Goal: Transaction & Acquisition: Purchase product/service

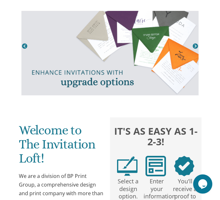
scroll to position [96, 0]
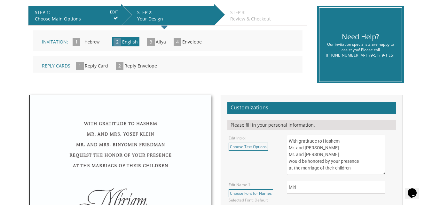
scroll to position [128, 0]
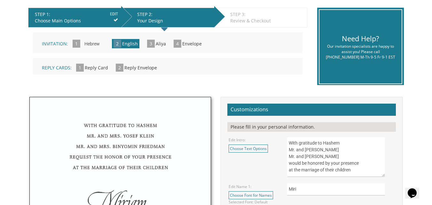
click at [157, 46] on span "Aliya" at bounding box center [161, 44] width 10 height 6
click at [153, 44] on span "3" at bounding box center [151, 44] width 8 height 8
click at [162, 41] on span "Aliya" at bounding box center [161, 44] width 10 height 6
click at [160, 43] on span "Aliya" at bounding box center [161, 44] width 10 height 6
click at [153, 45] on span "3 Aliya" at bounding box center [156, 44] width 19 height 6
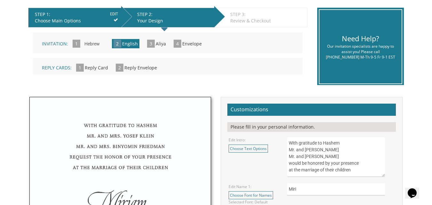
click at [150, 43] on span "3" at bounding box center [151, 44] width 8 height 8
click at [153, 44] on span "3 Aliya" at bounding box center [156, 44] width 19 height 6
click at [154, 45] on span "3 Aliya" at bounding box center [156, 44] width 19 height 6
click at [171, 53] on div "Invitation: 1 Hebrew » 2 English » 3 Aliya » 4 Envelope » Reply Cards: 1 Reply …" at bounding box center [168, 53] width 270 height 42
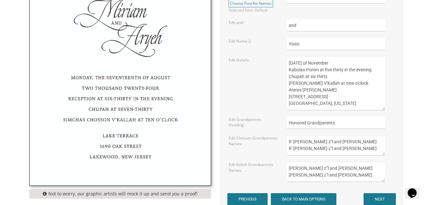
scroll to position [416, 0]
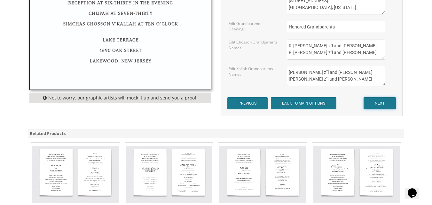
click at [377, 103] on input "NEXT" at bounding box center [380, 103] width 32 height 12
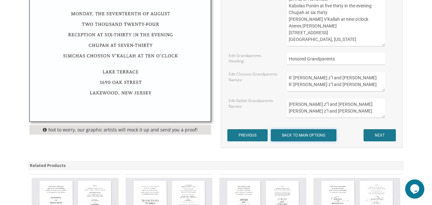
click at [298, 138] on input "BACK TO MAIN OPTIONS" at bounding box center [304, 135] width 66 height 12
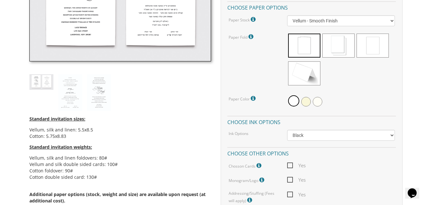
scroll to position [256, 0]
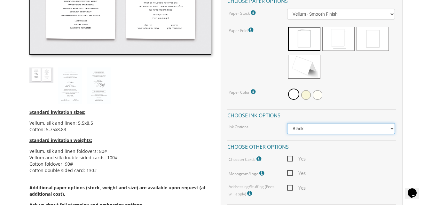
click at [379, 127] on select "Black Colored Ink ($65.00) Black + One Color ($211.00) Two Colors ($265.00)" at bounding box center [340, 128] width 107 height 11
select select "Black + One Color"
click at [287, 123] on select "Black Colored Ink ($65.00) Black + One Color ($211.00) Two Colors ($265.00)" at bounding box center [340, 128] width 107 height 11
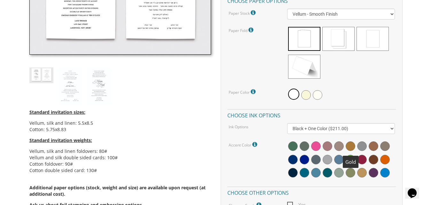
click at [348, 142] on span at bounding box center [351, 146] width 10 height 10
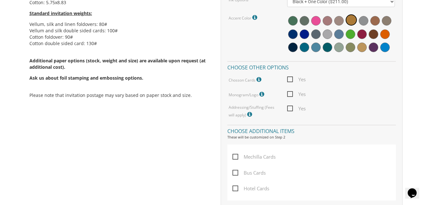
scroll to position [384, 0]
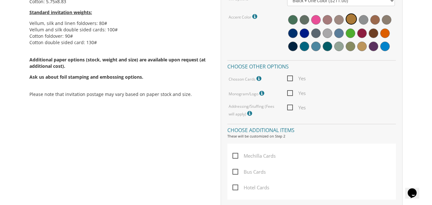
click at [291, 109] on span "Yes" at bounding box center [296, 108] width 19 height 8
click at [291, 109] on input "Yes" at bounding box center [289, 107] width 4 height 4
checkbox input "true"
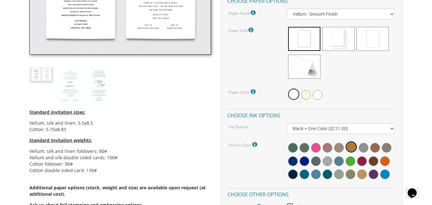
scroll to position [224, 0]
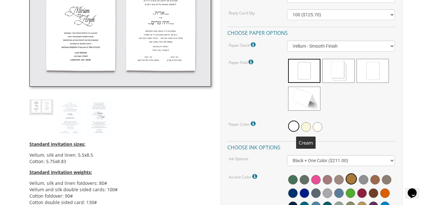
click at [304, 128] on span at bounding box center [306, 127] width 10 height 10
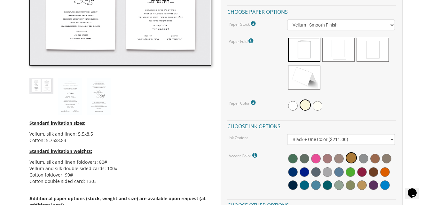
scroll to position [288, 0]
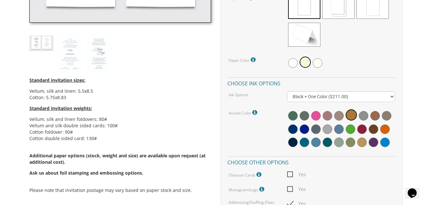
click at [200, 171] on p "Ask us about foil stamping and embossing options." at bounding box center [120, 173] width 182 height 6
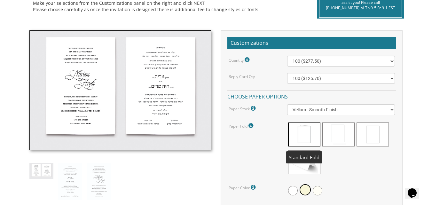
scroll to position [160, 0]
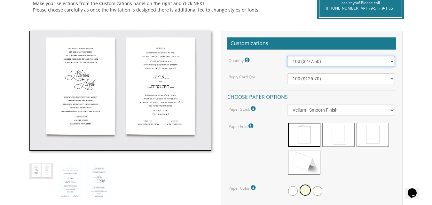
click at [376, 60] on select "100 ($277.50) 200 ($330.45) 300 ($380.65) 400 ($432.70) 500 ($482.10) 600 ($534…" at bounding box center [340, 61] width 107 height 11
select select "1100"
click at [287, 56] on select "100 ($277.50) 200 ($330.45) 300 ($380.65) 400 ($432.70) 500 ($482.10) 600 ($534…" at bounding box center [340, 61] width 107 height 11
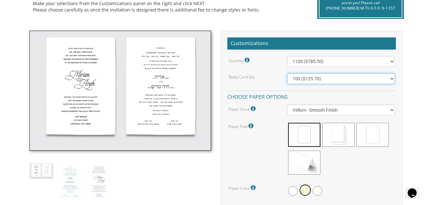
click at [380, 78] on select "100 ($125.70) 200 ($150.60) 300 ($177.95) 400 ($270.70) 500 ($225.30) 600 ($249…" at bounding box center [340, 78] width 107 height 11
select select "800"
click at [287, 73] on select "100 ($125.70) 200 ($150.60) 300 ($177.95) 400 ($270.70) 500 ($225.30) 600 ($249…" at bounding box center [340, 78] width 107 height 11
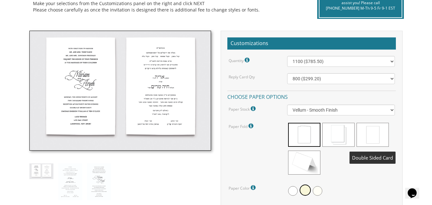
click at [368, 138] on span at bounding box center [373, 135] width 32 height 24
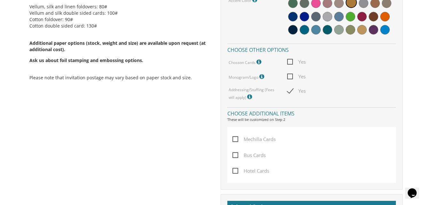
scroll to position [416, 0]
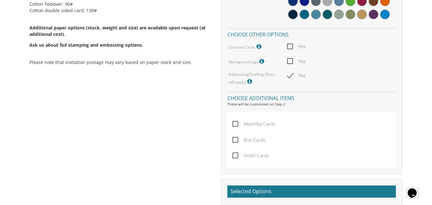
click at [236, 122] on span "Mechilla Cards" at bounding box center [254, 124] width 43 height 8
click at [236, 122] on input "Mechilla Cards" at bounding box center [235, 123] width 4 height 4
checkbox input "true"
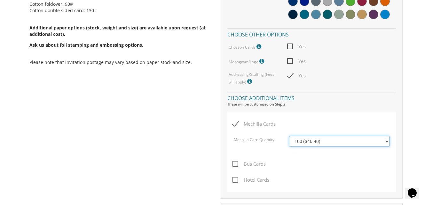
click at [381, 141] on select "100 ($46.40) 200 ($55.20) 300 ($61.85) 400 ($70.60) 500 ($77.20)" at bounding box center [339, 141] width 101 height 11
select select "200"
click at [289, 136] on select "100 ($46.40) 200 ($55.20) 300 ($61.85) 400 ($70.60) 500 ($77.20)" at bounding box center [339, 141] width 101 height 11
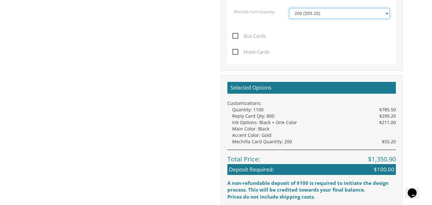
scroll to position [576, 0]
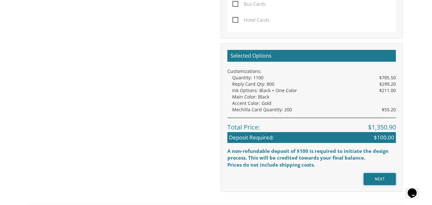
click at [382, 180] on input "NEXT" at bounding box center [380, 179] width 32 height 12
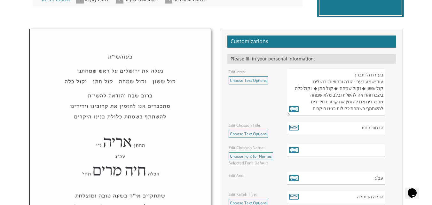
scroll to position [224, 0]
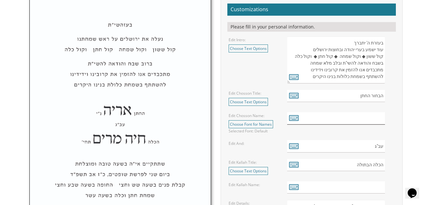
click at [328, 124] on input "text" at bounding box center [336, 118] width 98 height 12
click at [250, 125] on link "Choose Font for Names" at bounding box center [251, 124] width 44 height 8
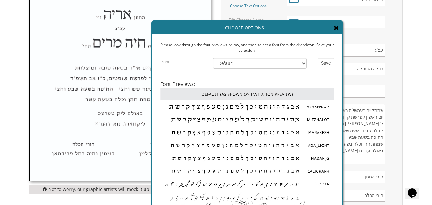
scroll to position [0, 0]
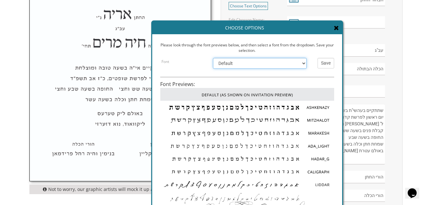
click at [304, 66] on select "Default Ashkenazy Mitzhalot Marakesh Ada_Light Hadar_G Caligraph Liddar EgoTrip…" at bounding box center [260, 63] width 94 height 11
select select "/store/pc/invitations/FontPreviews/hebfonts-26.jpg"
click at [213, 58] on select "Default Ashkenazy Mitzhalot Marakesh Ada_Light Hadar_G Caligraph Liddar EgoTrip…" at bounding box center [260, 63] width 94 height 11
click at [326, 64] on input "Save" at bounding box center [326, 63] width 17 height 11
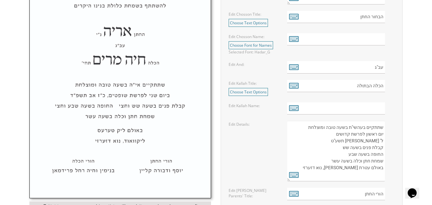
scroll to position [288, 0]
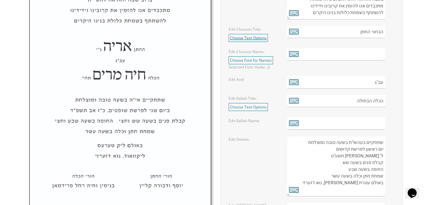
click at [263, 36] on link "Choose Text Options" at bounding box center [248, 38] width 39 height 8
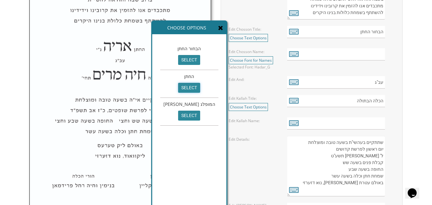
click at [178, 88] on input "select" at bounding box center [189, 88] width 22 height 10
type input "החתן"
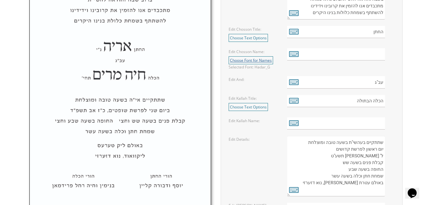
click at [258, 59] on link "Choose Font for Names" at bounding box center [251, 60] width 44 height 8
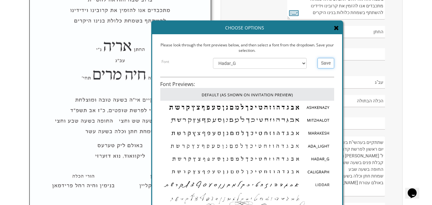
click at [326, 62] on input "Save" at bounding box center [326, 63] width 17 height 11
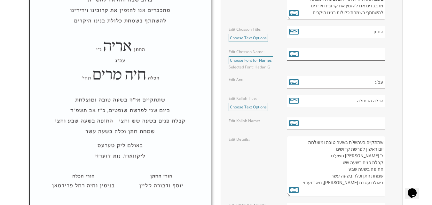
click at [374, 55] on input "text" at bounding box center [336, 54] width 98 height 12
click at [296, 53] on icon at bounding box center [294, 53] width 10 height 9
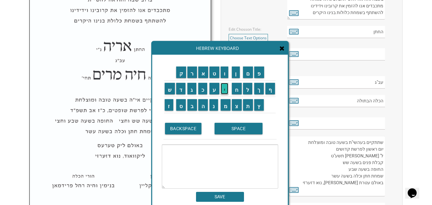
click at [224, 89] on input "י" at bounding box center [225, 89] width 8 height 12
click at [226, 73] on input "ו" at bounding box center [225, 73] width 8 height 12
click at [178, 106] on input "ס" at bounding box center [181, 105] width 10 height 12
click at [273, 90] on input "ף" at bounding box center [271, 89] width 10 height 12
click at [230, 132] on input "SPACE" at bounding box center [239, 129] width 48 height 12
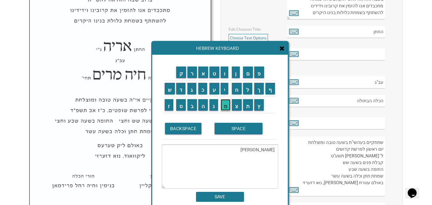
click at [225, 105] on input "מ" at bounding box center [226, 105] width 10 height 12
click at [168, 93] on input "ש" at bounding box center [170, 89] width 10 height 12
click at [200, 107] on input "ה" at bounding box center [203, 105] width 10 height 12
type textarea "יוסף משה"
click at [218, 196] on input "SAVE" at bounding box center [220, 197] width 48 height 10
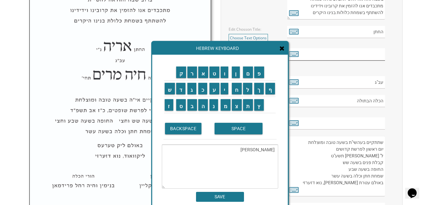
type input "יוסף משה"
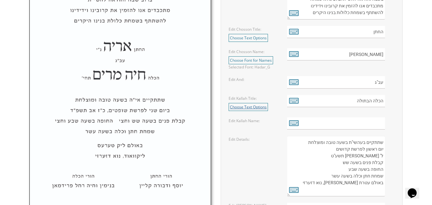
click at [260, 110] on link "Choose Text Options" at bounding box center [248, 107] width 39 height 8
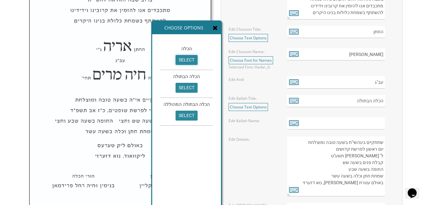
click at [188, 59] on input "select" at bounding box center [187, 60] width 22 height 10
type input "הכלה"
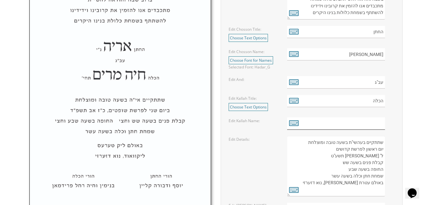
click at [364, 123] on input "text" at bounding box center [336, 123] width 98 height 12
click at [295, 122] on icon at bounding box center [294, 122] width 10 height 9
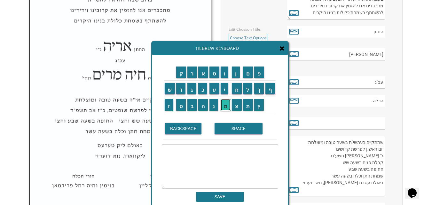
click at [225, 108] on input "מ" at bounding box center [226, 105] width 10 height 12
click at [192, 73] on input "ר" at bounding box center [192, 73] width 10 height 12
click at [227, 88] on input "י" at bounding box center [225, 89] width 8 height 12
click at [247, 75] on input "ם" at bounding box center [248, 73] width 10 height 12
type textarea "מרים"
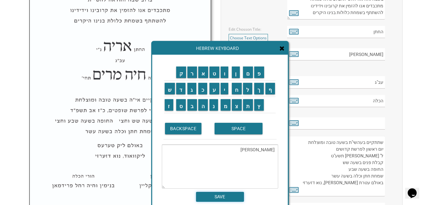
click at [218, 197] on input "SAVE" at bounding box center [220, 197] width 48 height 10
type input "מרים"
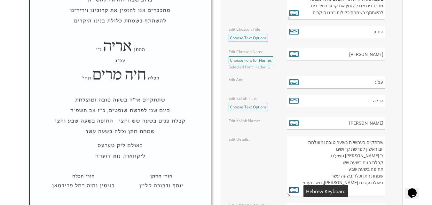
click at [295, 191] on icon at bounding box center [294, 189] width 10 height 9
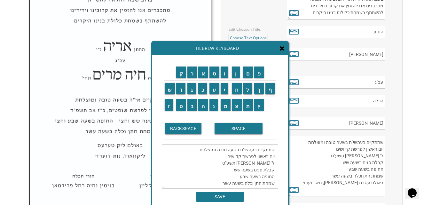
click at [252, 150] on textarea "שתתקיים בעהשי"ת בשעה טובה ומוצלחת יום ראשון לפרשת קדושים ל' ניסן תשע"ט קבלת פני…" at bounding box center [220, 167] width 116 height 44
click at [202, 74] on input "א" at bounding box center [203, 73] width 10 height 12
click at [248, 152] on textarea "שתתקיים אי"ת בשעה טובה ומוצלחת יום ראשון לפרשת קדושים ל' ניסן תשע"ט קבלת פנים ב…" at bounding box center [220, 167] width 116 height 44
click at [201, 107] on input "ה" at bounding box center [203, 105] width 10 height 12
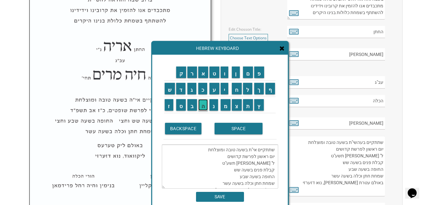
click at [202, 105] on input "ה" at bounding box center [203, 105] width 10 height 12
click at [274, 155] on textarea "שתתקיים אי"ה בשעה טובה ומוצלחת יום ראשון לפרשת קדושים ל' ניסן תשע"ט קבלת פנים ב…" at bounding box center [220, 167] width 116 height 44
click at [188, 108] on input "ב" at bounding box center [192, 105] width 10 height 12
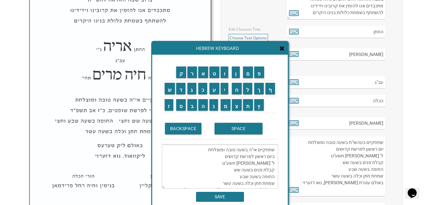
drag, startPoint x: 223, startPoint y: 158, endPoint x: 237, endPoint y: 159, distance: 14.4
click at [237, 159] on textarea "שתתקיים אי"ה בשעה טובה ומוצלחת ביום ראשון לפרשת קדושים ל' ניסן תשע"ט קבלת פנים …" at bounding box center [220, 167] width 116 height 44
click at [246, 106] on input "ת" at bounding box center [248, 105] width 10 height 12
click at [224, 75] on input "ו" at bounding box center [225, 73] width 8 height 12
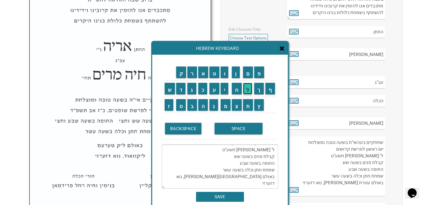
click at [245, 87] on input "ל" at bounding box center [248, 89] width 10 height 12
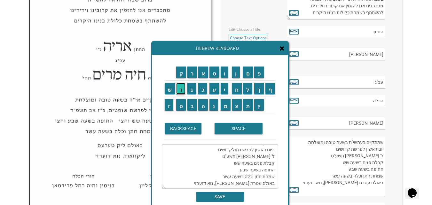
click at [181, 90] on input "ד" at bounding box center [181, 89] width 10 height 12
click at [225, 76] on input "ו" at bounding box center [225, 73] width 8 height 12
click at [249, 107] on input "ת" at bounding box center [248, 105] width 10 height 12
drag, startPoint x: 210, startPoint y: 157, endPoint x: 224, endPoint y: 159, distance: 13.9
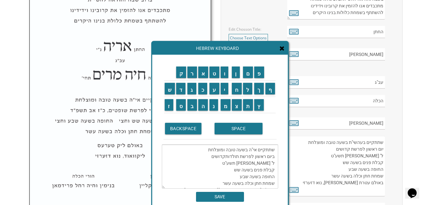
click at [224, 159] on textarea "שתתקיים אי"ה בשעה טובה ומוצלחת ביום ראשון לפרשת תולדותקדושים ל' ניסן תשע"ט קבלת…" at bounding box center [220, 167] width 116 height 44
click at [275, 164] on textarea "שתתקיים אי"ה בשעה טובה ומוצלחת ביום ראשון לפרשת תולדות ל' ניסן תשע"ט קבלת פנים …" at bounding box center [220, 167] width 116 height 44
click at [202, 74] on input "א" at bounding box center [203, 73] width 10 height 12
drag, startPoint x: 225, startPoint y: 77, endPoint x: 223, endPoint y: 81, distance: 4.8
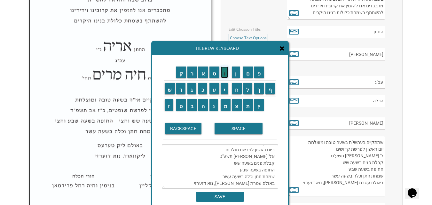
click at [225, 77] on input "ו" at bounding box center [225, 73] width 8 height 12
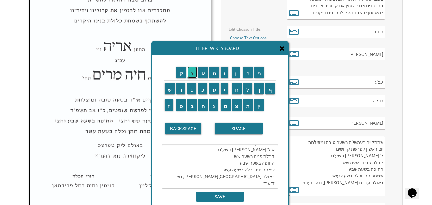
click at [191, 73] on input "ר" at bounding box center [192, 73] width 10 height 12
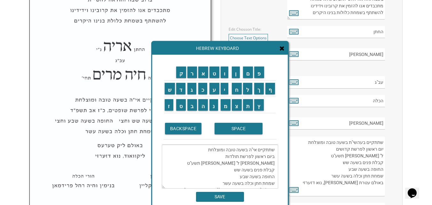
click at [263, 148] on textarea "שתתקיים אי"ה בשעה טובה ומוצלחת ביום ראשון לפרשת תולדות אור ל' ניסן תשע"ט קבלת פ…" at bounding box center [220, 167] width 116 height 44
click at [220, 175] on textarea "שתתקיים אי"ה בשעה טובה ומוצלחת ביום ראשון לפרשת תולדות אור ל' ניסן תשע"ט קבלת פ…" at bounding box center [220, 167] width 116 height 44
click at [264, 163] on textarea "שתתקיים אי"ה בשעה טובה ומוצלחת ביום ראשון לפרשת תולדות אור ל' ניסן תשע"ט קבלת פ…" at bounding box center [220, 167] width 116 height 44
click at [202, 95] on td "כ" at bounding box center [204, 89] width 12 height 16
click at [264, 164] on textarea "שתתקיים אי"ה בשעה טובה ומוצלחת ביום ראשון לפרשת תולדות אור ל תשע"ט קבלת פנים בש…" at bounding box center [220, 167] width 116 height 44
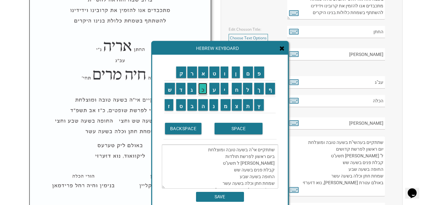
click at [203, 91] on input "כ" at bounding box center [202, 89] width 9 height 12
click at [225, 71] on input "ו" at bounding box center [225, 73] width 8 height 12
click at [240, 92] on input "ח" at bounding box center [237, 89] width 10 height 12
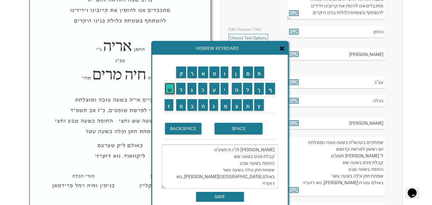
click at [170, 90] on input "ש" at bounding box center [170, 89] width 10 height 12
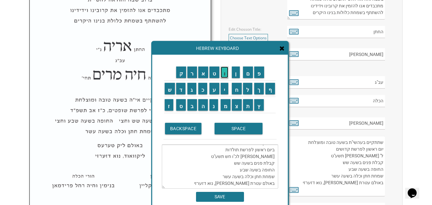
click at [224, 76] on input "ו" at bounding box center [225, 73] width 8 height 12
click at [238, 73] on input "ן" at bounding box center [236, 73] width 8 height 12
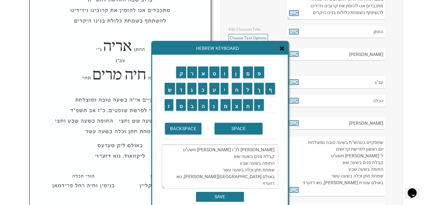
scroll to position [0, 0]
click at [238, 147] on textarea "שתתקיים אי"ה בשעה טובה ומוצלחת ביום ראשון לפרשת תולדות אור לכ"ו חשון תשע"ט קבלת…" at bounding box center [220, 167] width 116 height 44
click at [210, 169] on textarea "שתתקיים אי"ה בשעה טובה ומוצלחת ביום ראשון לפרשת תולדות אור לכ"ו חשון תשע"ט קבלת…" at bounding box center [220, 167] width 116 height 44
click at [240, 164] on textarea "שתתקיים אי"ה בשעה טובה ומוצלחת ביום ראשון לפרשת תולדות אור לכ"ו חשון תשע"ט קבלת…" at bounding box center [220, 167] width 116 height 44
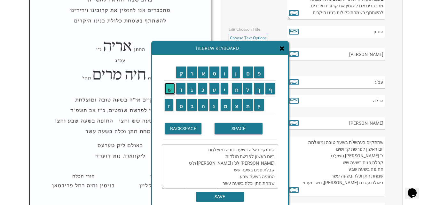
click at [171, 90] on input "ש" at bounding box center [170, 89] width 10 height 12
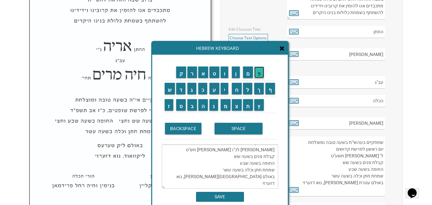
click at [257, 74] on input "פ" at bounding box center [259, 73] width 10 height 12
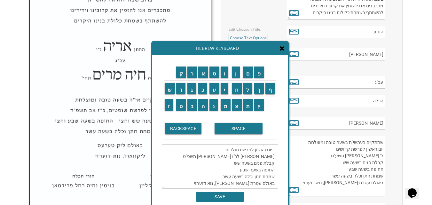
click at [236, 150] on textarea "שתתקיים אי"ה בשעה טובה ומוצלחת ביום ראשון לפרשת תולדות אור לכ"ו חשון תשפ"ט קבלת…" at bounding box center [220, 167] width 116 height 44
click at [227, 73] on input "ו" at bounding box center [225, 73] width 8 height 12
drag, startPoint x: 238, startPoint y: 158, endPoint x: 233, endPoint y: 159, distance: 5.8
click at [233, 159] on textarea "שתתקיים אי"ה בשעה טובה ומוצלחת ביום ראשון לפרשת תולדות אור לכ"ו חשון תשפ"ו קבלת…" at bounding box center [220, 167] width 116 height 44
click at [236, 90] on input "ח" at bounding box center [237, 89] width 10 height 12
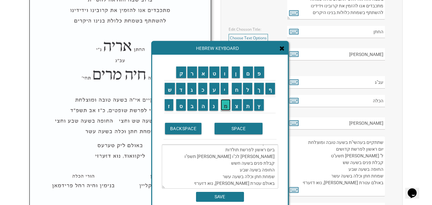
click at [225, 106] on input "מ" at bounding box center [226, 105] width 10 height 12
click at [237, 131] on input "SPACE" at bounding box center [239, 129] width 48 height 12
click at [225, 72] on input "ו" at bounding box center [225, 73] width 8 height 12
click at [235, 88] on input "ח" at bounding box center [237, 89] width 10 height 12
click at [238, 109] on input "צ" at bounding box center [237, 105] width 10 height 12
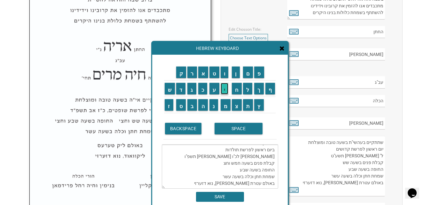
click at [226, 91] on input "י" at bounding box center [225, 89] width 8 height 12
drag, startPoint x: 247, startPoint y: 164, endPoint x: 238, endPoint y: 163, distance: 8.4
click at [238, 163] on textarea "שתתקיים אי"ה בשעה טובה ומוצלחת ביום ראשון לפרשת תולדות אור לכ"ו חשון תשפ"ו קבלת…" at bounding box center [220, 167] width 116 height 44
click at [171, 91] on input "ש" at bounding box center [170, 89] width 10 height 12
click at [168, 90] on input "ש" at bounding box center [170, 89] width 10 height 12
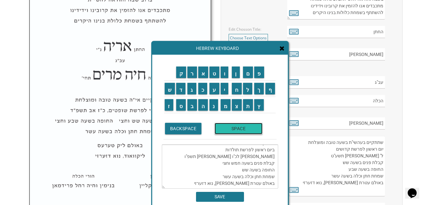
click at [233, 130] on input "SPACE" at bounding box center [239, 129] width 48 height 12
click at [222, 72] on input "ו" at bounding box center [225, 73] width 8 height 12
drag, startPoint x: 239, startPoint y: 90, endPoint x: 241, endPoint y: 102, distance: 12.3
click at [239, 91] on input "ח" at bounding box center [237, 89] width 10 height 12
click at [237, 105] on input "צ" at bounding box center [237, 105] width 10 height 12
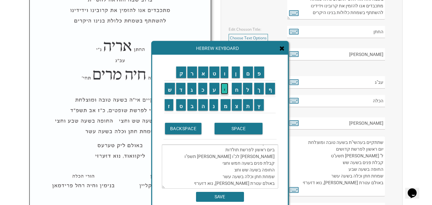
click at [224, 90] on input "י" at bounding box center [225, 89] width 8 height 12
drag, startPoint x: 227, startPoint y: 169, endPoint x: 206, endPoint y: 170, distance: 21.8
click at [219, 173] on textarea "שתתקיים אי"ה בשעה טובה ומוצלחת ביום ראשון לפרשת תולדות אור לכ"ו חשון תשפ"ו קבלת…" at bounding box center [220, 167] width 116 height 44
click at [250, 108] on input "ת" at bounding box center [248, 105] width 10 height 12
click at [168, 90] on input "ש" at bounding box center [170, 89] width 10 height 12
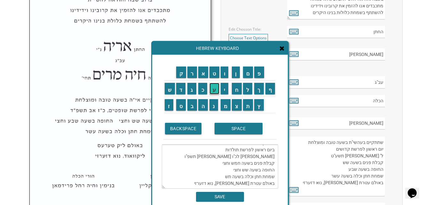
click at [212, 94] on input "ע" at bounding box center [215, 89] width 10 height 12
click at [226, 75] on input "ו" at bounding box center [225, 73] width 8 height 12
click at [238, 91] on input "ח" at bounding box center [237, 89] width 10 height 12
click at [236, 106] on input "צ" at bounding box center [237, 105] width 10 height 12
click at [226, 89] on input "י" at bounding box center [225, 89] width 8 height 12
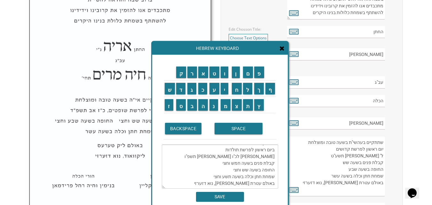
drag, startPoint x: 248, startPoint y: 177, endPoint x: 239, endPoint y: 179, distance: 8.5
click at [239, 179] on textarea "שתתקיים אי"ה בשעה טובה ומוצלחת ביום ראשון לפרשת תולדות אור לכ"ו חשון תשפ"ו קבלת…" at bounding box center [220, 167] width 116 height 44
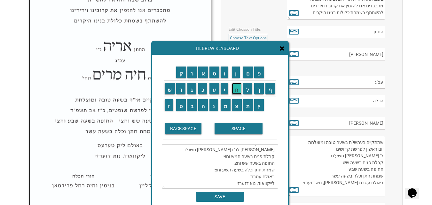
click at [236, 89] on input "ח" at bounding box center [237, 89] width 10 height 12
click at [227, 89] on input "י" at bounding box center [225, 89] width 8 height 12
click at [249, 73] on input "ם" at bounding box center [248, 73] width 10 height 12
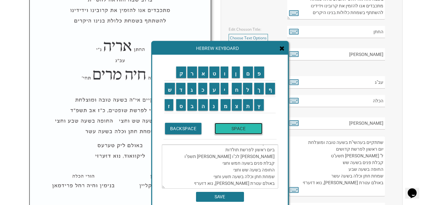
click at [238, 131] on input "SPACE" at bounding box center [239, 129] width 48 height 12
click at [201, 74] on input "א" at bounding box center [203, 73] width 10 height 12
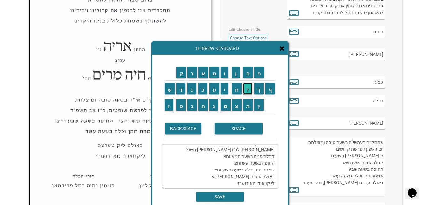
click at [250, 89] on input "ל" at bounding box center [248, 89] width 10 height 12
click at [216, 92] on input "ע" at bounding box center [215, 89] width 10 height 12
click at [166, 108] on input "ז" at bounding box center [169, 105] width 9 height 12
click at [194, 74] on input "ר" at bounding box center [192, 73] width 10 height 12
type textarea "שתתקיים אי"ה בשעה טובה ומוצלחת ביום ראשון לפרשת תולדות אור לכ"ו חשון תשפ"ו קבלת…"
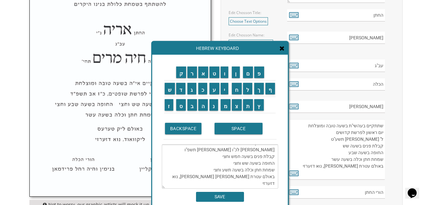
scroll to position [320, 0]
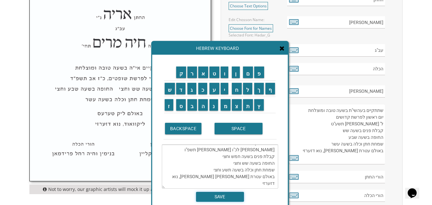
click at [223, 197] on input "SAVE" at bounding box center [220, 197] width 48 height 10
type textarea "שתתקיים אי"ה בשעה טובה ומוצלחת ביום ראשון לפרשת תולדות אור לכ"ו חשון תשפ"ו קבלת…"
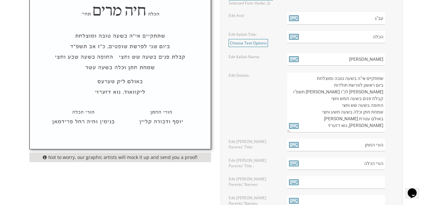
scroll to position [384, 0]
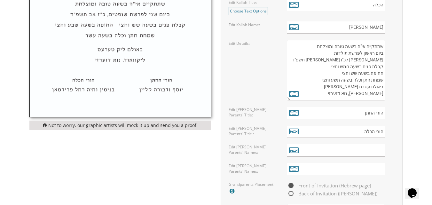
click at [348, 151] on input "text" at bounding box center [336, 150] width 98 height 12
click at [347, 150] on input "text" at bounding box center [336, 150] width 98 height 12
click at [293, 148] on icon at bounding box center [294, 150] width 10 height 9
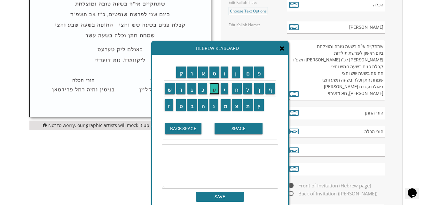
click at [218, 93] on input "ע" at bounding box center [215, 89] width 10 height 12
click at [168, 107] on input "ז" at bounding box center [169, 105] width 9 height 12
click at [190, 72] on input "ר" at bounding box center [192, 73] width 10 height 12
click at [226, 91] on input "י" at bounding box center [225, 89] width 8 height 12
click at [203, 76] on input "א" at bounding box center [203, 73] width 10 height 12
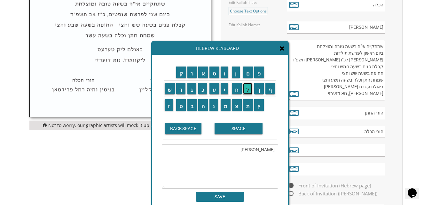
click at [247, 91] on input "ל" at bounding box center [248, 89] width 10 height 12
click at [233, 130] on input "SPACE" at bounding box center [239, 129] width 48 height 12
click at [239, 91] on input "ח" at bounding box center [237, 89] width 10 height 12
click at [222, 91] on input "י" at bounding box center [225, 89] width 8 height 12
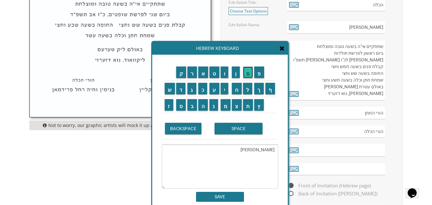
click at [249, 74] on input "ם" at bounding box center [248, 73] width 10 height 12
click at [229, 126] on input "SPACE" at bounding box center [239, 129] width 48 height 12
click at [226, 74] on input "ו" at bounding box center [225, 73] width 8 height 12
click at [192, 108] on input "ב" at bounding box center [192, 105] width 10 height 12
click at [248, 103] on input "ת" at bounding box center [248, 105] width 10 height 12
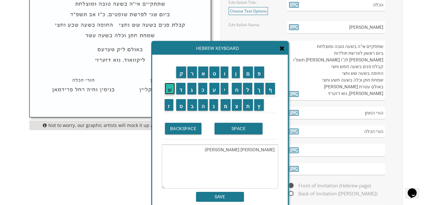
click at [171, 93] on input "ש" at bounding box center [170, 89] width 10 height 12
click at [192, 107] on input "ב" at bounding box center [192, 105] width 10 height 12
click at [215, 89] on input "ע" at bounding box center [215, 89] width 10 height 12
click at [231, 132] on input "SPACE" at bounding box center [239, 129] width 48 height 12
click at [189, 90] on input "ג" at bounding box center [191, 89] width 9 height 12
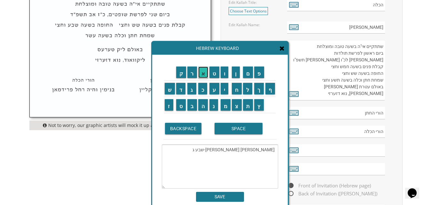
click at [206, 76] on input "א" at bounding box center [203, 73] width 10 height 12
click at [193, 75] on input "ר" at bounding box center [192, 73] width 10 height 12
click at [260, 72] on input "פ" at bounding box center [259, 73] width 10 height 12
click at [224, 88] on input "י" at bounding box center [225, 89] width 8 height 12
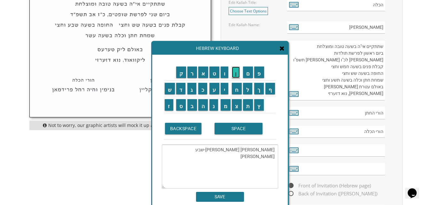
click at [238, 69] on input "ן" at bounding box center [236, 73] width 8 height 12
type textarea "עזריאל חיים ובת-שבע גארפיין"
click at [224, 194] on input "SAVE" at bounding box center [220, 197] width 48 height 10
type input "עזריאל חיים ובת-שבע גארפיין"
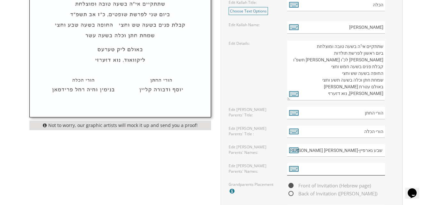
click at [321, 169] on input "text" at bounding box center [336, 169] width 98 height 12
click at [296, 169] on icon at bounding box center [294, 168] width 10 height 9
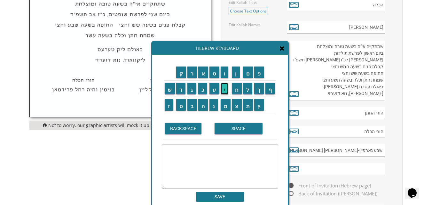
click at [225, 91] on input "י" at bounding box center [225, 89] width 8 height 12
click at [213, 91] on input "ע" at bounding box center [215, 89] width 10 height 12
click at [178, 74] on input "ק" at bounding box center [181, 73] width 10 height 12
click at [190, 104] on input "ב" at bounding box center [192, 105] width 10 height 12
click at [229, 130] on input "SPACE" at bounding box center [239, 129] width 48 height 12
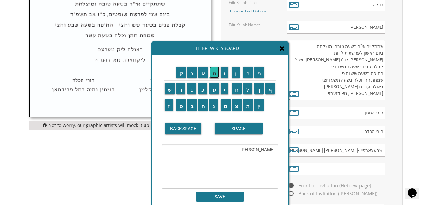
click at [213, 74] on input "ט" at bounding box center [215, 73] width 10 height 12
click at [224, 72] on input "ו" at bounding box center [225, 73] width 8 height 12
click at [192, 105] on input "ב" at bounding box center [192, 105] width 10 height 12
click at [227, 87] on input "י" at bounding box center [225, 89] width 8 height 12
click at [203, 105] on input "ה" at bounding box center [203, 105] width 10 height 12
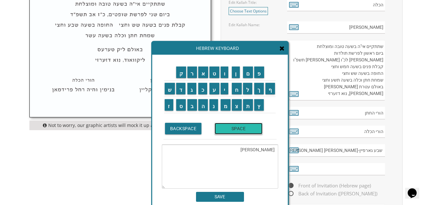
click at [230, 127] on input "SPACE" at bounding box center [239, 129] width 48 height 12
click at [224, 75] on input "ו" at bounding box center [225, 73] width 8 height 12
click at [178, 91] on input "ד" at bounding box center [181, 89] width 10 height 12
click at [190, 108] on input "ב" at bounding box center [192, 105] width 10 height 12
click at [226, 74] on input "ו" at bounding box center [225, 73] width 8 height 12
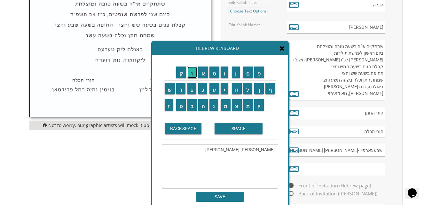
click at [194, 75] on input "ר" at bounding box center [192, 73] width 10 height 12
click at [205, 105] on input "ה" at bounding box center [203, 105] width 10 height 12
click at [225, 129] on input "SPACE" at bounding box center [239, 129] width 48 height 12
click at [190, 91] on input "ג" at bounding box center [191, 89] width 9 height 12
click at [225, 74] on input "ו" at bounding box center [225, 73] width 8 height 12
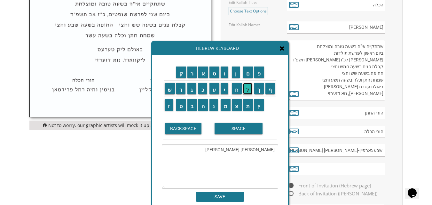
click at [246, 89] on input "ל" at bounding box center [248, 89] width 10 height 12
click at [181, 90] on input "ד" at bounding box center [181, 89] width 10 height 12
click at [168, 90] on input "ש" at bounding box center [170, 89] width 10 height 12
click at [213, 74] on input "ט" at bounding box center [215, 73] width 10 height 12
click at [225, 89] on input "י" at bounding box center [225, 89] width 8 height 12
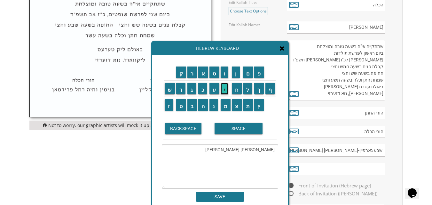
click at [224, 89] on input "י" at bounding box center [225, 89] width 8 height 12
click at [236, 74] on input "ן" at bounding box center [236, 73] width 8 height 12
type textarea "יעקב טוביה ודבורה גולדשטיין"
click at [219, 197] on input "SAVE" at bounding box center [220, 197] width 48 height 10
type input "יעקב טוביה ודבורה גולדשטיין"
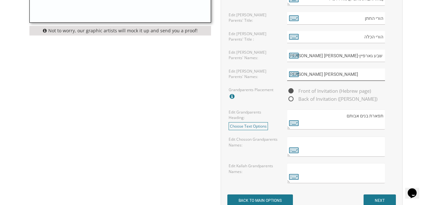
scroll to position [480, 0]
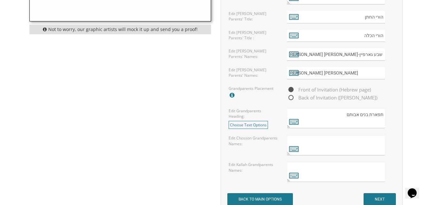
click at [345, 149] on textarea at bounding box center [336, 145] width 98 height 20
click at [297, 149] on icon at bounding box center [294, 148] width 10 height 9
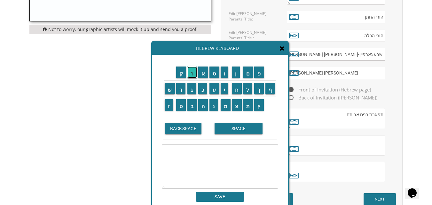
click at [192, 76] on input "ר" at bounding box center [192, 73] width 10 height 12
click at [237, 87] on input "ח" at bounding box center [237, 89] width 10 height 12
click at [246, 91] on input "ל" at bounding box center [248, 89] width 10 height 12
click at [239, 129] on input "SPACE" at bounding box center [239, 129] width 48 height 12
click at [190, 91] on input "ג" at bounding box center [191, 89] width 9 height 12
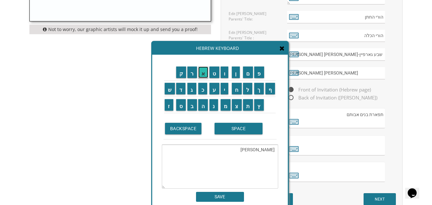
click at [203, 70] on input "א" at bounding box center [203, 73] width 10 height 12
click at [189, 73] on input "ר" at bounding box center [192, 73] width 10 height 12
click at [262, 71] on input "פ" at bounding box center [259, 73] width 10 height 12
click at [226, 89] on input "י" at bounding box center [225, 89] width 8 height 12
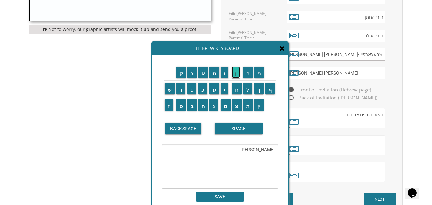
click at [236, 72] on input "ן" at bounding box center [236, 73] width 8 height 12
click at [238, 129] on input "SPACE" at bounding box center [239, 129] width 48 height 12
click at [203, 71] on input "א" at bounding box center [203, 73] width 10 height 12
drag, startPoint x: 170, startPoint y: 89, endPoint x: 231, endPoint y: 110, distance: 64.6
click at [170, 89] on input "ש" at bounding box center [170, 89] width 10 height 12
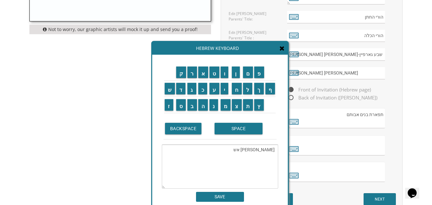
click at [250, 111] on td "ת" at bounding box center [248, 105] width 12 height 16
click at [249, 107] on input "ת" at bounding box center [248, 105] width 10 height 12
click at [237, 131] on input "SPACE" at bounding box center [239, 129] width 48 height 12
click at [227, 107] on input "מ" at bounding box center [226, 105] width 10 height 12
click at [213, 106] on input "נ" at bounding box center [214, 105] width 9 height 12
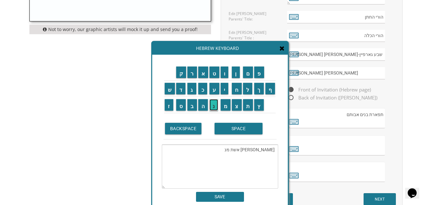
click at [213, 106] on input "נ" at bounding box center [214, 105] width 9 height 12
click at [226, 76] on input "ו" at bounding box center [225, 73] width 8 height 12
click at [236, 89] on input "ח" at bounding box center [237, 89] width 10 height 12
click at [236, 91] on input "ח" at bounding box center [237, 89] width 10 height 12
click at [185, 126] on input "BACKSPACE" at bounding box center [183, 129] width 37 height 12
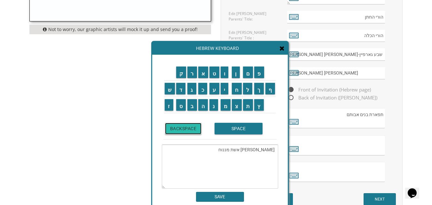
click at [183, 124] on input "BACKSPACE" at bounding box center [183, 129] width 37 height 12
click at [185, 129] on input "BACKSPACE" at bounding box center [183, 129] width 37 height 12
click at [185, 128] on input "BACKSPACE" at bounding box center [183, 129] width 37 height 12
click at [226, 75] on input "ו" at bounding box center [225, 73] width 8 height 12
click at [235, 91] on input "ח" at bounding box center [237, 89] width 10 height 12
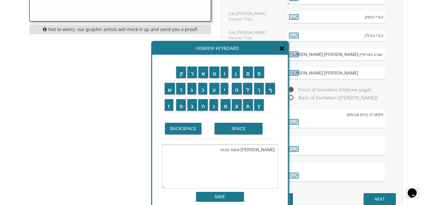
click at [240, 150] on textarea "רחל גארפיין אשת מנוח" at bounding box center [220, 167] width 116 height 44
click at [203, 107] on input "ה" at bounding box center [203, 105] width 10 height 12
click at [220, 149] on textarea "רחל גארפיין אשת המנוח" at bounding box center [220, 167] width 116 height 44
click at [235, 128] on input "SPACE" at bounding box center [239, 129] width 48 height 12
click at [167, 91] on input "ש" at bounding box center [170, 89] width 10 height 12
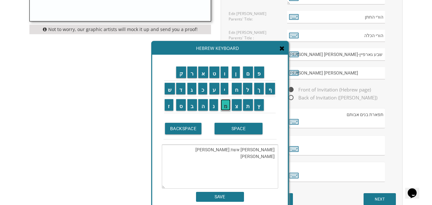
click at [223, 106] on input "מ" at bounding box center [226, 105] width 10 height 12
click at [236, 89] on input "ח" at bounding box center [237, 89] width 10 height 12
click at [201, 107] on input "ה" at bounding box center [203, 105] width 10 height 12
click at [224, 130] on input "SPACE" at bounding box center [239, 129] width 48 height 12
click at [202, 73] on input "א" at bounding box center [203, 73] width 10 height 12
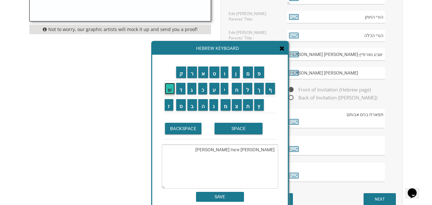
click at [169, 91] on input "ש" at bounding box center [170, 89] width 10 height 12
click at [192, 75] on input "ר" at bounding box center [192, 73] width 10 height 12
click at [233, 130] on input "SPACE" at bounding box center [239, 129] width 48 height 12
click at [170, 107] on input "ז" at bounding box center [169, 105] width 9 height 12
click at [254, 90] on td "ל" at bounding box center [248, 89] width 12 height 16
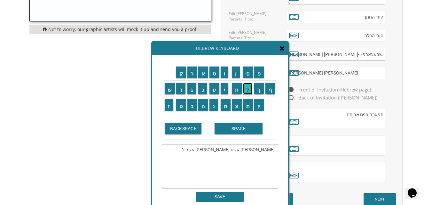
click at [246, 90] on input "ל" at bounding box center [248, 89] width 10 height 12
click at [235, 89] on input "ח" at bounding box center [237, 89] width 10 height 12
click at [226, 72] on input "ו" at bounding box center [225, 73] width 8 height 12
click at [204, 105] on input "ה" at bounding box center [203, 105] width 10 height 12
click at [228, 131] on input "SPACE" at bounding box center [239, 129] width 48 height 12
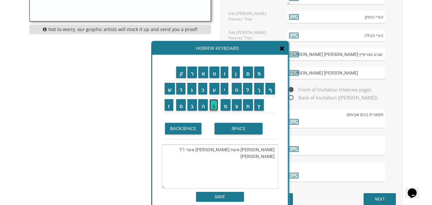
click at [215, 109] on input "נ" at bounding box center [214, 105] width 9 height 12
click at [226, 91] on input "י" at bounding box center [225, 89] width 8 height 12
click at [226, 90] on input "י" at bounding box center [225, 89] width 8 height 12
click at [226, 105] on input "מ" at bounding box center [226, 105] width 10 height 12
click at [200, 74] on input "א" at bounding box center [203, 73] width 10 height 12
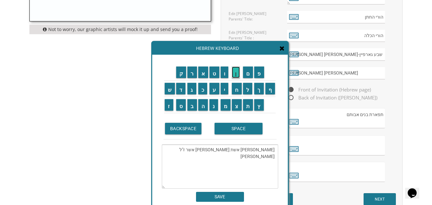
click at [235, 75] on input "ן" at bounding box center [236, 73] width 8 height 12
click at [237, 128] on input "SPACE" at bounding box center [239, 129] width 48 height 12
drag, startPoint x: 250, startPoint y: 151, endPoint x: 229, endPoint y: 149, distance: 20.6
click at [229, 149] on textarea "רחל גארפיין אשת המנוח שמחה אשר ז"ל חוה ניימאן" at bounding box center [220, 167] width 116 height 44
click at [250, 157] on textarea "רחל גארפיין אשת המנוח שמחה אשר ז"ל חוה ניימאן" at bounding box center [220, 167] width 116 height 44
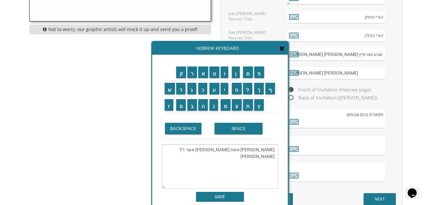
paste textarea "אשת המנוח"
click at [247, 131] on input "SPACE" at bounding box center [239, 129] width 48 height 12
click at [261, 71] on input "פ" at bounding box center [259, 73] width 10 height 12
click at [211, 106] on input "נ" at bounding box center [214, 105] width 9 height 12
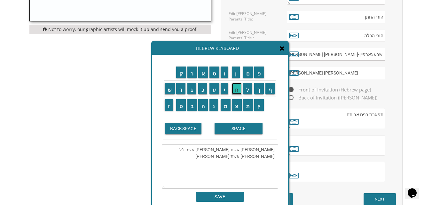
click at [237, 90] on input "ח" at bounding box center [237, 89] width 10 height 12
click at [180, 107] on input "ס" at bounding box center [181, 105] width 10 height 12
click at [186, 125] on input "BACKSPACE" at bounding box center [183, 129] width 37 height 12
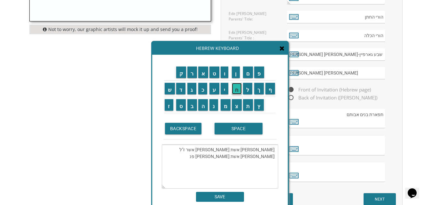
click at [236, 88] on input "ח" at bounding box center [237, 89] width 10 height 12
click at [180, 109] on input "ס" at bounding box center [181, 105] width 10 height 12
click at [239, 131] on input "SPACE" at bounding box center [239, 129] width 48 height 12
click at [205, 76] on input "א" at bounding box center [203, 73] width 10 height 12
click at [188, 71] on input "ר" at bounding box center [192, 73] width 10 height 12
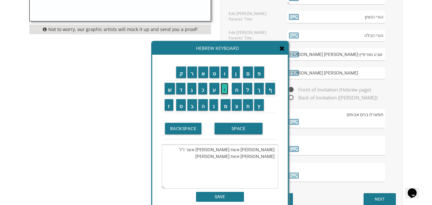
click at [225, 90] on input "י" at bounding box center [225, 89] width 8 height 12
click at [201, 105] on input "ה" at bounding box center [203, 105] width 10 height 12
click at [233, 128] on input "SPACE" at bounding box center [239, 129] width 48 height 12
click at [164, 106] on td "ז" at bounding box center [170, 105] width 12 height 16
click at [167, 108] on input "ז" at bounding box center [169, 105] width 9 height 12
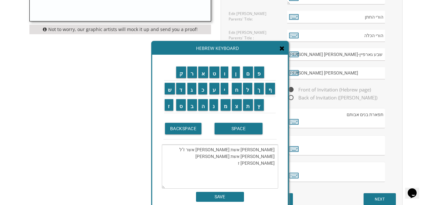
click at [204, 157] on textarea "רחל גארפיין אשת המנוח שמחה אשר ז"ל חוה ניימאן אשת המנוח פנחס אריה ז" at bounding box center [220, 167] width 116 height 44
click at [245, 87] on input "ל" at bounding box center [248, 89] width 10 height 12
type textarea "רחל גארפיין אשת המנוח שמחה אשר ז"ל חוה ניימאן אשת המנוח פנחס אריה ז"ל"
click at [227, 196] on input "SAVE" at bounding box center [220, 197] width 48 height 10
type textarea "רחל גארפיין אשת המנוח שמחה אשר ז"ל חוה ניימאן אשת המנוח פנחס אריה ז"ל"
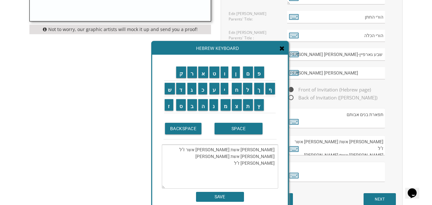
scroll to position [4, 0]
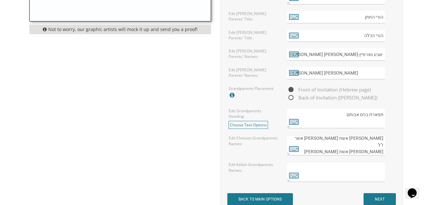
click at [314, 177] on textarea at bounding box center [336, 172] width 98 height 20
click at [298, 175] on icon at bounding box center [294, 175] width 10 height 9
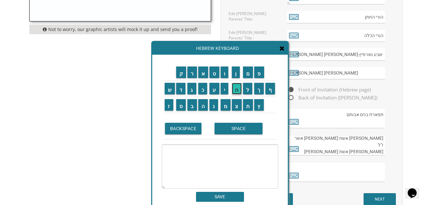
click at [236, 86] on input "ח" at bounding box center [237, 89] width 10 height 12
click at [225, 73] on input "ו" at bounding box center [225, 73] width 8 height 12
click at [202, 103] on input "ה" at bounding box center [203, 105] width 10 height 12
click at [231, 128] on input "SPACE" at bounding box center [239, 129] width 48 height 12
click at [192, 91] on input "ג" at bounding box center [191, 89] width 9 height 12
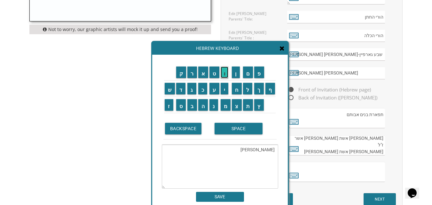
click at [227, 72] on input "ו" at bounding box center [225, 73] width 8 height 12
click at [246, 89] on input "ל" at bounding box center [248, 89] width 10 height 12
click at [178, 88] on input "ד" at bounding box center [181, 89] width 10 height 12
click at [168, 88] on input "ש" at bounding box center [170, 89] width 10 height 12
click at [212, 70] on input "ט" at bounding box center [215, 73] width 10 height 12
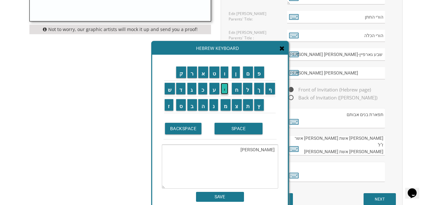
click at [226, 89] on input "י" at bounding box center [225, 89] width 8 height 12
click at [225, 89] on input "י" at bounding box center [225, 89] width 8 height 12
click at [237, 75] on input "ן" at bounding box center [236, 73] width 8 height 12
click at [237, 128] on input "SPACE" at bounding box center [239, 129] width 48 height 12
paste textarea "אשת המנוח"
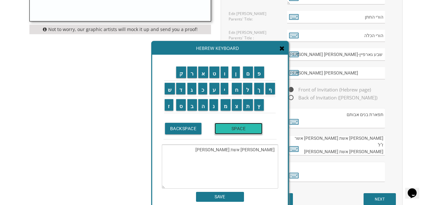
click at [242, 127] on input "SPACE" at bounding box center [239, 129] width 48 height 12
click at [224, 90] on input "י" at bounding box center [225, 89] width 8 height 12
click at [166, 93] on input "ש" at bounding box center [170, 89] width 10 height 12
click at [190, 72] on input "ר" at bounding box center [192, 73] width 10 height 12
click at [201, 72] on input "א" at bounding box center [203, 73] width 10 height 12
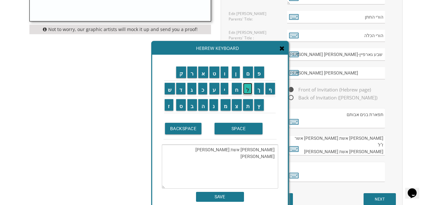
click at [246, 89] on input "ל" at bounding box center [248, 89] width 10 height 12
click at [243, 131] on input "SPACE" at bounding box center [239, 129] width 48 height 12
click at [200, 68] on input "א" at bounding box center [203, 73] width 10 height 12
click at [250, 91] on input "ל" at bounding box center [248, 89] width 10 height 12
click at [213, 72] on input "ט" at bounding box center [215, 73] width 10 height 12
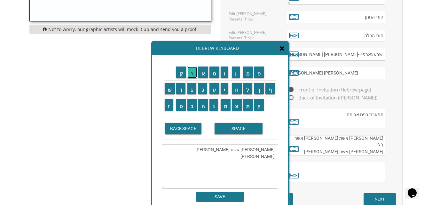
click at [189, 71] on input "ר" at bounding box center [192, 73] width 10 height 12
click at [244, 123] on input "SPACE" at bounding box center [239, 129] width 48 height 12
click at [168, 107] on input "ז" at bounding box center [169, 105] width 9 height 12
click at [195, 151] on textarea "חוה גולדשטיין אשת המנוח ישראל אלטר ז '" at bounding box center [220, 167] width 116 height 44
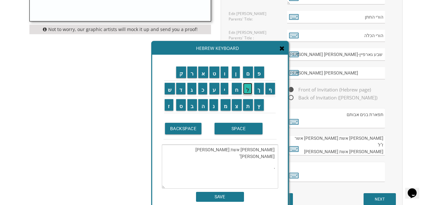
click at [250, 88] on input "ל" at bounding box center [248, 89] width 10 height 12
click at [192, 74] on input "ר" at bounding box center [192, 73] width 10 height 12
click at [238, 91] on input "ח" at bounding box center [237, 89] width 10 height 12
click at [246, 91] on input "ל" at bounding box center [248, 89] width 10 height 12
click at [244, 126] on input "SPACE" at bounding box center [239, 129] width 48 height 12
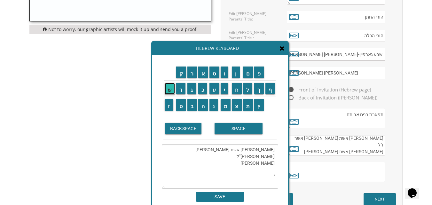
click at [169, 89] on input "ש" at bounding box center [170, 89] width 10 height 12
click at [224, 75] on input "ו" at bounding box center [225, 73] width 8 height 12
click at [224, 73] on input "ו" at bounding box center [225, 73] width 8 height 12
click at [187, 73] on input "ר" at bounding box center [192, 73] width 10 height 12
click at [235, 104] on input "צ" at bounding box center [237, 105] width 10 height 12
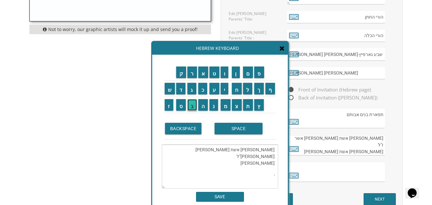
click at [193, 105] on input "ב" at bounding box center [192, 105] width 10 height 12
click at [202, 71] on input "א" at bounding box center [203, 73] width 10 height 12
click at [225, 74] on input "ו" at bounding box center [225, 73] width 8 height 12
click at [247, 71] on input "ם" at bounding box center [248, 73] width 10 height 12
click at [233, 129] on input "SPACE" at bounding box center [239, 129] width 48 height 12
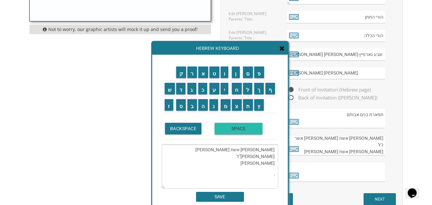
paste textarea "אשת המנוח"
click at [234, 126] on input "SPACE" at bounding box center [239, 129] width 48 height 12
click at [202, 75] on input "א" at bounding box center [203, 73] width 10 height 12
click at [191, 108] on input "ב" at bounding box center [192, 105] width 10 height 12
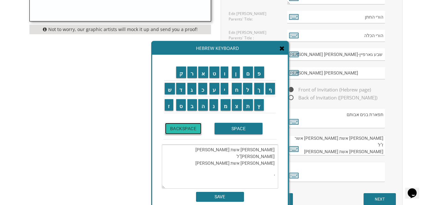
click at [185, 130] on input "BACKSPACE" at bounding box center [183, 129] width 37 height 12
click at [191, 71] on input "ר" at bounding box center [192, 73] width 10 height 12
click at [200, 107] on input "ה" at bounding box center [203, 105] width 10 height 12
click at [251, 74] on input "ם" at bounding box center [248, 73] width 10 height 12
click at [231, 129] on input "SPACE" at bounding box center [239, 129] width 48 height 12
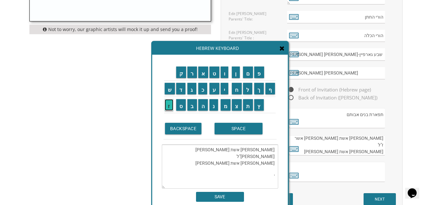
click at [166, 104] on input "ז" at bounding box center [169, 105] width 9 height 12
click at [202, 159] on textarea "חוה גולדשטיין אשת המנוח ישראל אלטר ז"ל רחל שוורצבאום אשת המנוח אברהם ז '" at bounding box center [220, 167] width 116 height 44
click at [248, 93] on input "ל" at bounding box center [248, 89] width 10 height 12
type textarea "חוה גולדשטיין אשת המנוח ישראל אלטר ז"ל רחל שוורצבאום אשת המנוח אברהם ז"ל '"
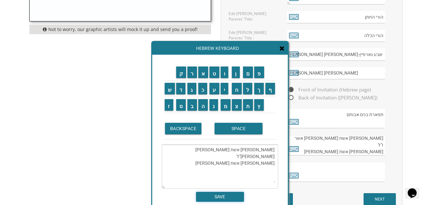
click at [217, 195] on input "SAVE" at bounding box center [220, 197] width 48 height 10
type textarea "חוה גולדשטיין אשת המנוח ישראל אלטר ז"ל רחל שוורצבאום אשת המנוח אברהם ז"ל '"
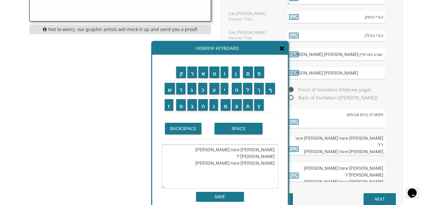
scroll to position [20, 0]
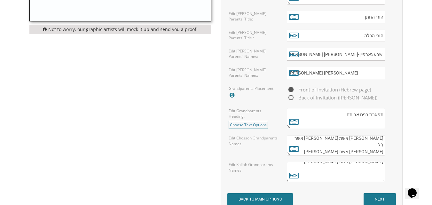
click at [346, 172] on textarea "חוה גולדשטיין אשת המנוח ישראל אלטר ז"ל רחל שוורצבאום אשת המנוח אברהם ז"ל '" at bounding box center [336, 172] width 98 height 20
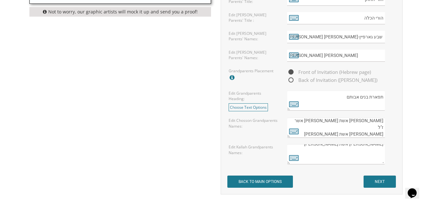
scroll to position [512, 0]
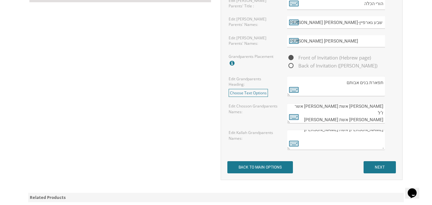
click at [321, 139] on textarea "חוה גולדשטיין אשת המנוח ישראל אלטר ז"ל רחל שוורצבאום אשת המנוח אברהם ז"ל '" at bounding box center [336, 140] width 98 height 20
click at [312, 143] on textarea "חוה גולדשטיין אשת המנוח ישראל אלטר ז"ל רחל שוורצבאום אשת המנוח אברהם ז"ל '" at bounding box center [336, 140] width 98 height 20
click at [297, 143] on icon at bounding box center [294, 143] width 10 height 9
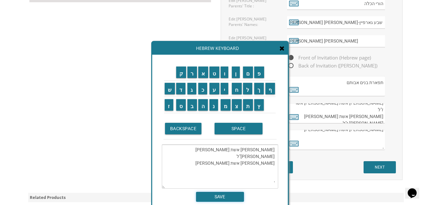
click at [218, 194] on input "SAVE" at bounding box center [220, 197] width 48 height 10
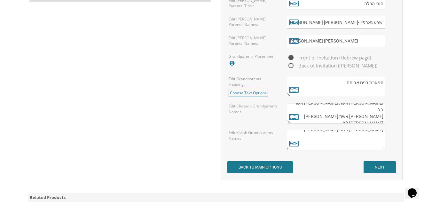
scroll to position [0, 0]
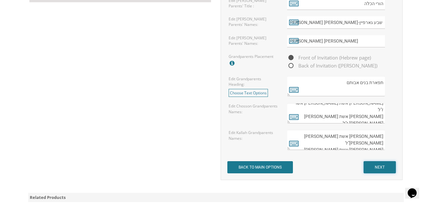
click at [373, 167] on input "NEXT" at bounding box center [380, 167] width 32 height 12
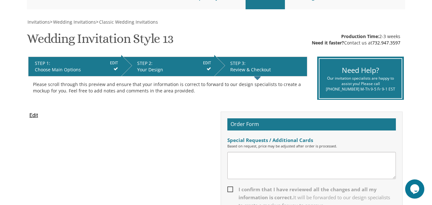
scroll to position [64, 0]
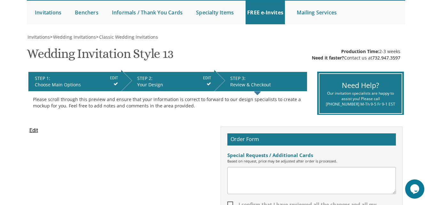
drag, startPoint x: 174, startPoint y: 75, endPoint x: 169, endPoint y: 129, distance: 54.6
click at [173, 77] on li "STEP 2: EDIT Your Design" at bounding box center [167, 82] width 93 height 20
click at [171, 88] on div "Your Design" at bounding box center [174, 85] width 74 height 6
click at [31, 132] on input "Edit" at bounding box center [33, 131] width 9 height 8
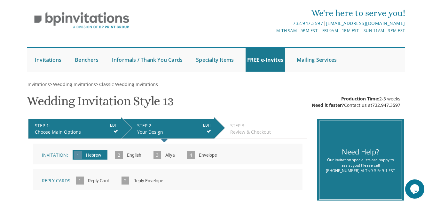
scroll to position [32, 0]
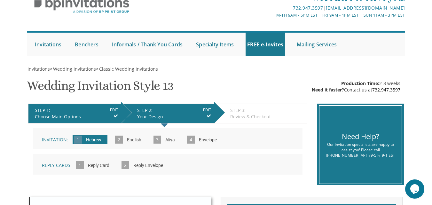
click at [124, 139] on input "English" at bounding box center [134, 140] width 21 height 18
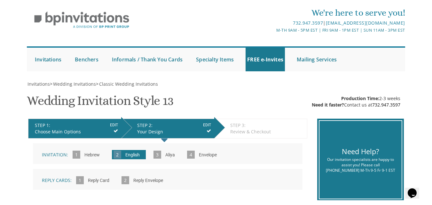
scroll to position [32, 0]
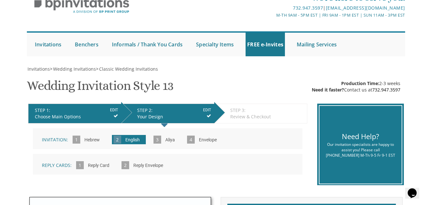
click at [114, 114] on icon at bounding box center [116, 116] width 4 height 4
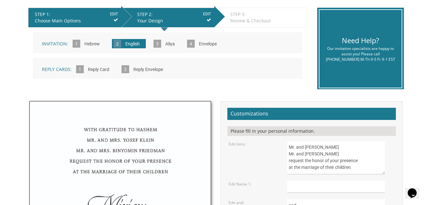
scroll to position [160, 0]
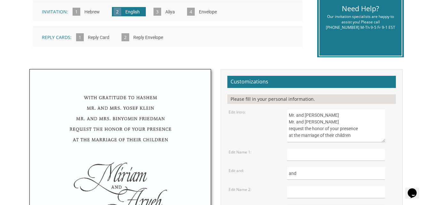
click at [244, 111] on label "Edit Intro:" at bounding box center [237, 111] width 17 height 5
click at [235, 112] on label "Edit Intro:" at bounding box center [237, 111] width 17 height 5
click at [382, 131] on textarea "Mr. and Mrs. Yossi Schwartz Mr. and Mrs. Yaakov Friedman request the honor of y…" at bounding box center [336, 126] width 98 height 34
click at [377, 132] on textarea "Mr. and Mrs. Yossi Schwartz Mr. and Mrs. Yaakov Friedman request the honor of y…" at bounding box center [336, 126] width 98 height 34
click at [340, 133] on textarea "Mr. and Mrs. Yossi Schwartz Mr. and Mrs. Yaakov Friedman request the honor of y…" at bounding box center [336, 126] width 98 height 34
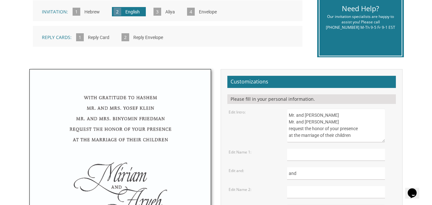
click at [396, 130] on div "Mr. and Mrs. Yossi Schwartz Mr. and Mrs. Yaakov Friedman request the honor of y…" at bounding box center [340, 126] width 117 height 34
click at [370, 129] on textarea "Mr. and Mrs. Yossi Schwartz Mr. and Mrs. Yaakov Friedman request the honor of y…" at bounding box center [336, 126] width 98 height 34
click at [341, 137] on textarea "Mr. and Mrs. Yossi Schwartz Mr. and Mrs. Yaakov Friedman request the honor of y…" at bounding box center [336, 126] width 98 height 34
click at [326, 153] on input "text" at bounding box center [336, 155] width 98 height 12
click at [348, 137] on textarea "Mr. and Mrs. Yossi Schwartz Mr. and Mrs. Yaakov Friedman request the honor of y…" at bounding box center [336, 126] width 98 height 34
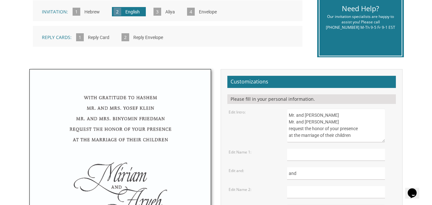
click at [243, 115] on label "Edit Intro:" at bounding box center [237, 111] width 17 height 5
click at [350, 116] on textarea "Mr. and Mrs. Yossi Schwartz Mr. and Mrs. Yaakov Friedman request the honor of y…" at bounding box center [336, 126] width 98 height 34
drag, startPoint x: 363, startPoint y: 138, endPoint x: 284, endPoint y: 110, distance: 83.4
click at [284, 110] on div "Mr. and Mrs. Yossi Schwartz Mr. and Mrs. Yaakov Friedman request the honor of y…" at bounding box center [340, 126] width 117 height 34
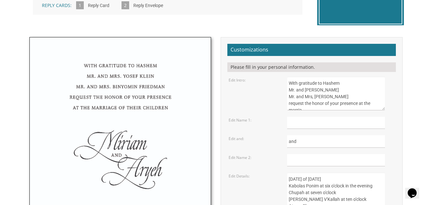
scroll to position [3, 0]
type textarea "With gratitude to Hashem Mr. and Mrs. Yaakov Goldstein Mr. and Mrs, Azie Garfei…"
click at [341, 124] on input "text" at bounding box center [336, 123] width 98 height 12
type input "Miri"
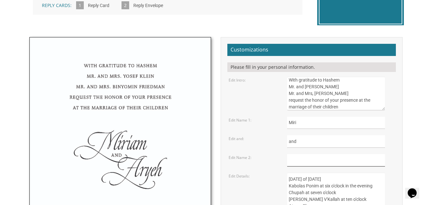
click at [323, 160] on input "text" at bounding box center [336, 160] width 98 height 12
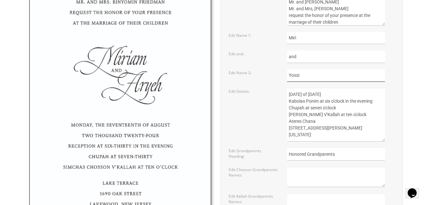
scroll to position [288, 0]
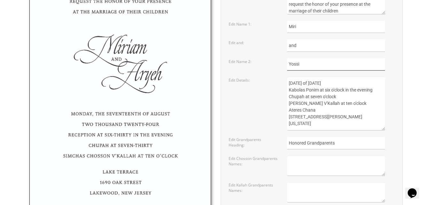
type input "Yossi"
click at [359, 83] on textarea "Sunday, the eighth of May, 2016 Kabolas Ponim at six o'clock in the evening Chu…" at bounding box center [336, 104] width 98 height 54
click at [345, 91] on textarea "Sunday, the eighth of May, 2016 Kabolas Ponim at six o'clock in the evening Chu…" at bounding box center [336, 104] width 98 height 54
click at [321, 96] on textarea "Sunday, the eighth of May, 2016 Kabolas Ponim at six o'clock in the evening Chu…" at bounding box center [336, 104] width 98 height 54
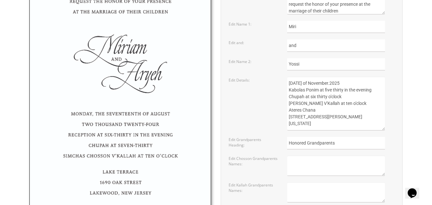
click at [341, 96] on textarea "Sunday, the eighth of May, 2016 Kabolas Ponim at six o'clock in the evening Chu…" at bounding box center [336, 104] width 98 height 54
click at [353, 106] on textarea "Sunday, the eighth of May, 2016 Kabolas Ponim at six o'clock in the evening Chu…" at bounding box center [336, 104] width 98 height 54
click at [361, 98] on textarea "Sunday, the eighth of May, 2016 Kabolas Ponim at six o'clock in the evening Chu…" at bounding box center [336, 104] width 98 height 54
click at [353, 105] on textarea "Sunday, the eighth of May, 2016 Kabolas Ponim at six o'clock in the evening Chu…" at bounding box center [336, 104] width 98 height 54
click at [380, 105] on textarea "Sunday, the eighth of May, 2016 Kabolas Ponim at six o'clock in the evening Chu…" at bounding box center [336, 104] width 98 height 54
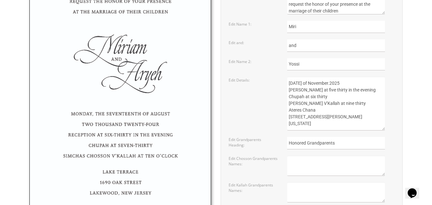
click at [315, 112] on textarea "Sunday, the eighth of May, 2016 Kabolas Ponim at six o'clock in the evening Chu…" at bounding box center [336, 104] width 98 height 54
click at [330, 116] on textarea "Sunday, the eighth of May, 2016 Kabolas Ponim at six o'clock in the evening Chu…" at bounding box center [336, 104] width 98 height 54
type textarea "Sunday, the sixteenth of November.2025 Kabolas Ponim at five thirty in the even…"
click at [298, 160] on textarea at bounding box center [336, 166] width 98 height 20
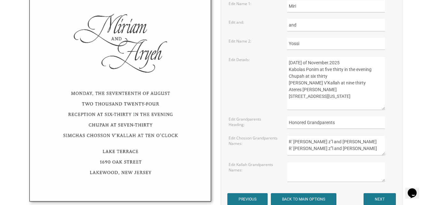
scroll to position [320, 0]
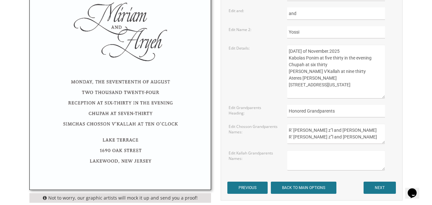
type textarea "R' Simcha Asher z"l and Rachel Garfein R' Pinchus Aryeh z'"l and Chavie Neuman"
click at [316, 159] on textarea at bounding box center [336, 160] width 98 height 20
type textarea "Chazan Yisroel Alter z"l and Chava Goldstein Dr. Avraham z"l and Rochel Schwart…"
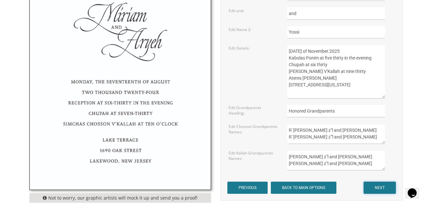
click at [373, 187] on input "NEXT" at bounding box center [380, 188] width 32 height 12
click at [383, 188] on input "NEXT" at bounding box center [380, 188] width 32 height 12
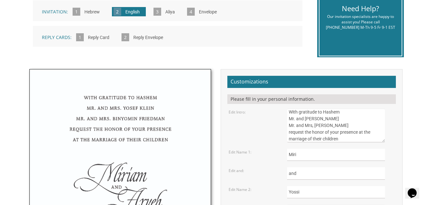
scroll to position [0, 0]
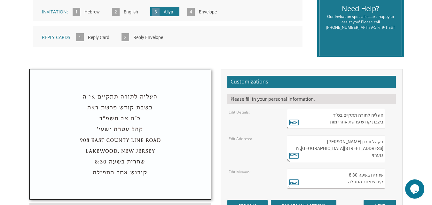
scroll to position [192, 0]
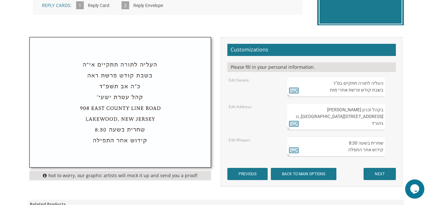
drag, startPoint x: 340, startPoint y: 84, endPoint x: 330, endPoint y: 83, distance: 10.0
click at [330, 83] on textarea "העליה לתורה תתקיים בס"ד בשבת קודש פרשת אחרי מות" at bounding box center [336, 87] width 98 height 20
type textarea "העליה לתורה תתקיים בשבת קודש פרשת אחרי מות"
click at [294, 91] on icon at bounding box center [294, 90] width 10 height 9
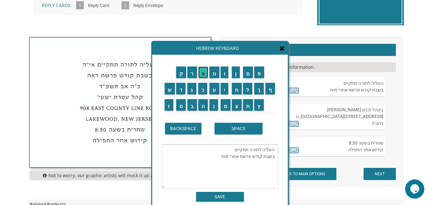
click at [200, 74] on input "א" at bounding box center [203, 73] width 10 height 12
click at [224, 89] on input "י" at bounding box center [225, 89] width 8 height 12
click at [230, 151] on textarea "העליה לתורה תתקיים בשבת קודש פרשת אחרי מותאי" at bounding box center [220, 167] width 116 height 44
click at [205, 75] on input "א" at bounding box center [203, 73] width 10 height 12
click at [223, 92] on input "י" at bounding box center [225, 89] width 8 height 12
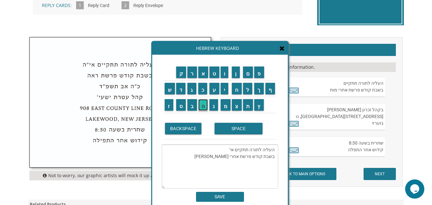
click at [205, 106] on input "ה" at bounding box center [203, 105] width 10 height 12
click at [203, 104] on input "ה" at bounding box center [203, 105] width 10 height 12
drag, startPoint x: 237, startPoint y: 159, endPoint x: 214, endPoint y: 159, distance: 23.0
click at [214, 159] on textarea "העליה לתורה תתקיים אי"ה בשבת קודש פרשת אחרי מותאי" at bounding box center [220, 167] width 116 height 44
click at [236, 93] on input "ח" at bounding box center [237, 89] width 10 height 12
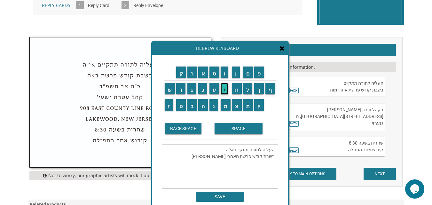
click at [226, 87] on input "י" at bounding box center [225, 89] width 8 height 12
click at [224, 90] on input "י" at bounding box center [225, 89] width 8 height 12
click at [239, 133] on input "SPACE" at bounding box center [239, 129] width 48 height 12
click at [168, 89] on input "ש" at bounding box center [170, 89] width 10 height 12
click at [191, 68] on input "ר" at bounding box center [192, 73] width 10 height 12
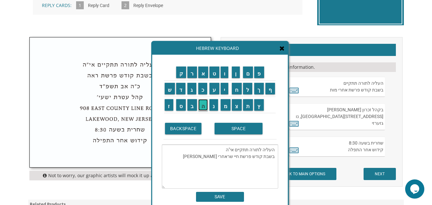
click at [201, 106] on input "ה" at bounding box center [203, 105] width 10 height 12
drag, startPoint x: 221, startPoint y: 158, endPoint x: 197, endPoint y: 158, distance: 24.3
click at [197, 158] on textarea "העליה לתורה תתקיים אי"ה בשבת קודש פרשת חיי שרהאחרי מותאי" at bounding box center [220, 167] width 116 height 44
type textarea "העליה לתורה תתקיים אי"ה בשבת קודש פרשת חיי שרה"
click at [226, 198] on input "SAVE" at bounding box center [220, 197] width 48 height 10
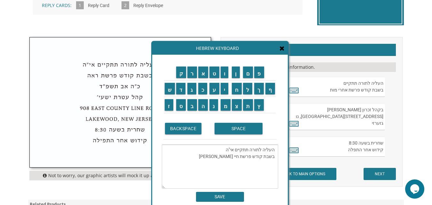
type textarea "העליה לתורה תתקיים אי"ה בשבת קודש פרשת חיי שרה"
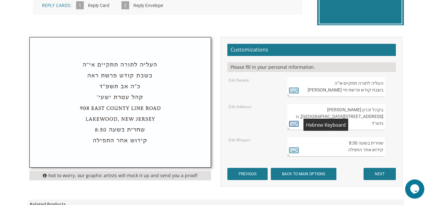
click at [293, 124] on icon at bounding box center [294, 123] width 10 height 9
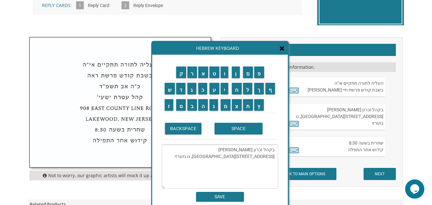
drag, startPoint x: 252, startPoint y: 150, endPoint x: 239, endPoint y: 149, distance: 12.8
click at [239, 149] on textarea "בקהל זכרון שניאור 282 Oak Knoll Road לייקוואוד, נו גזערזי" at bounding box center [220, 167] width 116 height 44
drag, startPoint x: 346, startPoint y: 158, endPoint x: 399, endPoint y: 162, distance: 52.3
click at [360, 157] on form "Customizations Please fill in your personal information. Edit Details: Edit Add…" at bounding box center [311, 112] width 169 height 136
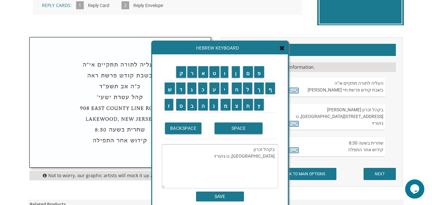
click at [258, 79] on td "פ" at bounding box center [259, 72] width 11 height 16
click at [261, 70] on input "פ" at bounding box center [259, 72] width 10 height 12
click at [210, 106] on input "נ" at bounding box center [214, 105] width 9 height 12
click at [235, 90] on input "ח" at bounding box center [237, 89] width 10 height 12
click at [180, 106] on input "ס" at bounding box center [181, 105] width 10 height 12
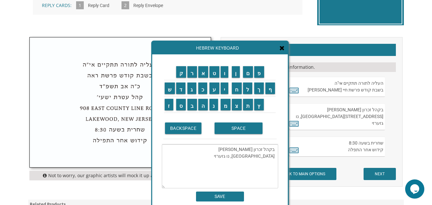
click at [274, 155] on textarea "בקהל זכרון פנחס 282 Oak Knoll Road לייקוואוד, נו גזערזי" at bounding box center [220, 166] width 116 height 44
click at [237, 156] on textarea "בקהל זכרון פנחס 282 Oak Knoll Road לייקוואוד, נו גזערזי" at bounding box center [220, 166] width 116 height 44
drag, startPoint x: 236, startPoint y: 156, endPoint x: 275, endPoint y: 157, distance: 38.7
click at [275, 157] on textarea "בקהל זכרון פנחס 282 Oak Knoll Road לייקוואוד, נו גזערזי" at bounding box center [220, 166] width 116 height 44
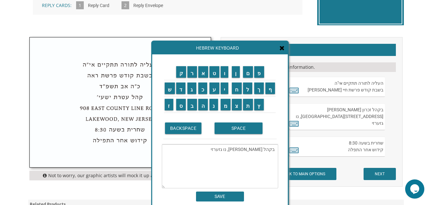
type textarea "בקהל זכרון פנחס לייקוואוד, נו גזערזי"
click at [221, 195] on input "SAVE" at bounding box center [220, 197] width 48 height 10
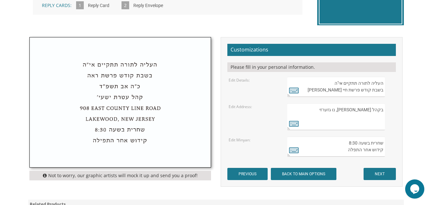
click at [352, 117] on textarea "בקהל זכרון שניאור 282 Oak Knoll Road לייקוואוד, נו גזערזי" at bounding box center [336, 116] width 98 height 27
click at [353, 118] on textarea "בקהל זכרון שניאור 282 Oak Knoll Road לייקוואוד, נו גזערזי" at bounding box center [336, 116] width 98 height 27
click at [356, 116] on textarea "בקהל זכרון שניאור 282 Oak Knoll Road לייקוואוד, נו גזערזי" at bounding box center [336, 116] width 98 height 27
drag, startPoint x: 356, startPoint y: 118, endPoint x: 385, endPoint y: 116, distance: 28.8
click at [385, 116] on textarea "בקהל זכרון שניאור 282 Oak Knoll Road לייקוואוד, נו גזערזי" at bounding box center [336, 116] width 98 height 27
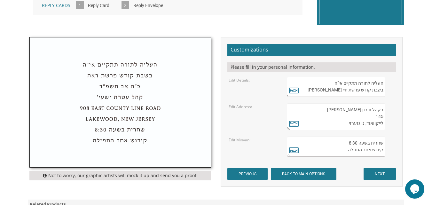
paste textarea "Flintlock Drive"
drag, startPoint x: 377, startPoint y: 116, endPoint x: 385, endPoint y: 118, distance: 7.8
click at [385, 118] on textarea "בקהל זכרון שניאור 282 Oak Knoll Road לייקוואוד, נו גזערזי" at bounding box center [336, 116] width 98 height 27
click at [341, 116] on textarea "בקהל זכרון שניאור 282 Oak Knoll Road לייקוואוד, נו גזערזי" at bounding box center [336, 116] width 98 height 27
paste textarea "145"
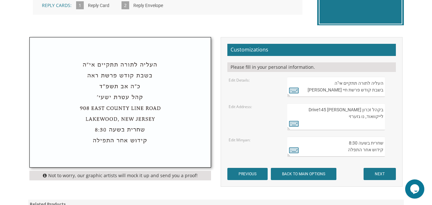
drag, startPoint x: 376, startPoint y: 117, endPoint x: 382, endPoint y: 117, distance: 6.7
click at [382, 117] on textarea "בקהל זכרון שניאור 282 Oak Knoll Road לייקוואוד, נו גזערזי" at bounding box center [336, 116] width 98 height 27
click at [354, 119] on textarea "בקהל זכרון שניאור 282 Oak Knoll Road לייקוואוד, נו גזערזי" at bounding box center [336, 116] width 98 height 27
paste textarea "145"
drag, startPoint x: 376, startPoint y: 117, endPoint x: 382, endPoint y: 117, distance: 6.1
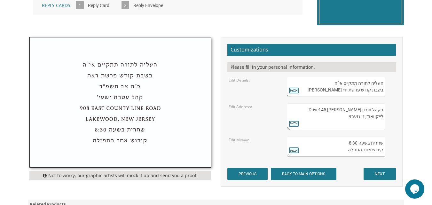
click at [382, 117] on textarea "בקהל זכרון שניאור 282 Oak Knoll Road לייקוואוד, נו גזערזי" at bounding box center [336, 116] width 98 height 27
paste textarea "145"
drag, startPoint x: 375, startPoint y: 116, endPoint x: 382, endPoint y: 118, distance: 7.3
click at [382, 118] on textarea "בקהל זכרון שניאור 282 Oak Knoll Road לייקוואוד, נו גזערזי" at bounding box center [336, 116] width 98 height 27
click at [354, 116] on textarea "בקהל זכרון שניאור 282 Oak Knoll Road לייקוואוד, נו גזערזי" at bounding box center [336, 116] width 98 height 27
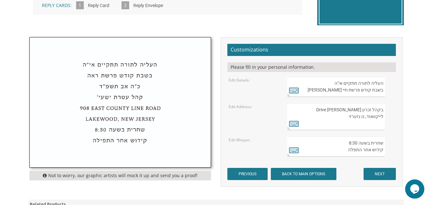
click at [354, 117] on textarea "בקהל זכרון שניאור 282 Oak Knoll Road לייקוואוד, נו גזערזי" at bounding box center [336, 116] width 98 height 27
click at [355, 116] on textarea "בקהל זכרון שניאור 282 Oak Knoll Road לייקוואוד, נו גזערזי" at bounding box center [336, 116] width 98 height 27
click at [353, 116] on textarea "בקהל זכרון שניאור 282 Oak Knoll Road לייקוואוד, נו גזערזי" at bounding box center [336, 116] width 98 height 27
drag, startPoint x: 348, startPoint y: 125, endPoint x: 384, endPoint y: 124, distance: 35.5
click at [384, 124] on textarea "בקהל זכרון שניאור 282 Oak Knoll Road לייקוואוד, נו גזערזי" at bounding box center [336, 116] width 98 height 27
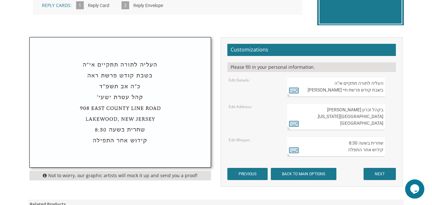
drag, startPoint x: 361, startPoint y: 125, endPoint x: 384, endPoint y: 125, distance: 22.7
click at [384, 125] on textarea "בקהל זכרון שניאור 282 Oak Knoll Road לייקוואוד, נו גזערזי" at bounding box center [336, 116] width 98 height 27
paste textarea ". Lakewood"
click at [384, 123] on textarea "בקהל זכרון שניאור 282 Oak Knoll Road לייקוואוד, נו גזערזי" at bounding box center [336, 116] width 98 height 27
click at [383, 111] on textarea "בקהל זכרון שניאור 282 Oak Knoll Road לייקוואוד, נו גזערזי" at bounding box center [336, 116] width 98 height 27
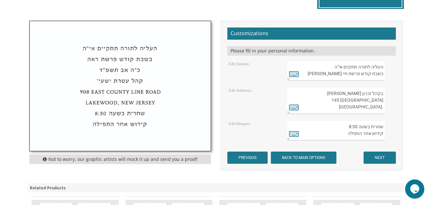
scroll to position [224, 0]
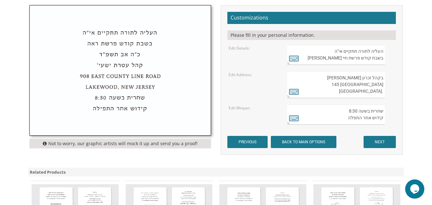
click at [384, 92] on textarea "בקהל זכרון שניאור 282 Oak Knoll Road לייקוואוד, נו גזערזי" at bounding box center [336, 84] width 98 height 27
type textarea "בקהל זכרון פנחס Flintlock Drive 145 New Jersey.Lakewood"
click at [297, 117] on icon at bounding box center [294, 118] width 10 height 9
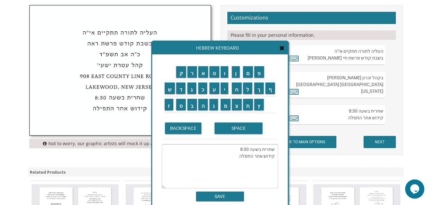
click at [275, 149] on textarea "שחרית בשעה 8:30 קידוש אחר התפלה" at bounding box center [220, 166] width 116 height 44
click at [225, 131] on input "SPACE" at bounding box center [239, 129] width 48 height 12
click at [248, 108] on input "ת" at bounding box center [248, 105] width 10 height 12
click at [261, 75] on input "פ" at bounding box center [259, 72] width 10 height 12
click at [225, 89] on input "י" at bounding box center [225, 89] width 8 height 12
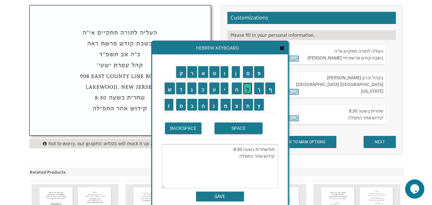
click at [250, 91] on input "ל" at bounding box center [248, 89] width 10 height 12
click at [249, 105] on input "ת" at bounding box center [248, 105] width 10 height 12
click at [243, 127] on input "SPACE" at bounding box center [239, 129] width 48 height 12
click at [231, 151] on textarea "תפילת שחרית בשעה 8:30 קידוש אחר התפלה" at bounding box center [220, 166] width 116 height 44
click at [244, 132] on input "SPACE" at bounding box center [239, 129] width 48 height 12
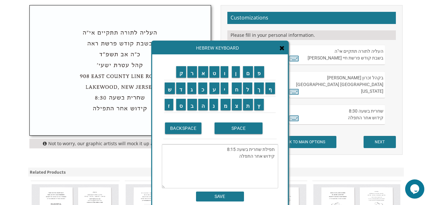
click at [243, 157] on textarea "תפילת שחרית בשעה 8:15 קידוש אחר התפלה" at bounding box center [220, 166] width 116 height 44
click at [225, 87] on input "י" at bounding box center [225, 89] width 8 height 12
type textarea "תפילת שחרית בשעה 8:15 קידוש אחר התפילה"
click at [227, 202] on div "ק ר א ט ו ן ם פ ש ד ג כ ע י ח ל" at bounding box center [220, 132] width 136 height 157
click at [220, 195] on input "SAVE" at bounding box center [220, 197] width 48 height 10
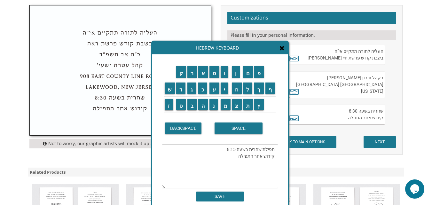
type textarea "תפילת שחרית בשעה 8:15 קידוש אחר התפילה"
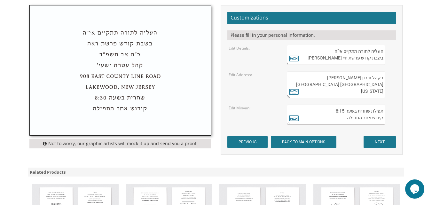
click at [353, 85] on textarea "בקהל זכרון שניאור 282 Oak Knoll Road לייקוואוד, נו גזערזי" at bounding box center [336, 84] width 98 height 27
click at [291, 91] on icon at bounding box center [294, 91] width 10 height 9
type textarea "בקהל זכרון פנחס Flintlock Drive 145 New Jersey.Lakewood"
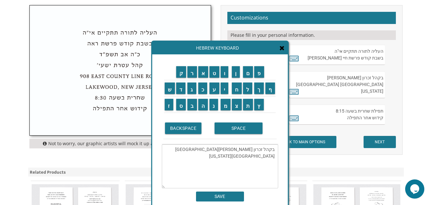
click at [343, 84] on textarea "בקהל זכרון שניאור 282 Oak Knoll Road לייקוואוד, נו גזערזי" at bounding box center [336, 84] width 98 height 27
drag, startPoint x: 344, startPoint y: 84, endPoint x: 350, endPoint y: 83, distance: 5.8
click at [350, 83] on textarea "בקהל זכרון שניאור 282 Oak Knoll Road לייקוואוד, נו גזערזי" at bounding box center [336, 84] width 98 height 27
click at [344, 84] on textarea "בקהל זכרון שניאור 282 Oak Knoll Road לייקוואוד, נו גזערזי" at bounding box center [336, 84] width 98 height 27
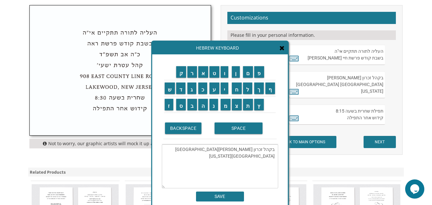
click at [349, 84] on textarea "בקהל זכרון שניאור 282 Oak Knoll Road לייקוואוד, נו גזערזי" at bounding box center [336, 84] width 98 height 27
click at [348, 84] on textarea "בקהל זכרון שניאור 282 Oak Knoll Road לייקוואוד, נו גזערזי" at bounding box center [336, 84] width 98 height 27
drag, startPoint x: 346, startPoint y: 85, endPoint x: 382, endPoint y: 84, distance: 35.8
click at [382, 84] on textarea "בקהל זכרון שניאור 282 Oak Knoll Road לייקוואוד, נו גזערזי" at bounding box center [336, 84] width 98 height 27
click at [342, 150] on div "Customizations Please fill in your personal information. Edit Details: Edit Add…" at bounding box center [312, 80] width 182 height 150
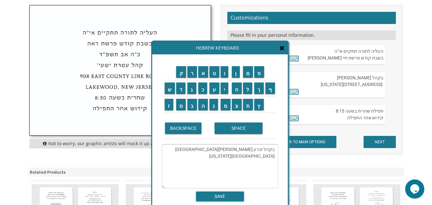
click at [214, 195] on input "SAVE" at bounding box center [220, 197] width 48 height 10
type textarea "בקהל זכרון פנחס Flintlock Drive 145 New Jersey.Lakewood"
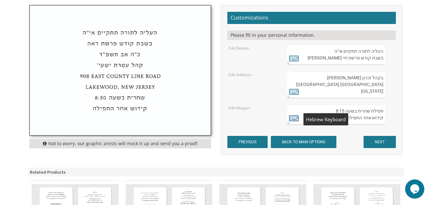
click at [293, 118] on icon at bounding box center [294, 118] width 10 height 9
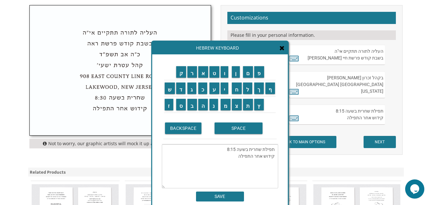
scroll to position [192, 0]
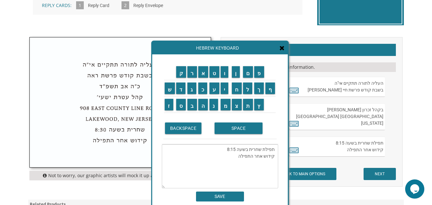
click at [310, 118] on textarea "בקהל זכרון שניאור 282 Oak Knoll Road לייקוואוד, נו גזערזי" at bounding box center [336, 116] width 98 height 27
click at [292, 123] on icon at bounding box center [294, 123] width 10 height 9
click at [253, 164] on textarea "בקהל זכרון פנחס Flintlock Drive 145 New Jersey.Lakewood" at bounding box center [220, 166] width 116 height 44
type textarea "בקהל זכרון פנחס 145 Flintlock Drive New Jersey.Lakewood"
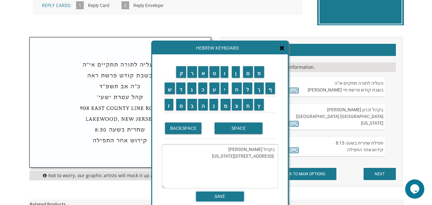
click at [226, 198] on input "SAVE" at bounding box center [220, 197] width 48 height 10
type textarea "בקהל זכרון פנחס 145 Flintlock Drive New Jersey.Lakewood"
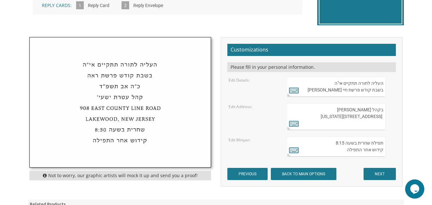
scroll to position [224, 0]
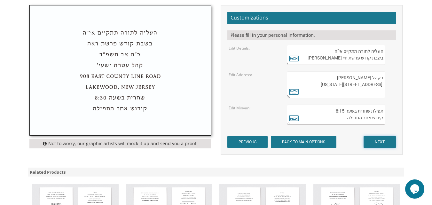
click at [377, 144] on input "NEXT" at bounding box center [380, 142] width 32 height 12
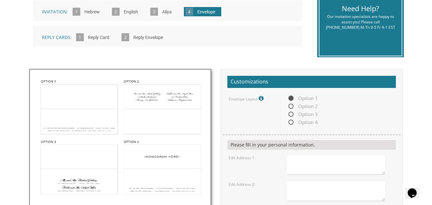
scroll to position [192, 0]
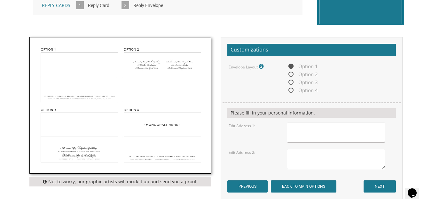
click at [82, 89] on img at bounding box center [120, 105] width 181 height 136
click at [291, 128] on textarea at bounding box center [336, 133] width 98 height 20
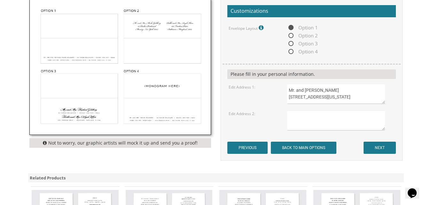
scroll to position [256, 0]
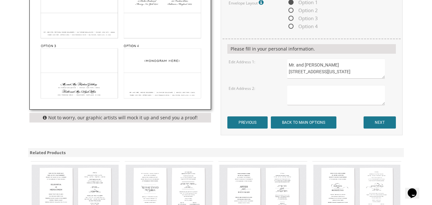
type textarea "Mr. and [PERSON_NAME] [STREET_ADDRESS][US_STATE]"
click at [300, 92] on textarea at bounding box center [336, 95] width 98 height 20
type textarea "Mr. and Mrs. Yaakov Goldstein 6305 Lincoln Ave, Baltimore, MD 21209"
click at [374, 123] on input "NEXT" at bounding box center [380, 122] width 32 height 12
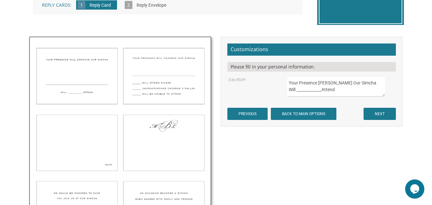
scroll to position [192, 0]
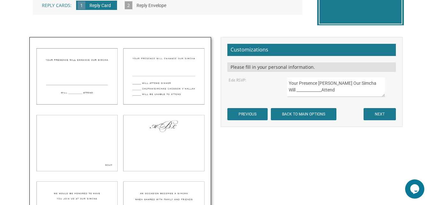
click at [158, 93] on img at bounding box center [120, 139] width 181 height 205
click at [163, 74] on img at bounding box center [120, 139] width 181 height 205
click at [160, 83] on img at bounding box center [120, 139] width 181 height 205
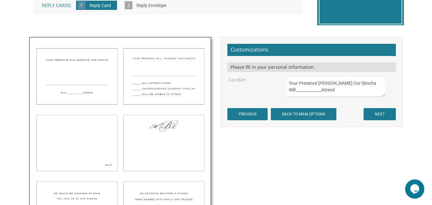
click at [160, 83] on img at bounding box center [120, 139] width 181 height 205
click at [301, 86] on textarea "Your Presence [PERSON_NAME] Our Simcha Will _____________Attend" at bounding box center [336, 87] width 98 height 20
click at [236, 79] on label "Edit RSVP:" at bounding box center [238, 79] width 18 height 5
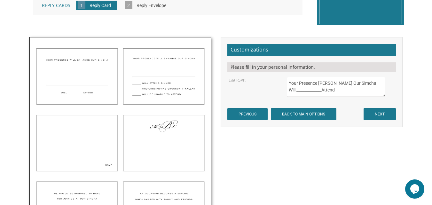
click at [355, 88] on textarea "Your Presence [PERSON_NAME] Our Simcha Will _____________Attend" at bounding box center [336, 87] width 98 height 20
drag, startPoint x: 344, startPoint y: 91, endPoint x: 284, endPoint y: 90, distance: 59.8
click at [284, 90] on div "Your Presence [PERSON_NAME] Our Simcha Will _____________Attend" at bounding box center [340, 87] width 117 height 20
click at [282, 92] on div "Edit RSVP: Your Presence Will Enhance Our Simcha Will _____________Attend" at bounding box center [312, 87] width 176 height 20
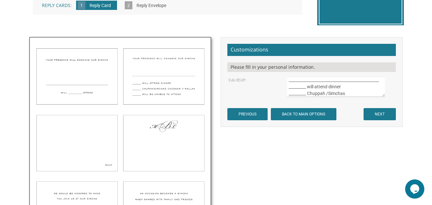
click at [282, 92] on div "Edit RSVP: Your Presence Will Enhance Our Simcha Will _____________Attend" at bounding box center [312, 87] width 176 height 20
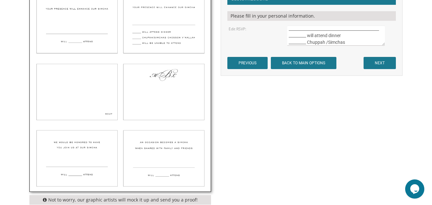
scroll to position [211, 0]
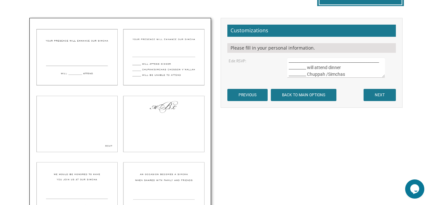
click at [350, 76] on textarea "Your Presence [PERSON_NAME] Our Simcha Will _____________Attend" at bounding box center [336, 68] width 98 height 20
type textarea "Your Presence [PERSON_NAME] Our Simcha ________________________________________…"
click at [373, 93] on input "NEXT" at bounding box center [380, 95] width 32 height 12
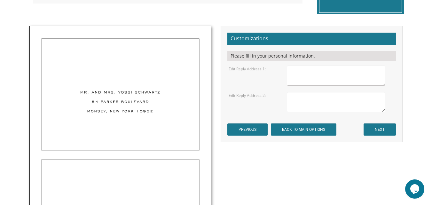
scroll to position [192, 0]
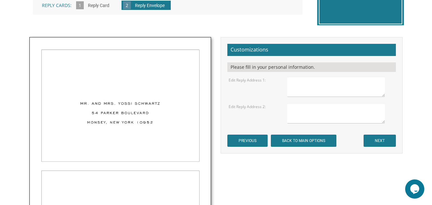
click at [314, 82] on textarea at bounding box center [336, 87] width 98 height 20
type textarea "Mr. and Mrs. Azie Garfein 127 Liberty Drive Lakewood, New Jersey 08701"
click at [310, 115] on textarea at bounding box center [336, 113] width 98 height 20
click at [310, 116] on textarea "Mr. and Mrs. Yaakov Goldstein 6305 LincoB" at bounding box center [336, 113] width 98 height 20
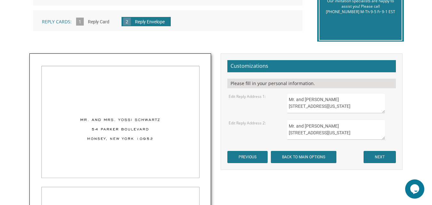
scroll to position [160, 0]
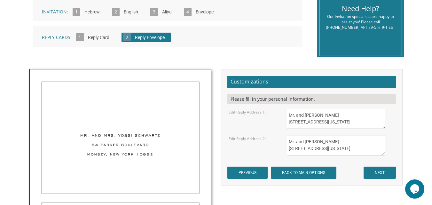
type textarea "Mr. and Mrs. Yaakov Goldstein 6305 Lincoln Avenue Baltimore, Maryland 21209"
click at [242, 174] on input "PREVIOUS" at bounding box center [247, 173] width 40 height 12
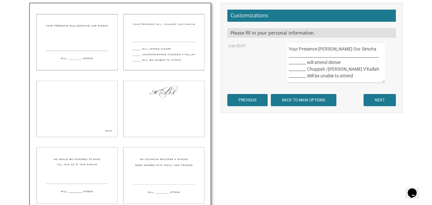
scroll to position [224, 0]
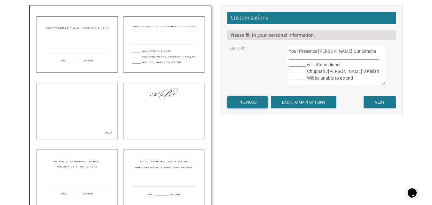
click at [239, 103] on input "PREVIOUS" at bounding box center [247, 102] width 40 height 12
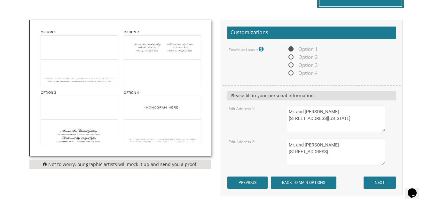
scroll to position [224, 0]
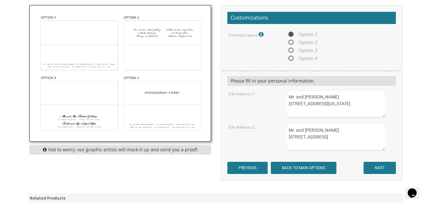
click at [327, 138] on textarea "Mr. and [PERSON_NAME] [STREET_ADDRESS]" at bounding box center [336, 137] width 98 height 27
click at [318, 144] on textarea "Mr. and [PERSON_NAME] [STREET_ADDRESS]" at bounding box center [336, 137] width 98 height 27
type textarea "Mr. and [PERSON_NAME] [STREET_ADDRESS][US_STATE]"
click at [374, 167] on input "NEXT" at bounding box center [380, 168] width 32 height 12
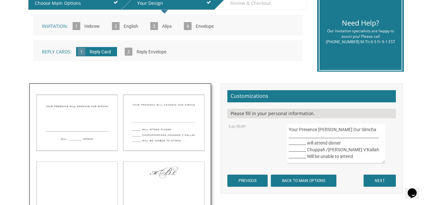
scroll to position [160, 0]
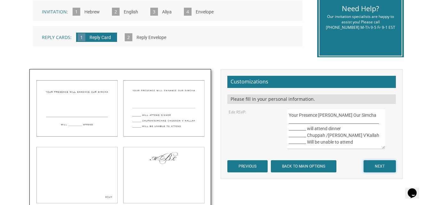
click at [379, 167] on input "NEXT" at bounding box center [380, 166] width 32 height 12
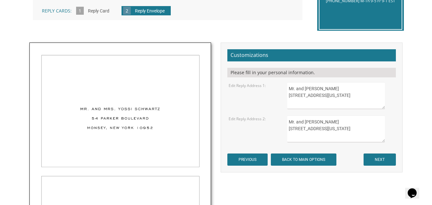
scroll to position [192, 0]
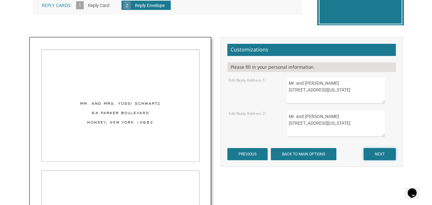
click at [377, 152] on input "NEXT" at bounding box center [380, 154] width 32 height 12
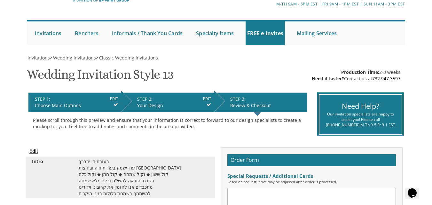
scroll to position [32, 0]
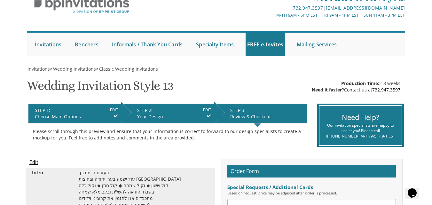
click at [34, 162] on input "Edit" at bounding box center [33, 163] width 9 height 8
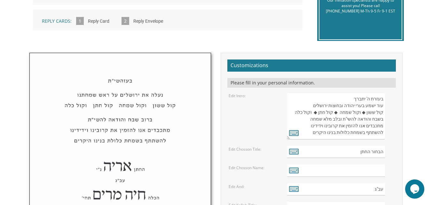
scroll to position [192, 0]
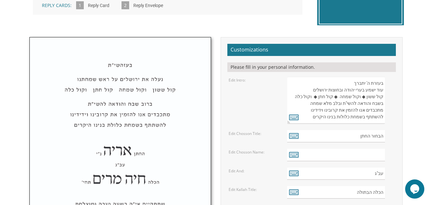
click at [237, 83] on div "Edit Intro: בעזרת ה' יתברך עוד ישמע בערי [PERSON_NAME] ובחוצות ירושלים קול [PER…" at bounding box center [312, 100] width 176 height 47
click at [370, 133] on input "הבחור החתן" at bounding box center [336, 136] width 98 height 12
click at [369, 138] on input "הבחור החתן" at bounding box center [336, 136] width 98 height 12
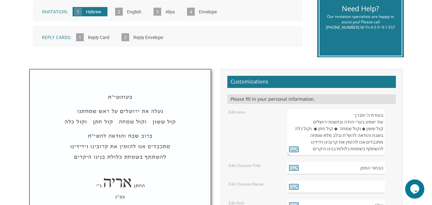
click at [254, 82] on h2 "Customizations" at bounding box center [311, 82] width 169 height 12
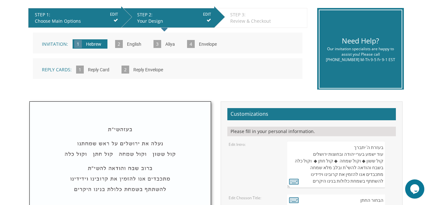
scroll to position [96, 0]
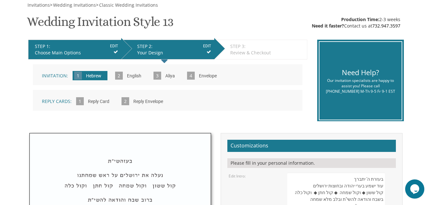
click at [93, 77] on input "Hebrew" at bounding box center [94, 76] width 22 height 18
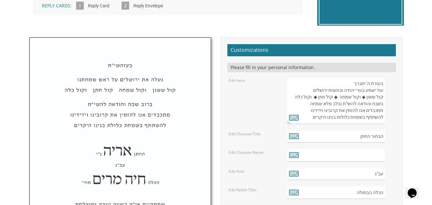
scroll to position [192, 0]
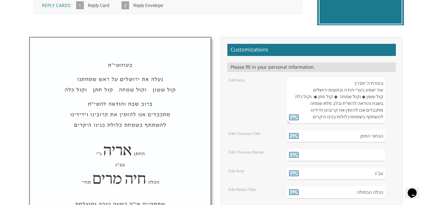
click at [240, 79] on label "Edit Intro:" at bounding box center [237, 79] width 17 height 5
click at [295, 117] on icon at bounding box center [294, 117] width 10 height 9
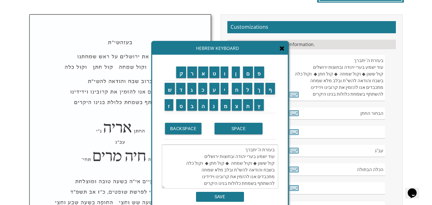
scroll to position [224, 0]
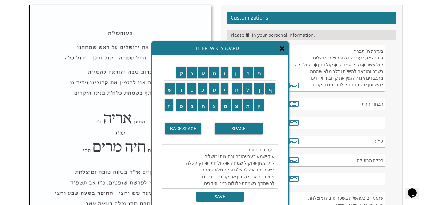
drag, startPoint x: 274, startPoint y: 163, endPoint x: 178, endPoint y: 163, distance: 95.7
click at [178, 163] on textarea "בעזרת ה' יתברך עוד ישמע בערי יהודה ובחוצות ירושלים קול ששון ◆ וקול שמחה ◆ קול ח…" at bounding box center [220, 167] width 116 height 44
click at [276, 171] on textarea "בעזרת ה' יתברך עוד ישמע בערי יהודה ובחוצות ירושלים בשבח והודאה להשי"ת ובלב מלא …" at bounding box center [220, 167] width 116 height 44
click at [190, 105] on input "ב" at bounding box center [192, 105] width 10 height 12
drag, startPoint x: 190, startPoint y: 71, endPoint x: 202, endPoint y: 72, distance: 12.5
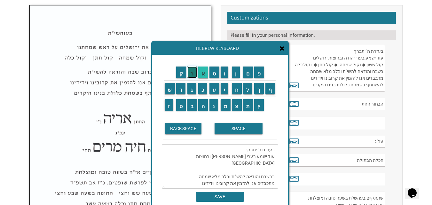
click at [190, 71] on input "ר" at bounding box center [192, 73] width 10 height 12
click at [225, 74] on input "ו" at bounding box center [225, 73] width 8 height 12
click at [190, 105] on input "ב" at bounding box center [192, 105] width 10 height 12
click at [236, 126] on input "SPACE" at bounding box center [239, 129] width 48 height 12
click at [200, 184] on textarea "בעזרת ה' יתברך עוד ישמע בערי יהודה ובחוצות ירושלים ברוב בשבח והודאה להשי"ת ובלב…" at bounding box center [220, 167] width 116 height 44
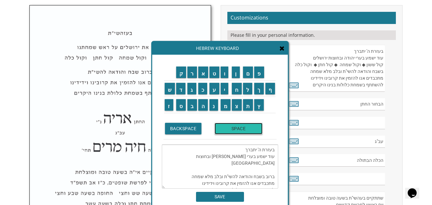
click at [230, 132] on input "SPACE" at bounding box center [239, 129] width 48 height 12
click at [165, 90] on input "ש" at bounding box center [170, 89] width 10 height 12
click at [226, 89] on input "י" at bounding box center [225, 89] width 8 height 12
click at [235, 90] on input "ח" at bounding box center [237, 89] width 10 height 12
click at [224, 89] on input "י" at bounding box center [225, 89] width 8 height 12
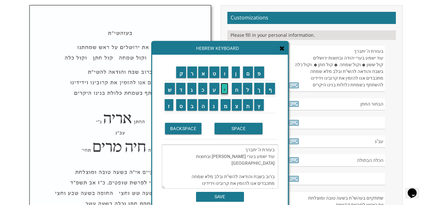
click at [224, 89] on input "י" at bounding box center [225, 89] width 8 height 12
click at [225, 71] on input "ו" at bounding box center [225, 73] width 8 height 12
click at [178, 127] on input "BACKSPACE" at bounding box center [183, 129] width 37 height 12
click at [180, 127] on input "BACKSPACE" at bounding box center [183, 129] width 37 height 12
click at [226, 74] on input "ו" at bounding box center [225, 73] width 8 height 12
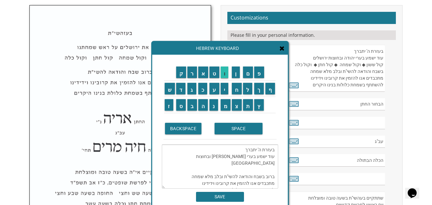
type textarea "בעזרת ה' יתברך עוד ישמע בערי יהודה ובחוצות ירושלים ברוב בשבח והודאה להשי"ת ובלב…"
click at [213, 196] on input "SAVE" at bounding box center [220, 197] width 48 height 10
type textarea "בעזרת ה' יתברך עוד ישמע בערי יהודה ובחוצות ירושלים ברוב בשבח והודאה להשי"ת ובלב…"
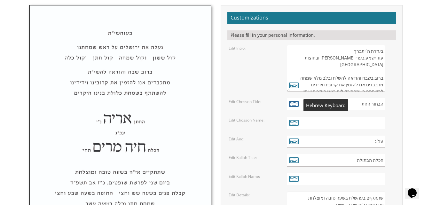
click at [294, 102] on icon at bounding box center [294, 103] width 10 height 9
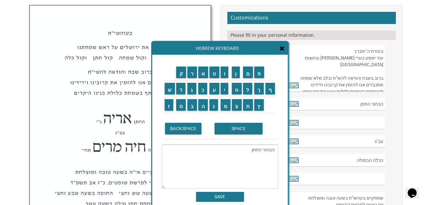
drag, startPoint x: 263, startPoint y: 150, endPoint x: 275, endPoint y: 149, distance: 12.2
click at [275, 149] on textarea "הבחור החתן" at bounding box center [220, 167] width 116 height 44
type textarea "החתן"
click at [220, 197] on input "SAVE" at bounding box center [220, 197] width 48 height 10
type input "החתן"
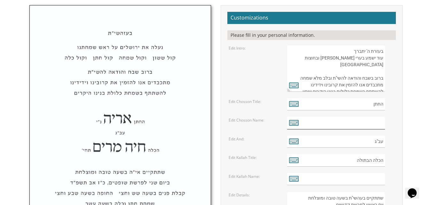
click at [361, 121] on input "text" at bounding box center [336, 123] width 98 height 12
click at [297, 123] on icon at bounding box center [294, 122] width 10 height 9
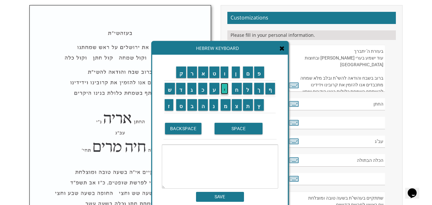
click at [224, 91] on input "י" at bounding box center [225, 89] width 8 height 12
click at [224, 73] on input "ו" at bounding box center [225, 73] width 8 height 12
click at [179, 107] on input "ס" at bounding box center [181, 105] width 10 height 12
click at [270, 89] on input "ף" at bounding box center [271, 89] width 10 height 12
click at [236, 129] on input "SPACE" at bounding box center [239, 129] width 48 height 12
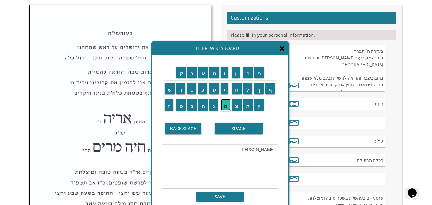
click at [226, 107] on input "מ" at bounding box center [226, 105] width 10 height 12
click at [169, 87] on input "ש" at bounding box center [170, 89] width 10 height 12
click at [201, 107] on input "ה" at bounding box center [203, 105] width 10 height 12
type textarea "יוסף משה"
click at [215, 198] on input "SAVE" at bounding box center [220, 197] width 48 height 10
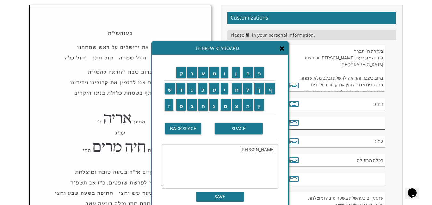
type input "יוסף משה"
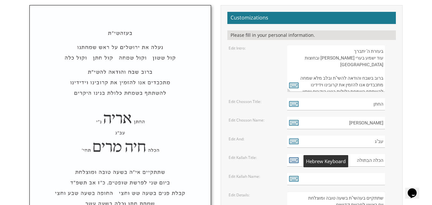
click at [291, 160] on icon at bounding box center [294, 159] width 10 height 9
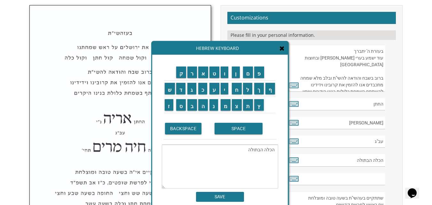
drag, startPoint x: 263, startPoint y: 152, endPoint x: 247, endPoint y: 151, distance: 15.4
click at [247, 151] on textarea "הכלה הבתולה" at bounding box center [220, 167] width 116 height 44
type textarea "הכלה"
click at [213, 199] on input "SAVE" at bounding box center [220, 197] width 48 height 10
type input "הכלה"
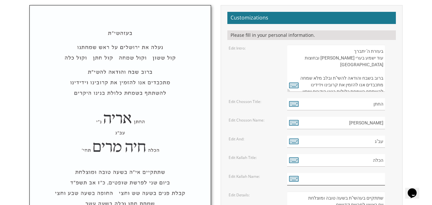
click at [313, 179] on input "text" at bounding box center [336, 179] width 98 height 12
click at [295, 179] on icon at bounding box center [294, 178] width 10 height 9
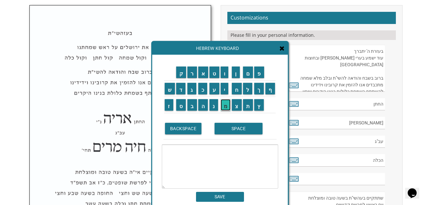
click at [226, 106] on input "מ" at bounding box center [226, 105] width 10 height 12
click at [193, 73] on input "ר" at bounding box center [192, 73] width 10 height 12
drag, startPoint x: 223, startPoint y: 90, endPoint x: 237, endPoint y: 79, distance: 18.0
click at [223, 90] on input "י" at bounding box center [225, 89] width 8 height 12
click at [249, 71] on input "ם" at bounding box center [248, 73] width 10 height 12
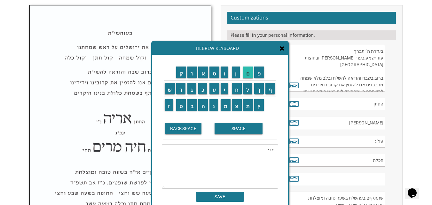
type textarea "מרים"
click at [229, 194] on input "SAVE" at bounding box center [220, 197] width 48 height 10
type input "מרים"
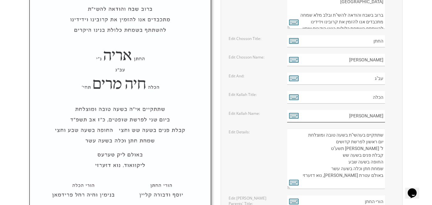
scroll to position [288, 0]
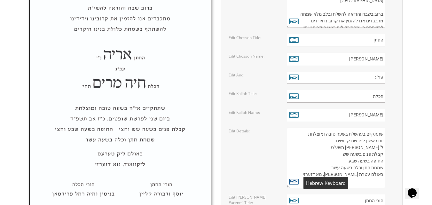
click at [291, 181] on icon at bounding box center [294, 181] width 10 height 9
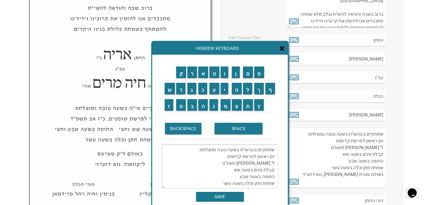
drag, startPoint x: 255, startPoint y: 150, endPoint x: 237, endPoint y: 150, distance: 17.6
click at [237, 150] on textarea "שתתקיים בעהשי"ת בשעה טובה ומוצלחת יום ראשון לפרשת קדושים ל' ניסן תשע"ט קבלת פני…" at bounding box center [220, 167] width 116 height 44
click at [202, 73] on input "א" at bounding box center [203, 73] width 10 height 12
click at [226, 91] on input "י" at bounding box center [225, 89] width 8 height 12
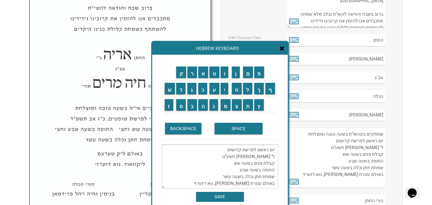
scroll to position [2, 0]
click at [203, 108] on input "ה" at bounding box center [203, 105] width 10 height 12
click at [275, 157] on textarea "שתתקיים אי"ה בשעה טובה ומוצלחת יום ראשון לפרשת קדושים ל' ניסן תשע"ט קבלת פנים ב…" at bounding box center [220, 167] width 116 height 44
click at [274, 156] on textarea "שתתקיים אי"ה בשעה טובה ומוצלחת יום ראשון לפרשת קדושים ל' ניסן תשע"ט קבלת פנים ב…" at bounding box center [220, 167] width 116 height 44
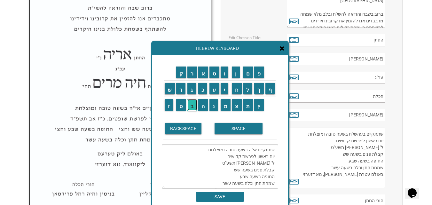
click at [192, 101] on input "ב" at bounding box center [192, 105] width 10 height 12
drag, startPoint x: 236, startPoint y: 158, endPoint x: 219, endPoint y: 161, distance: 17.3
click at [219, 161] on textarea "שתתקיים אי"ה בשעה טובה ומוצלחת ביום ראשון לפרשת קדושים ל' ניסן תשע"ט קבלת פנים …" at bounding box center [220, 167] width 116 height 44
drag, startPoint x: 237, startPoint y: 157, endPoint x: 222, endPoint y: 159, distance: 15.8
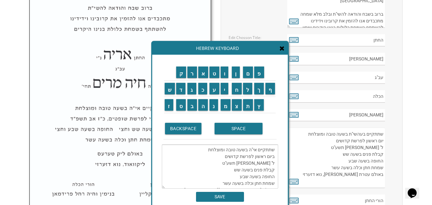
click at [222, 159] on textarea "שתתקיים אי"ה בשעה טובה ומוצלחת ביום ראשון לפרשת קדושים ל' ניסן תשע"ט קבלת פנים …" at bounding box center [220, 167] width 116 height 44
click at [250, 105] on input "ת" at bounding box center [248, 105] width 10 height 12
click at [224, 72] on input "ו" at bounding box center [225, 73] width 8 height 12
click at [249, 88] on input "ל" at bounding box center [248, 89] width 10 height 12
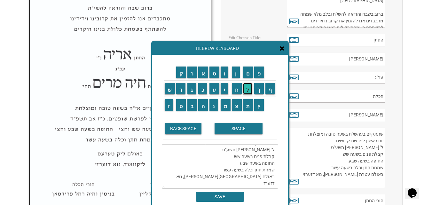
click at [249, 88] on input "ל" at bounding box center [248, 89] width 10 height 12
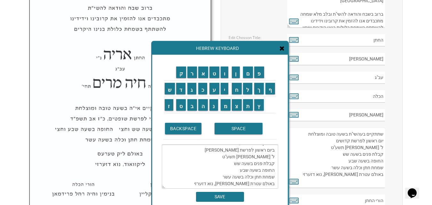
scroll to position [0, 0]
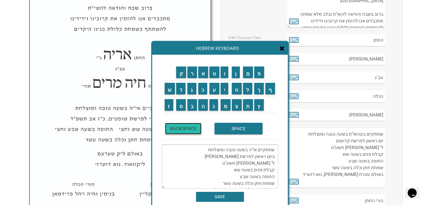
click at [180, 128] on input "BACKSPACE" at bounding box center [183, 129] width 37 height 12
click at [180, 87] on input "ד" at bounding box center [181, 89] width 10 height 12
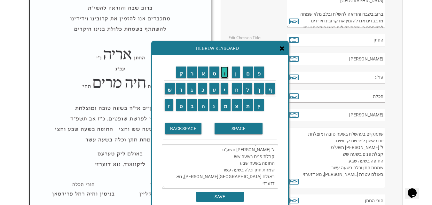
click at [225, 72] on input "ו" at bounding box center [225, 73] width 8 height 12
click at [250, 106] on input "ת" at bounding box center [248, 105] width 10 height 12
click at [275, 164] on textarea "שתתקיים אי"ה בשעה טובה ומוצלחת ביום ראשון לפרשת תולדות ל' ניסן תשע"ט קבלת פנים …" at bounding box center [220, 167] width 116 height 44
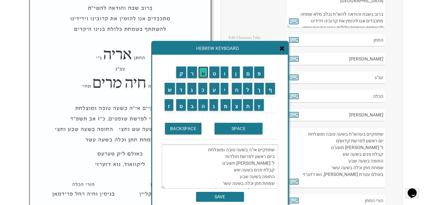
click at [205, 74] on input "א" at bounding box center [203, 73] width 10 height 12
click at [223, 73] on input "ו" at bounding box center [225, 73] width 8 height 12
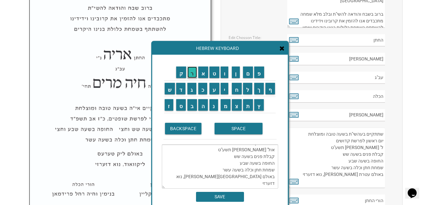
click at [192, 72] on input "ר" at bounding box center [192, 73] width 10 height 12
click at [240, 129] on input "SPACE" at bounding box center [239, 129] width 48 height 12
click at [264, 149] on textarea "שתתקיים אי"ה בשעה טובה ומוצלחת ביום ראשון לפרשת תולדות אור ל' ניסן תשע"ט קבלת פ…" at bounding box center [220, 167] width 116 height 44
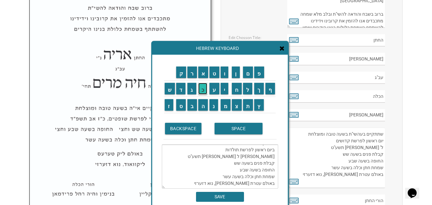
click at [203, 91] on input "כ" at bounding box center [202, 89] width 9 height 12
click at [226, 71] on input "ו" at bounding box center [225, 73] width 8 height 12
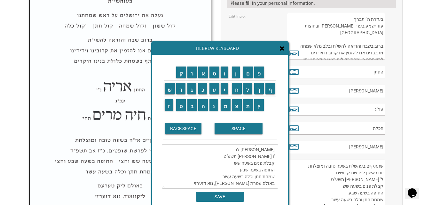
scroll to position [0, 0]
click at [262, 165] on textarea "שתתקיים אי"ה בשעה טובה ומוצלחת ביום ראשון לפרשת תולדות אור לכ 'ו ניסן תשע"ט קבל…" at bounding box center [220, 167] width 116 height 44
click at [227, 77] on input "ו" at bounding box center [225, 73] width 8 height 12
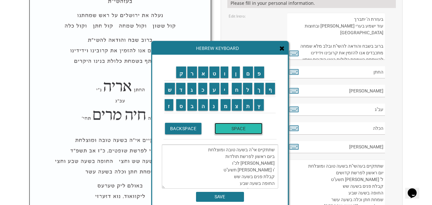
click at [243, 127] on input "SPACE" at bounding box center [239, 129] width 48 height 12
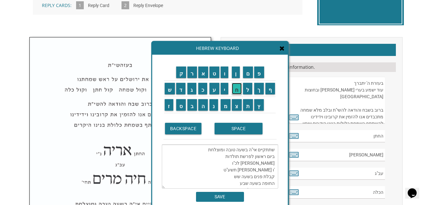
click at [234, 92] on input "ח" at bounding box center [237, 89] width 10 height 12
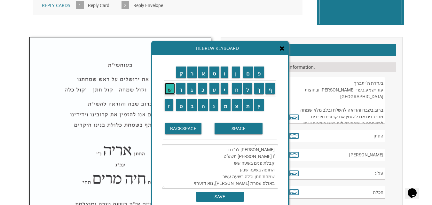
click at [168, 88] on input "ש" at bounding box center [170, 89] width 10 height 12
click at [225, 74] on input "ו" at bounding box center [225, 73] width 8 height 12
click at [237, 75] on input "ן" at bounding box center [236, 73] width 8 height 12
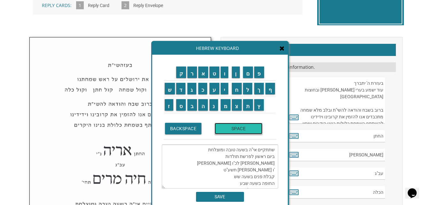
click at [242, 131] on input "SPACE" at bounding box center [239, 129] width 48 height 12
click at [246, 105] on input "ת" at bounding box center [248, 105] width 10 height 12
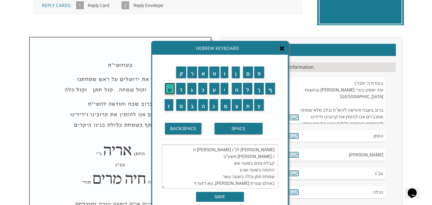
click at [169, 89] on input "ש" at bounding box center [170, 89] width 10 height 12
click at [261, 72] on input "פ" at bounding box center [259, 73] width 10 height 12
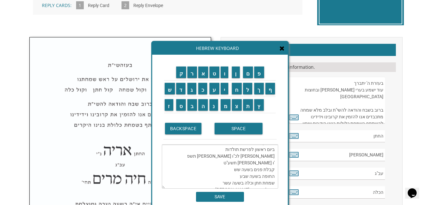
scroll to position [0, 0]
click at [223, 75] on input "ו" at bounding box center [225, 73] width 8 height 12
click at [247, 170] on textarea "שתתקיים אי"ה בשעה טובה ומוצלחת ביום ראשון לפרשת תולדות אור לכ"ו חשון תשפ"ו 'ו נ…" at bounding box center [220, 167] width 116 height 44
drag, startPoint x: 274, startPoint y: 171, endPoint x: 244, endPoint y: 170, distance: 30.1
click at [244, 170] on textarea "שתתקיים אי"ה בשעה טובה ומוצלחת ביום ראשון לפרשת תולדות אור לכ"ו חשון תשפ"ו 'ו נ…" at bounding box center [220, 167] width 116 height 44
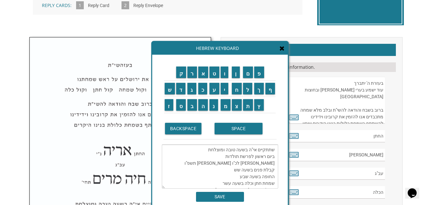
drag, startPoint x: 239, startPoint y: 171, endPoint x: 231, endPoint y: 172, distance: 7.5
click at [231, 172] on textarea "שתתקיים אי"ה בשעה טובה ומוצלחת ביום ראשון לפרשת תולדות אור לכ"ו חשון תשפ"ו קבלת…" at bounding box center [220, 167] width 116 height 44
click at [234, 87] on input "ח" at bounding box center [237, 89] width 10 height 12
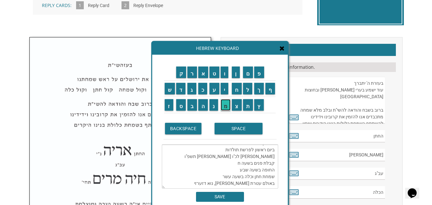
click at [227, 105] on input "מ" at bounding box center [226, 105] width 10 height 12
click at [168, 90] on input "ש" at bounding box center [170, 89] width 10 height 12
click at [237, 129] on input "SPACE" at bounding box center [239, 129] width 48 height 12
click at [221, 71] on input "ו" at bounding box center [225, 73] width 8 height 12
click at [241, 87] on input "ח" at bounding box center [237, 89] width 10 height 12
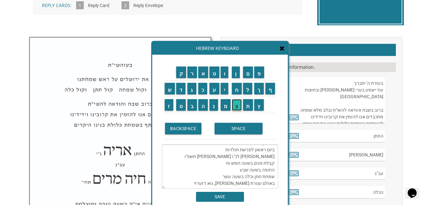
click at [235, 102] on input "צ" at bounding box center [237, 105] width 10 height 12
click at [223, 88] on input "י" at bounding box center [225, 89] width 8 height 12
drag, startPoint x: 246, startPoint y: 163, endPoint x: 238, endPoint y: 164, distance: 8.6
click at [238, 164] on textarea "שתתקיים אי"ה בשעה טובה ומוצלחת ביום ראשון לפרשת תולדות אור לכ"ו חשון תשפ"ו קבלת…" at bounding box center [220, 167] width 116 height 44
click at [168, 93] on input "ש" at bounding box center [170, 89] width 10 height 12
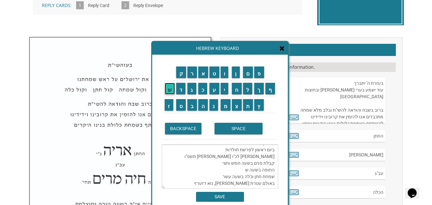
click at [167, 93] on input "ש" at bounding box center [170, 89] width 10 height 12
click at [242, 129] on input "SPACE" at bounding box center [239, 129] width 48 height 12
click at [225, 74] on input "ו" at bounding box center [225, 73] width 8 height 12
click at [235, 91] on input "ח" at bounding box center [237, 89] width 10 height 12
click at [237, 104] on input "צ" at bounding box center [237, 105] width 10 height 12
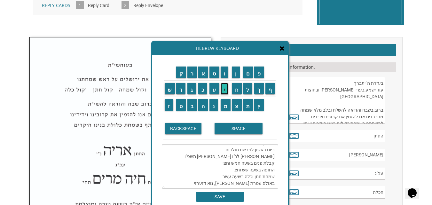
click at [225, 91] on input "י" at bounding box center [225, 89] width 8 height 12
drag, startPoint x: 227, startPoint y: 171, endPoint x: 217, endPoint y: 169, distance: 10.4
click at [217, 169] on textarea "שתתקיים אי"ה בשעה טובה ומוצלחת ביום ראשון לפרשת תולדות אור לכ"ו חשון תשפ"ו קבלת…" at bounding box center [220, 167] width 116 height 44
click at [245, 107] on input "ת" at bounding box center [248, 105] width 10 height 12
click at [171, 92] on input "ש" at bounding box center [170, 89] width 10 height 12
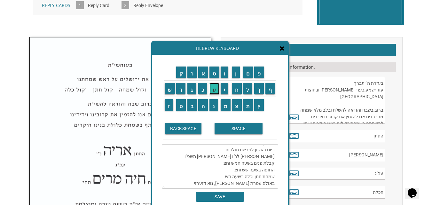
click at [214, 89] on input "ע" at bounding box center [215, 89] width 10 height 12
click at [231, 132] on input "SPACE" at bounding box center [239, 129] width 48 height 12
click at [223, 69] on input "ו" at bounding box center [225, 73] width 8 height 12
click at [236, 91] on input "ח" at bounding box center [237, 89] width 10 height 12
click at [239, 104] on input "צ" at bounding box center [237, 105] width 10 height 12
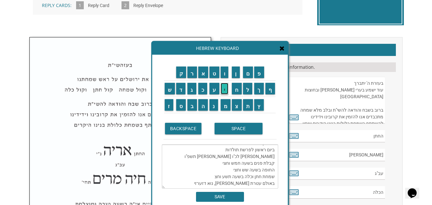
click at [222, 89] on input "י" at bounding box center [225, 89] width 8 height 12
drag, startPoint x: 248, startPoint y: 178, endPoint x: 242, endPoint y: 178, distance: 6.1
click at [242, 178] on textarea "שתתקיים אי"ה בשעה טובה ומוצלחת ביום ראשון לפרשת תולדות אור לכ"ו חשון תשפ"ו קבלת…" at bounding box center [220, 167] width 116 height 44
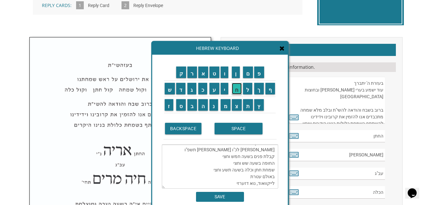
click at [237, 91] on input "ח" at bounding box center [237, 89] width 10 height 12
click at [222, 91] on input "י" at bounding box center [225, 89] width 8 height 12
click at [226, 89] on input "י" at bounding box center [225, 89] width 8 height 12
click at [247, 76] on input "ם" at bounding box center [248, 73] width 10 height 12
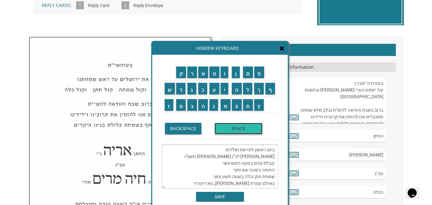
click at [231, 129] on input "SPACE" at bounding box center [239, 129] width 48 height 12
click at [203, 74] on input "א" at bounding box center [203, 73] width 10 height 12
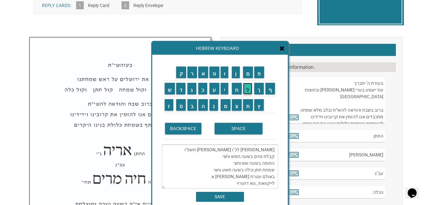
click at [247, 87] on input "ל" at bounding box center [248, 89] width 10 height 12
click at [211, 91] on input "ע" at bounding box center [215, 89] width 10 height 12
click at [165, 107] on input "ז" at bounding box center [169, 105] width 9 height 12
click at [192, 75] on input "ר" at bounding box center [192, 73] width 10 height 12
type textarea "שתתקיים אי"ה בשעה טובה ומוצלחת ביום ראשון לפרשת תולדות אור לכ"ו חשון תשפ"ו קבלת…"
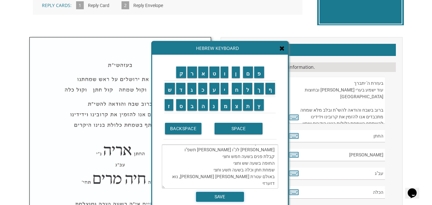
click at [219, 196] on input "SAVE" at bounding box center [220, 197] width 48 height 10
type textarea "שתתקיים אי"ה בשעה טובה ומוצלחת ביום ראשון לפרשת תולדות אור לכ"ו חשון תשפ"ו קבלת…"
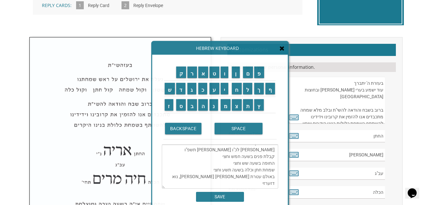
scroll to position [367, 0]
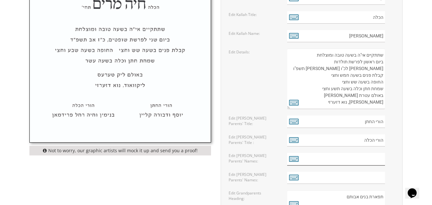
click at [351, 165] on input "text" at bounding box center [336, 159] width 98 height 12
click at [296, 160] on icon at bounding box center [294, 158] width 10 height 9
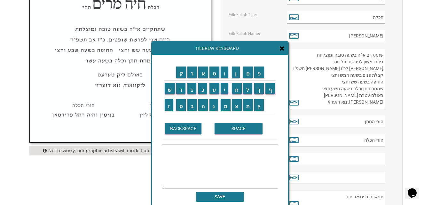
drag, startPoint x: 290, startPoint y: 123, endPoint x: 307, endPoint y: 126, distance: 16.9
click at [290, 122] on icon at bounding box center [294, 121] width 10 height 9
click at [214, 89] on input "ע" at bounding box center [215, 89] width 10 height 12
click at [169, 106] on input "ז" at bounding box center [169, 105] width 9 height 12
click at [192, 72] on input "ר" at bounding box center [192, 73] width 10 height 12
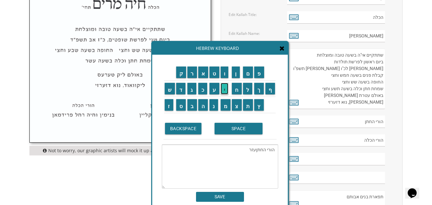
click at [226, 88] on input "י" at bounding box center [225, 89] width 8 height 12
drag, startPoint x: 273, startPoint y: 150, endPoint x: 247, endPoint y: 150, distance: 25.9
click at [247, 150] on textarea "הורי החתןעזרי" at bounding box center [220, 167] width 116 height 44
type textarea "ה"
click at [215, 87] on input "ע" at bounding box center [215, 89] width 10 height 12
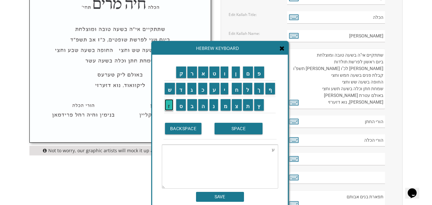
click at [169, 108] on input "ז" at bounding box center [169, 105] width 9 height 12
click at [193, 73] on input "ר" at bounding box center [192, 73] width 10 height 12
click at [223, 89] on input "י" at bounding box center [225, 89] width 8 height 12
click at [205, 75] on input "א" at bounding box center [203, 73] width 10 height 12
click at [247, 88] on input "ל" at bounding box center [248, 89] width 10 height 12
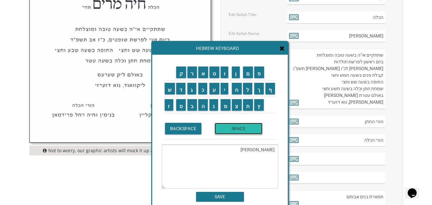
click at [225, 130] on input "SPACE" at bounding box center [239, 129] width 48 height 12
click at [236, 90] on input "ח" at bounding box center [237, 89] width 10 height 12
click at [226, 90] on input "י" at bounding box center [225, 89] width 8 height 12
click at [225, 90] on input "י" at bounding box center [225, 89] width 8 height 12
click at [248, 73] on input "ם" at bounding box center [248, 73] width 10 height 12
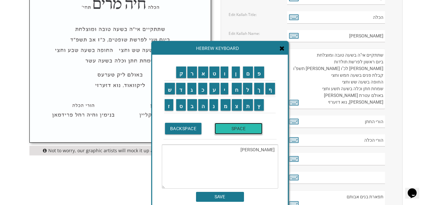
click at [232, 129] on input "SPACE" at bounding box center [239, 129] width 48 height 12
click at [224, 74] on input "ו" at bounding box center [225, 73] width 8 height 12
click at [193, 110] on input "ב" at bounding box center [192, 105] width 10 height 12
click at [250, 104] on input "ת" at bounding box center [248, 105] width 10 height 12
click at [167, 89] on input "ש" at bounding box center [170, 89] width 10 height 12
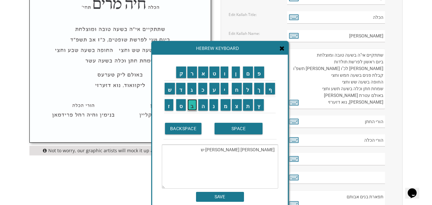
click at [193, 107] on input "ב" at bounding box center [192, 105] width 10 height 12
click at [216, 90] on input "ע" at bounding box center [215, 89] width 10 height 12
click at [237, 131] on input "SPACE" at bounding box center [239, 129] width 48 height 12
click at [189, 90] on input "ג" at bounding box center [191, 89] width 9 height 12
click at [206, 74] on input "א" at bounding box center [203, 73] width 10 height 12
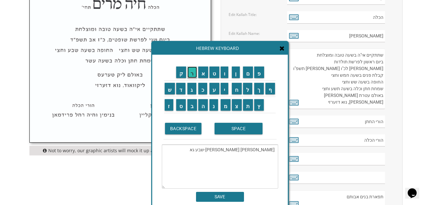
click at [191, 73] on input "ר" at bounding box center [192, 73] width 10 height 12
click at [262, 72] on input "פ" at bounding box center [259, 73] width 10 height 12
click at [223, 88] on input "י" at bounding box center [225, 89] width 8 height 12
click at [225, 90] on input "י" at bounding box center [225, 89] width 8 height 12
click at [239, 74] on input "ן" at bounding box center [236, 73] width 8 height 12
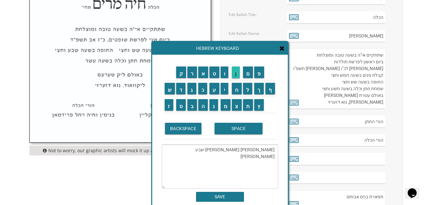
type textarea "עזריאל חיים ובת-שבע גארפיין"
click at [229, 196] on input "SAVE" at bounding box center [220, 197] width 48 height 10
type input "עזריאל חיים ובת-שבע גארפיין"
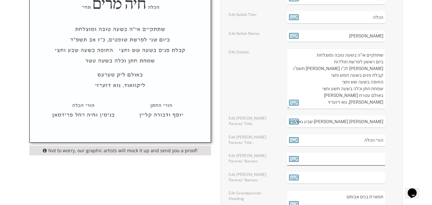
click at [337, 156] on input "text" at bounding box center [336, 159] width 98 height 12
drag, startPoint x: 323, startPoint y: 119, endPoint x: 385, endPoint y: 121, distance: 62.4
click at [385, 121] on input "עזריאל חיים ובת-שבע גארפיין" at bounding box center [336, 121] width 98 height 12
click at [362, 161] on input "text" at bounding box center [336, 159] width 98 height 12
paste input "עזריאל חיים ובת-שבע גארפיין"
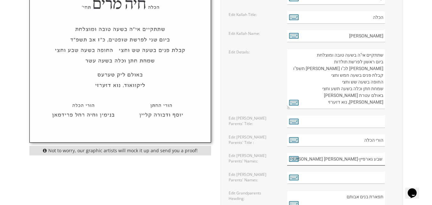
type input "עזריאל חיים ובת-שבע גארפיין"
click at [383, 124] on input "text" at bounding box center [336, 121] width 98 height 12
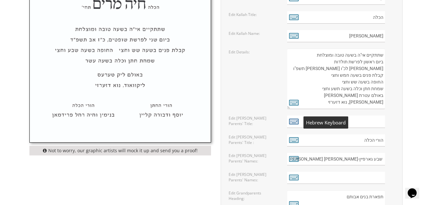
click at [294, 122] on icon at bounding box center [294, 121] width 10 height 9
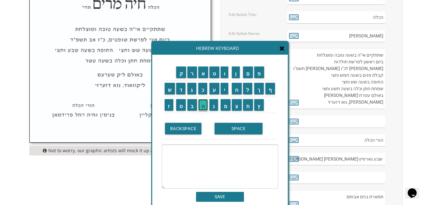
click at [200, 105] on input "ה" at bounding box center [203, 105] width 10 height 12
click at [225, 73] on input "ו" at bounding box center [225, 73] width 8 height 12
click at [190, 72] on input "ר" at bounding box center [192, 73] width 10 height 12
click at [224, 88] on input "י" at bounding box center [225, 89] width 8 height 12
click at [245, 127] on input "SPACE" at bounding box center [239, 129] width 48 height 12
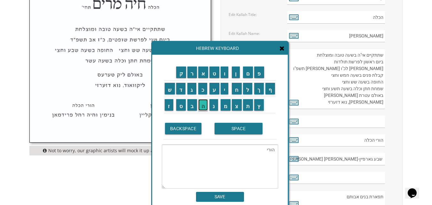
click at [202, 106] on input "ה" at bounding box center [203, 105] width 10 height 12
click at [237, 90] on input "ח" at bounding box center [237, 89] width 10 height 12
click at [247, 106] on input "ת" at bounding box center [248, 105] width 10 height 12
click at [235, 75] on input "ן" at bounding box center [236, 73] width 8 height 12
type textarea "הורי החתן"
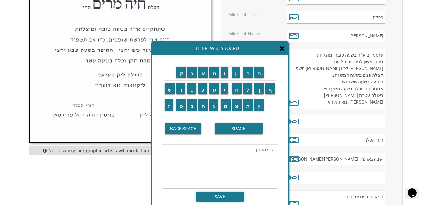
click at [225, 197] on input "SAVE" at bounding box center [220, 197] width 48 height 10
type input "הורי החתן"
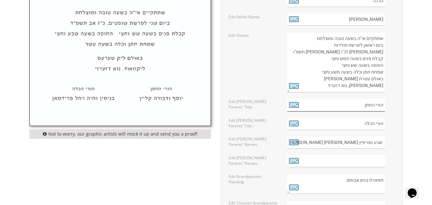
scroll to position [399, 0]
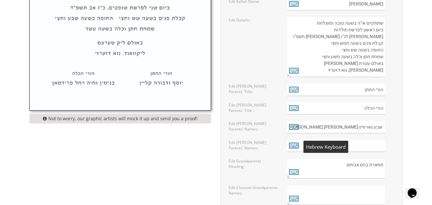
click at [293, 143] on icon at bounding box center [294, 145] width 10 height 9
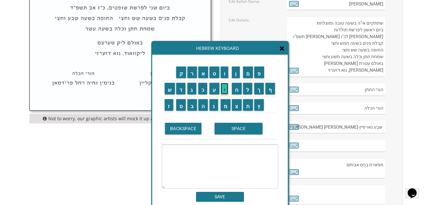
click at [226, 90] on input "י" at bounding box center [225, 89] width 8 height 12
click at [214, 88] on input "ע" at bounding box center [215, 89] width 10 height 12
click at [180, 73] on input "ק" at bounding box center [181, 73] width 10 height 12
click at [192, 103] on input "ב" at bounding box center [192, 105] width 10 height 12
click at [238, 130] on input "SPACE" at bounding box center [239, 129] width 48 height 12
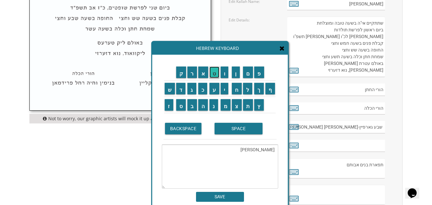
click at [211, 72] on input "ט" at bounding box center [215, 73] width 10 height 12
click at [225, 69] on input "ו" at bounding box center [225, 73] width 8 height 12
click at [190, 103] on input "ב" at bounding box center [192, 105] width 10 height 12
click at [225, 87] on input "י" at bounding box center [225, 89] width 8 height 12
click at [203, 102] on input "ה" at bounding box center [203, 105] width 10 height 12
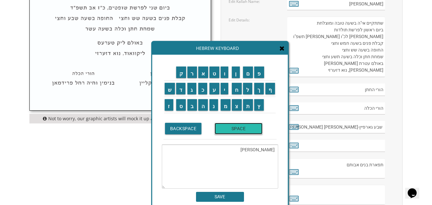
click at [232, 126] on input "SPACE" at bounding box center [239, 129] width 48 height 12
click at [224, 75] on input "ו" at bounding box center [225, 73] width 8 height 12
click at [180, 89] on input "ד" at bounding box center [181, 89] width 10 height 12
click at [192, 104] on input "ב" at bounding box center [192, 105] width 10 height 12
click at [223, 72] on input "ו" at bounding box center [225, 73] width 8 height 12
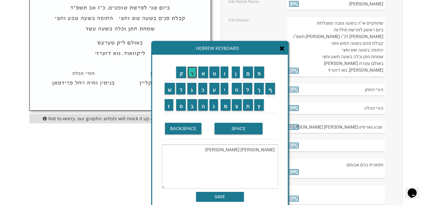
click at [191, 76] on input "ר" at bounding box center [192, 73] width 10 height 12
click at [203, 108] on input "ה" at bounding box center [203, 105] width 10 height 12
click at [248, 133] on input "SPACE" at bounding box center [239, 129] width 48 height 12
click at [192, 89] on input "ג" at bounding box center [191, 89] width 9 height 12
click at [225, 74] on input "ו" at bounding box center [225, 73] width 8 height 12
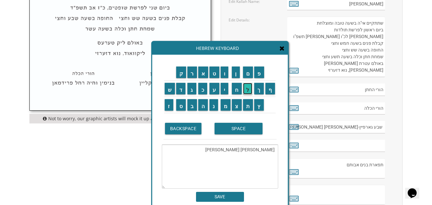
click at [249, 89] on input "ל" at bounding box center [248, 89] width 10 height 12
click at [180, 89] on input "ד" at bounding box center [181, 89] width 10 height 12
click at [166, 90] on input "ש" at bounding box center [170, 89] width 10 height 12
click at [211, 74] on input "ט" at bounding box center [215, 73] width 10 height 12
click at [225, 88] on input "י" at bounding box center [225, 89] width 8 height 12
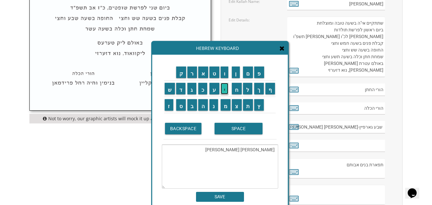
click at [225, 88] on input "י" at bounding box center [225, 89] width 8 height 12
click at [236, 74] on input "ן" at bounding box center [236, 73] width 8 height 12
type textarea "יעקב טוביה ודבורה גולדשטיין"
click at [223, 197] on input "SAVE" at bounding box center [220, 197] width 48 height 10
type input "יעקב טוביה ודבורה גולדשטיין"
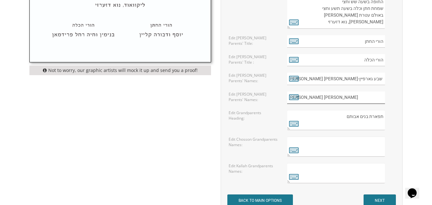
scroll to position [463, 0]
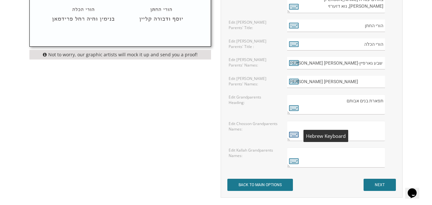
click at [292, 134] on icon at bounding box center [294, 134] width 10 height 9
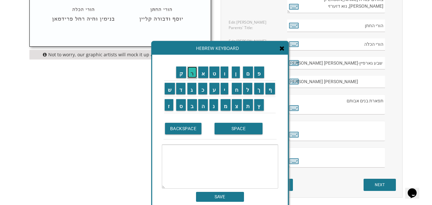
click at [194, 71] on input "ר" at bounding box center [192, 73] width 10 height 12
click at [239, 91] on input "ח" at bounding box center [237, 89] width 10 height 12
click at [250, 91] on input "ל" at bounding box center [248, 89] width 10 height 12
click at [240, 127] on input "SPACE" at bounding box center [239, 129] width 48 height 12
click at [188, 90] on input "ג" at bounding box center [191, 89] width 9 height 12
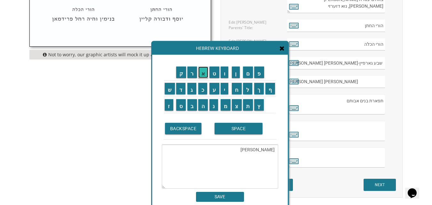
click at [204, 73] on input "א" at bounding box center [203, 73] width 10 height 12
click at [190, 74] on input "ר" at bounding box center [192, 73] width 10 height 12
drag, startPoint x: 260, startPoint y: 74, endPoint x: 222, endPoint y: 84, distance: 39.6
click at [260, 74] on input "פ" at bounding box center [259, 73] width 10 height 12
click at [223, 88] on input "י" at bounding box center [225, 89] width 8 height 12
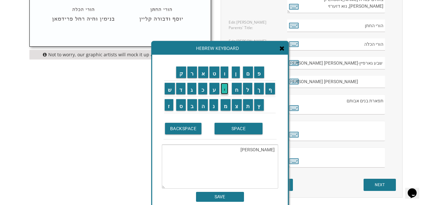
click at [223, 89] on input "י" at bounding box center [225, 89] width 8 height 12
click at [234, 73] on input "ן" at bounding box center [236, 73] width 8 height 12
click at [232, 128] on input "SPACE" at bounding box center [239, 129] width 48 height 12
click at [204, 75] on input "א" at bounding box center [203, 73] width 10 height 12
click at [168, 91] on input "ש" at bounding box center [170, 89] width 10 height 12
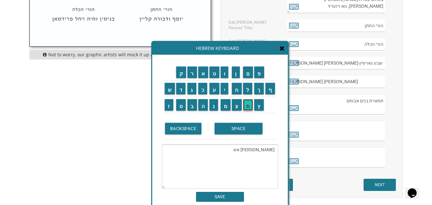
click at [249, 105] on input "ת" at bounding box center [248, 105] width 10 height 12
click at [237, 130] on input "SPACE" at bounding box center [239, 129] width 48 height 12
click at [201, 105] on input "ה" at bounding box center [203, 105] width 10 height 12
click at [227, 106] on input "מ" at bounding box center [226, 105] width 10 height 12
click at [213, 107] on input "נ" at bounding box center [214, 105] width 9 height 12
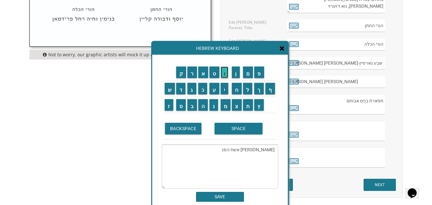
click at [226, 75] on input "ו" at bounding box center [225, 73] width 8 height 12
click at [236, 89] on input "ח" at bounding box center [237, 89] width 10 height 12
click at [234, 124] on input "SPACE" at bounding box center [239, 129] width 48 height 12
click at [188, 72] on input "ר" at bounding box center [192, 73] width 10 height 12
click at [227, 131] on input "SPACE" at bounding box center [239, 129] width 48 height 12
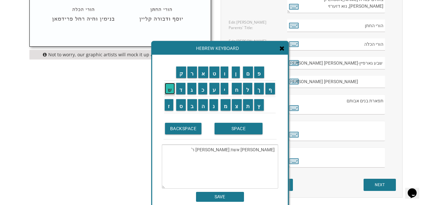
click at [168, 90] on input "ש" at bounding box center [170, 89] width 10 height 12
click at [225, 106] on input "מ" at bounding box center [226, 105] width 10 height 12
click at [237, 92] on input "ח" at bounding box center [237, 89] width 10 height 12
click at [202, 102] on input "ה" at bounding box center [203, 105] width 10 height 12
click at [233, 129] on input "SPACE" at bounding box center [239, 129] width 48 height 12
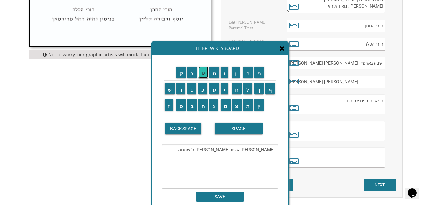
click at [202, 74] on input "א" at bounding box center [203, 73] width 10 height 12
click at [167, 88] on input "ש" at bounding box center [170, 89] width 10 height 12
click at [193, 74] on input "ר" at bounding box center [192, 73] width 10 height 12
click at [229, 130] on input "SPACE" at bounding box center [239, 129] width 48 height 12
click at [166, 107] on input "ז" at bounding box center [169, 105] width 9 height 12
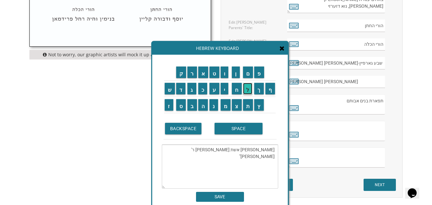
click at [248, 92] on input "ל" at bounding box center [248, 89] width 10 height 12
click at [237, 91] on input "ח" at bounding box center [237, 89] width 10 height 12
drag, startPoint x: 223, startPoint y: 72, endPoint x: 216, endPoint y: 85, distance: 15.0
click at [223, 73] on input "ו" at bounding box center [225, 73] width 8 height 12
click at [202, 105] on input "ה" at bounding box center [203, 105] width 10 height 12
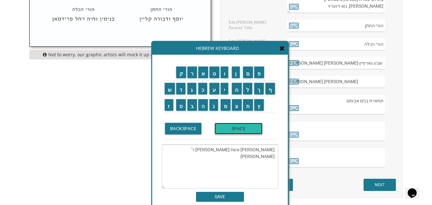
click at [236, 129] on input "SPACE" at bounding box center [239, 129] width 48 height 12
click at [212, 107] on input "נ" at bounding box center [214, 105] width 9 height 12
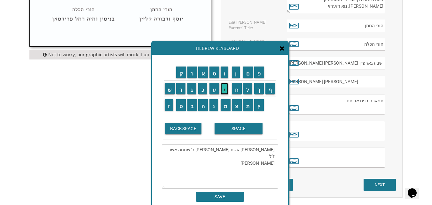
click at [222, 88] on input "י" at bounding box center [225, 89] width 8 height 12
click at [226, 87] on input "י" at bounding box center [225, 89] width 8 height 12
click at [201, 73] on input "א" at bounding box center [203, 73] width 10 height 12
click at [226, 107] on input "מ" at bounding box center [226, 105] width 10 height 12
click at [183, 130] on input "BACKSPACE" at bounding box center [183, 129] width 37 height 12
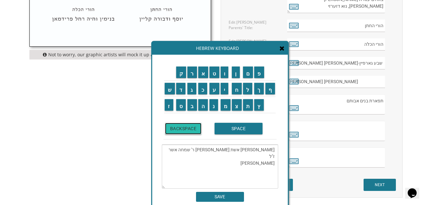
click at [183, 129] on input "BACKSPACE" at bounding box center [183, 129] width 37 height 12
click at [227, 108] on input "מ" at bounding box center [226, 105] width 10 height 12
click at [204, 74] on input "א" at bounding box center [203, 73] width 10 height 12
click at [236, 73] on input "ן" at bounding box center [236, 73] width 8 height 12
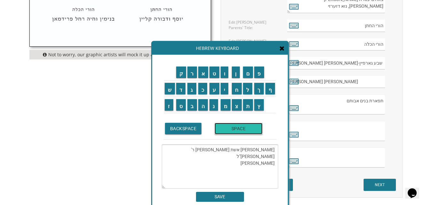
click at [228, 126] on input "SPACE" at bounding box center [239, 129] width 48 height 12
drag, startPoint x: 251, startPoint y: 152, endPoint x: 222, endPoint y: 151, distance: 28.8
click at [222, 151] on textarea "רחל גארפיין אשת המנוח ר' שמחה אשר ז"ל חוה ניימאן" at bounding box center [220, 167] width 116 height 44
click at [250, 158] on textarea "רחל גארפיין אשת המנוח ר' שמחה אשר ז"ל חוה ניימאן" at bounding box center [220, 167] width 116 height 44
paste textarea "אשת המנוח ר'"
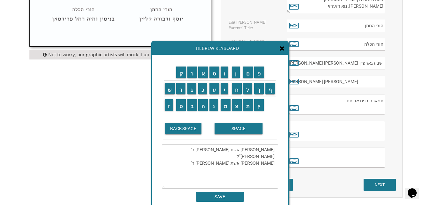
click at [242, 166] on textarea "רחל גארפיין אשת המנוח ר' שמחה אשר ז"ל חוה ניימאן אשת המנוח ר'" at bounding box center [220, 167] width 116 height 44
click at [224, 157] on textarea "רחל גארפיין אשת המנוח ר' שמחה אשר ז"ל חוה ניימאן אשת המנוח ר'" at bounding box center [220, 167] width 116 height 44
click at [258, 72] on input "פ" at bounding box center [259, 73] width 10 height 12
click at [214, 109] on input "נ" at bounding box center [214, 105] width 9 height 12
click at [235, 90] on input "ח" at bounding box center [237, 89] width 10 height 12
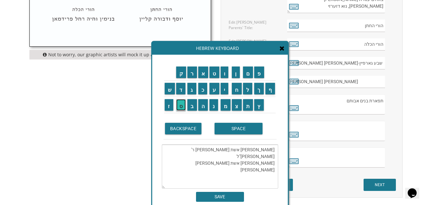
click at [182, 107] on input "ס" at bounding box center [181, 105] width 10 height 12
click at [228, 125] on input "SPACE" at bounding box center [239, 129] width 48 height 12
click at [203, 71] on input "א" at bounding box center [203, 73] width 10 height 12
click at [192, 73] on input "ר" at bounding box center [192, 73] width 10 height 12
click at [225, 89] on input "י" at bounding box center [225, 89] width 8 height 12
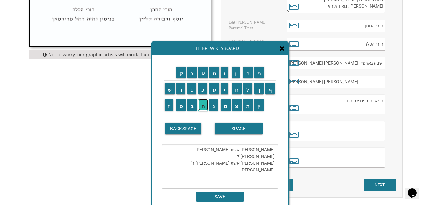
click at [202, 106] on input "ה" at bounding box center [203, 105] width 10 height 12
click at [240, 129] on input "SPACE" at bounding box center [239, 129] width 48 height 12
click at [165, 108] on input "ז" at bounding box center [169, 105] width 9 height 12
click at [247, 88] on input "ל" at bounding box center [248, 89] width 10 height 12
type textarea "רחל גארפיין אשת המנוח ר' שמחה אשר ז"ל חוה ניימאן אשת המנוח ר' פנחס אריה ז"ל"
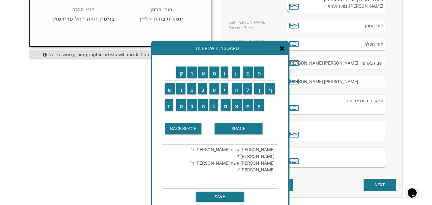
click at [211, 195] on input "SAVE" at bounding box center [220, 197] width 48 height 10
type textarea "רחל גארפיין אשת המנוח ר' שמחה אשר ז"ל חוה ניימאן אשת המנוח ר' פנחס אריה ז"ל"
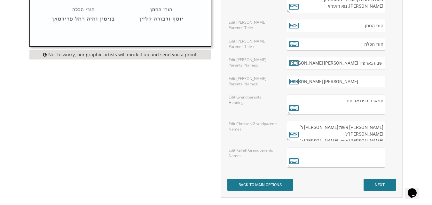
scroll to position [495, 0]
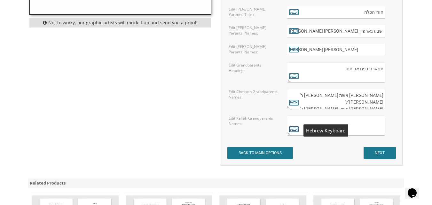
click at [292, 128] on icon at bounding box center [294, 128] width 10 height 9
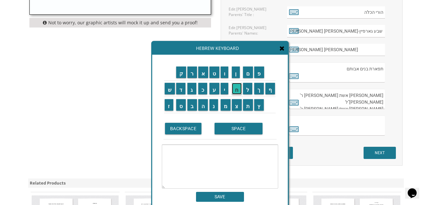
click at [237, 92] on input "ח" at bounding box center [237, 89] width 10 height 12
drag, startPoint x: 224, startPoint y: 75, endPoint x: 224, endPoint y: 79, distance: 4.8
click at [224, 75] on input "ו" at bounding box center [225, 73] width 8 height 12
click at [203, 107] on input "ה" at bounding box center [203, 105] width 10 height 12
click at [231, 128] on input "SPACE" at bounding box center [239, 129] width 48 height 12
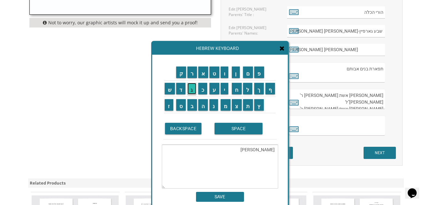
click at [191, 91] on input "ג" at bounding box center [191, 89] width 9 height 12
click at [224, 73] on input "ו" at bounding box center [225, 73] width 8 height 12
click at [248, 89] on input "ל" at bounding box center [248, 89] width 10 height 12
click at [179, 87] on input "ד" at bounding box center [181, 89] width 10 height 12
click at [169, 88] on input "ש" at bounding box center [170, 89] width 10 height 12
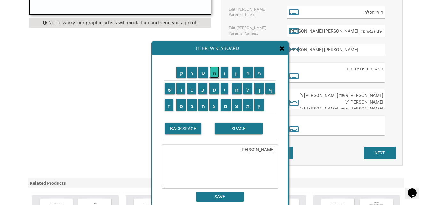
click at [211, 71] on input "ט" at bounding box center [215, 73] width 10 height 12
click at [226, 88] on input "י" at bounding box center [225, 89] width 8 height 12
click at [225, 88] on input "י" at bounding box center [225, 89] width 8 height 12
click at [235, 75] on input "ן" at bounding box center [236, 73] width 8 height 12
click at [230, 131] on input "SPACE" at bounding box center [239, 129] width 48 height 12
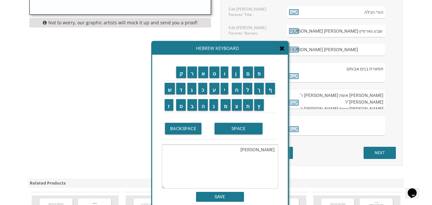
paste textarea "אשת המנוח ר'"
click at [182, 126] on input "BACKSPACE" at bounding box center [183, 129] width 37 height 12
click at [203, 105] on input "ה" at bounding box center [203, 105] width 10 height 12
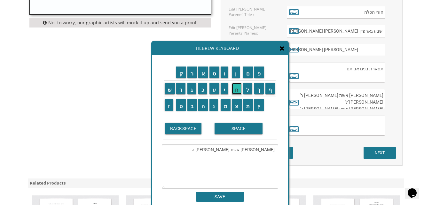
click at [236, 89] on input "ח" at bounding box center [237, 89] width 10 height 12
click at [167, 106] on input "ז" at bounding box center [169, 105] width 9 height 12
click at [236, 73] on input "ן" at bounding box center [236, 73] width 8 height 12
click at [242, 128] on input "SPACE" at bounding box center [239, 129] width 48 height 12
click at [223, 88] on input "י" at bounding box center [225, 89] width 8 height 12
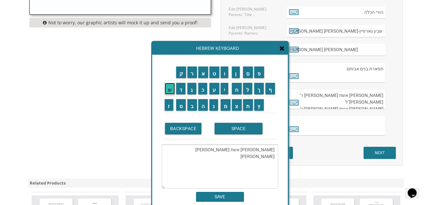
click at [168, 87] on input "ש" at bounding box center [170, 89] width 10 height 12
click at [191, 70] on input "ר" at bounding box center [192, 73] width 10 height 12
click at [203, 73] on input "א" at bounding box center [203, 73] width 10 height 12
click at [249, 87] on input "ל" at bounding box center [248, 89] width 10 height 12
click at [238, 131] on input "SPACE" at bounding box center [239, 129] width 48 height 12
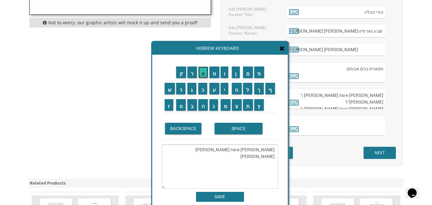
click at [204, 74] on input "א" at bounding box center [203, 73] width 10 height 12
click at [248, 91] on input "ל" at bounding box center [248, 89] width 10 height 12
click at [213, 74] on input "ט" at bounding box center [215, 73] width 10 height 12
click at [189, 74] on input "ר" at bounding box center [192, 73] width 10 height 12
click at [233, 128] on input "SPACE" at bounding box center [239, 129] width 48 height 12
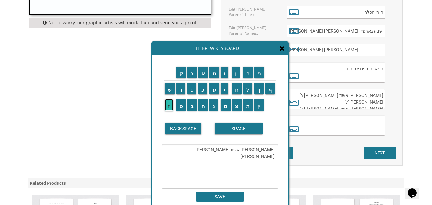
click at [167, 108] on input "ז" at bounding box center [169, 105] width 9 height 12
click at [247, 86] on input "ל" at bounding box center [248, 89] width 10 height 12
click at [190, 73] on input "ר" at bounding box center [192, 73] width 10 height 12
click at [237, 91] on input "ח" at bounding box center [237, 89] width 10 height 12
click at [245, 88] on input "ל" at bounding box center [248, 89] width 10 height 12
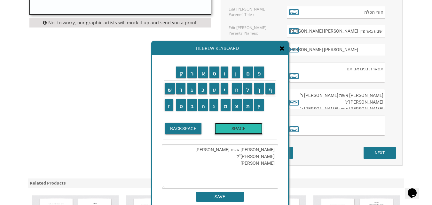
click at [225, 132] on input "SPACE" at bounding box center [239, 129] width 48 height 12
click at [165, 87] on input "ש" at bounding box center [170, 89] width 10 height 12
click at [226, 75] on input "ו" at bounding box center [225, 73] width 8 height 12
click at [191, 73] on input "ר" at bounding box center [192, 73] width 10 height 12
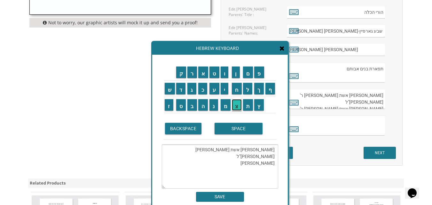
click at [238, 106] on input "צ" at bounding box center [237, 105] width 10 height 12
click at [202, 71] on input "א" at bounding box center [203, 73] width 10 height 12
click at [224, 72] on input "ו" at bounding box center [225, 73] width 8 height 12
click at [250, 73] on input "ם" at bounding box center [248, 73] width 10 height 12
click at [227, 130] on input "SPACE" at bounding box center [239, 129] width 48 height 12
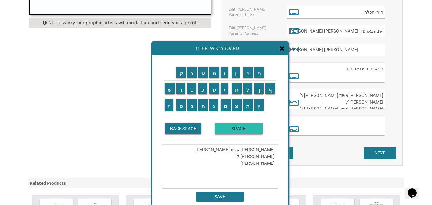
paste textarea "אשת המנוח ר'"
click at [205, 72] on input "א" at bounding box center [203, 73] width 10 height 12
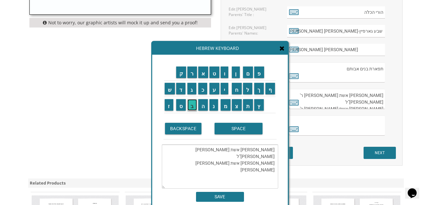
click at [190, 106] on input "ב" at bounding box center [192, 105] width 10 height 12
click at [191, 72] on input "ר" at bounding box center [192, 73] width 10 height 12
click at [247, 71] on input "ם" at bounding box center [248, 73] width 10 height 12
click at [182, 130] on input "BACKSPACE" at bounding box center [183, 129] width 37 height 12
click at [205, 111] on input "ה" at bounding box center [203, 105] width 10 height 12
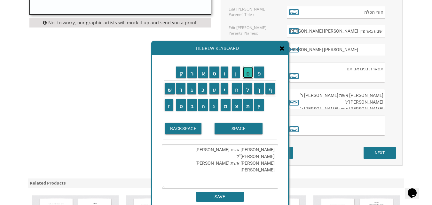
click at [248, 73] on input "ם" at bounding box center [248, 73] width 10 height 12
click at [245, 127] on input "SPACE" at bounding box center [239, 129] width 48 height 12
click at [165, 108] on input "ז" at bounding box center [169, 105] width 9 height 12
click at [247, 91] on input "ל" at bounding box center [248, 89] width 10 height 12
type textarea "חוה גולדשטיין אשת המנוח החזן ישראל אלטר ז"ל רחל שוורצאום אשת המנוח ר' אברהם ז"ל"
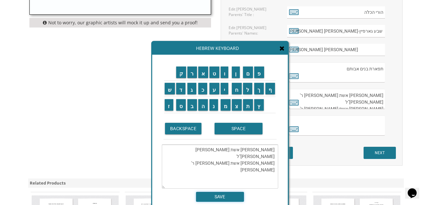
click at [212, 196] on input "SAVE" at bounding box center [220, 197] width 48 height 10
type textarea "חוה גולדשטיין אשת המנוח החזן ישראל אלטר ז"ל רחל שוורצאום אשת המנוח ר' אברהם ז"ל"
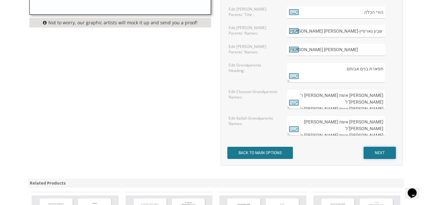
click at [372, 153] on input "NEXT" at bounding box center [380, 153] width 32 height 12
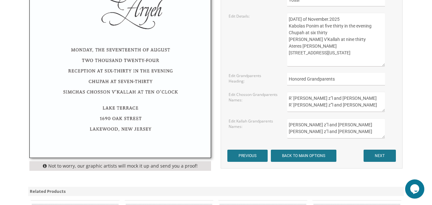
scroll to position [384, 0]
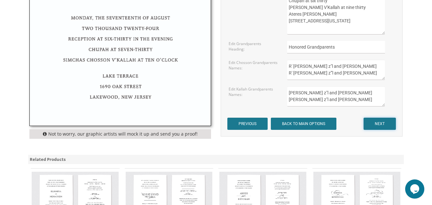
click at [382, 124] on input "NEXT" at bounding box center [380, 124] width 32 height 12
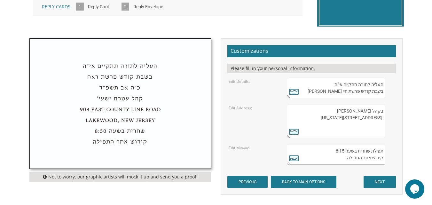
scroll to position [192, 0]
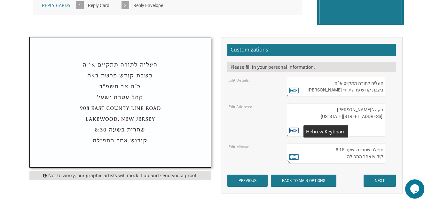
click at [292, 131] on icon at bounding box center [294, 130] width 10 height 9
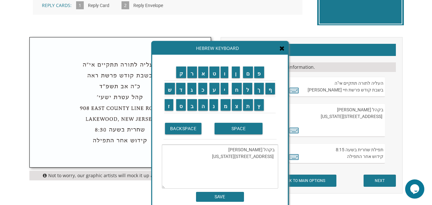
click at [254, 165] on textarea "בקהל [PERSON_NAME] [STREET_ADDRESS][US_STATE]" at bounding box center [220, 167] width 116 height 44
type textarea "בקהל [PERSON_NAME] [STREET_ADDRESS][US_STATE]. [GEOGRAPHIC_DATA]"
click at [220, 195] on input "SAVE" at bounding box center [220, 197] width 48 height 10
type textarea "בקהל [PERSON_NAME] [STREET_ADDRESS][US_STATE]. [GEOGRAPHIC_DATA]"
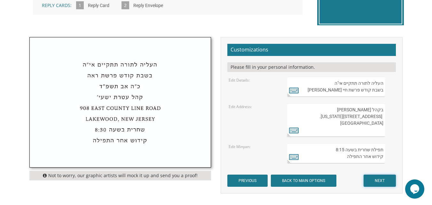
click at [377, 181] on input "NEXT" at bounding box center [380, 181] width 32 height 12
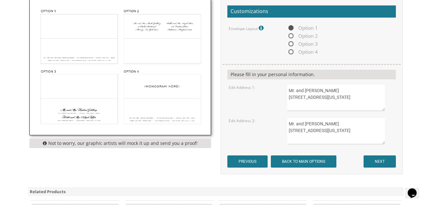
scroll to position [256, 0]
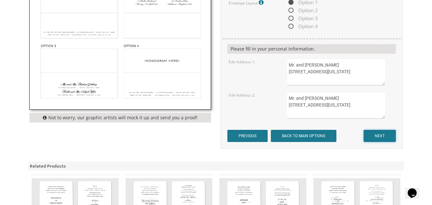
click at [381, 134] on input "NEXT" at bounding box center [380, 136] width 32 height 12
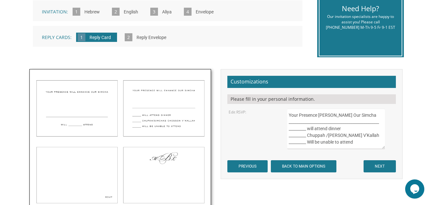
scroll to position [192, 0]
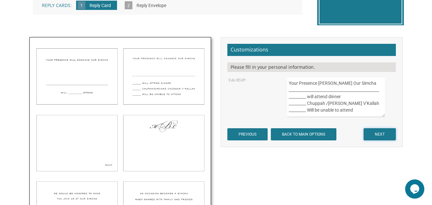
click at [378, 133] on input "NEXT" at bounding box center [380, 134] width 32 height 12
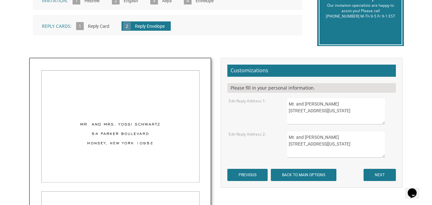
scroll to position [192, 0]
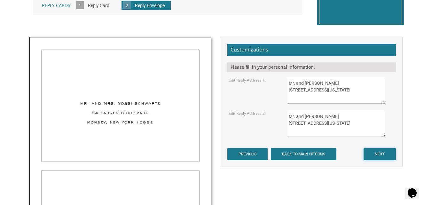
click at [370, 155] on input "NEXT" at bounding box center [380, 154] width 32 height 12
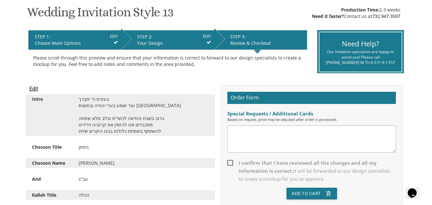
scroll to position [128, 0]
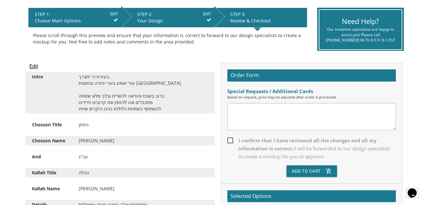
click at [245, 111] on textarea at bounding box center [311, 116] width 169 height 27
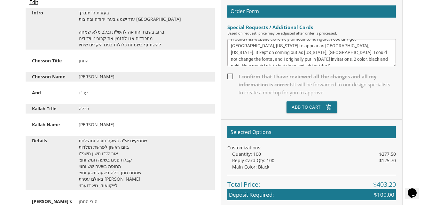
scroll to position [10, 0]
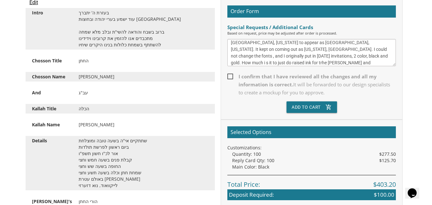
click at [308, 62] on textarea "I found this website extremely difficult to navigate. I couldn't get Lakewood, …" at bounding box center [311, 52] width 169 height 27
click at [372, 64] on textarea "I found this website extremely difficult to navigate. I couldn't get Lakewood, …" at bounding box center [311, 52] width 169 height 27
click at [317, 62] on textarea "I found this website extremely difficult to navigate. I couldn't get Lakewood, …" at bounding box center [311, 52] width 169 height 27
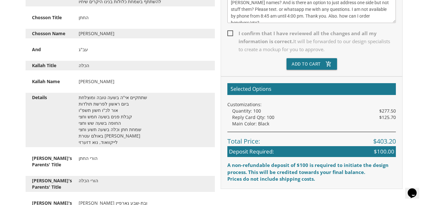
scroll to position [224, 0]
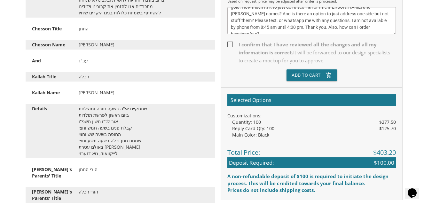
click at [258, 101] on h2 "Selected Options" at bounding box center [311, 100] width 169 height 12
click at [271, 123] on div "Quantity: 100 $277.50" at bounding box center [314, 122] width 164 height 6
click at [272, 127] on div "Reply Card Qty: 100 $125.70" at bounding box center [314, 128] width 164 height 6
click at [272, 129] on div "Reply Card Qty: 100 $125.70" at bounding box center [314, 128] width 164 height 6
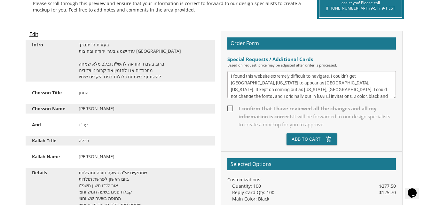
scroll to position [0, 0]
click at [333, 80] on textarea "I found this website extremely difficult to navigate. I couldn't get Lakewood, …" at bounding box center [311, 84] width 169 height 27
click at [331, 77] on textarea "I found this website extremely difficult to navigate. I couldn't get Lakewood, …" at bounding box center [311, 84] width 169 height 27
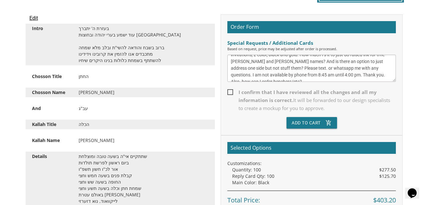
scroll to position [192, 0]
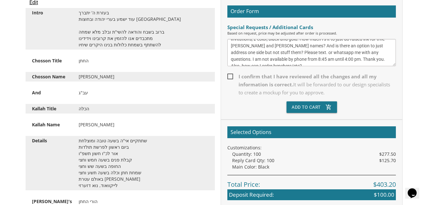
click at [360, 58] on textarea "I found this website extremely difficult to navigate. I lost what I was working…" at bounding box center [311, 52] width 169 height 27
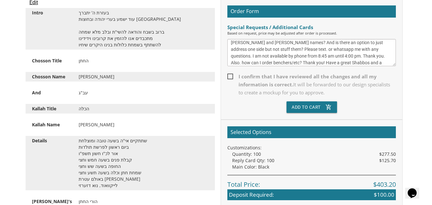
type textarea "I found this website extremely difficult to navigate. I lost what I was working…"
click at [229, 76] on span "I confirm that I have reviewed all the changes and all my information is correc…" at bounding box center [311, 85] width 169 height 24
click at [229, 76] on input "I confirm that I have reviewed all the changes and all my information is correc…" at bounding box center [229, 76] width 4 height 4
checkbox input "true"
click at [297, 105] on button "Add To Cart add_shopping_cart" at bounding box center [312, 107] width 51 height 12
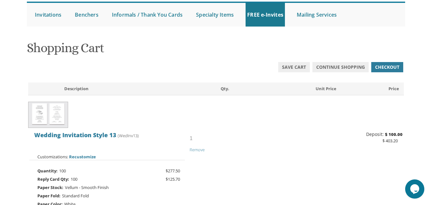
scroll to position [32, 0]
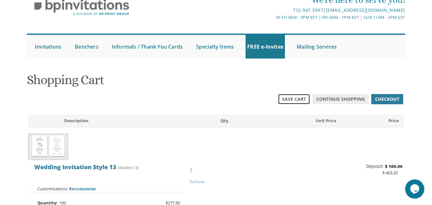
click at [290, 100] on span "Save Cart" at bounding box center [294, 99] width 24 height 6
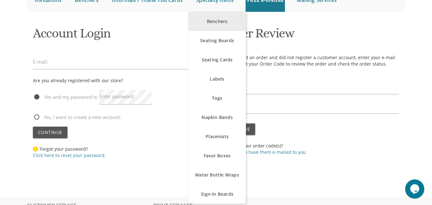
scroll to position [64, 0]
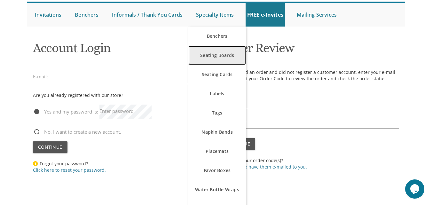
click at [214, 58] on link "Seating Boards" at bounding box center [217, 55] width 58 height 19
click at [212, 55] on link "Seating Boards" at bounding box center [217, 55] width 58 height 19
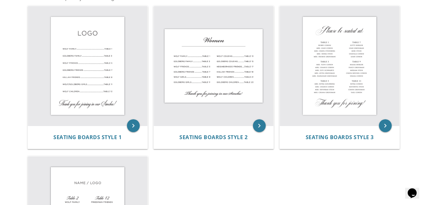
scroll to position [130, 0]
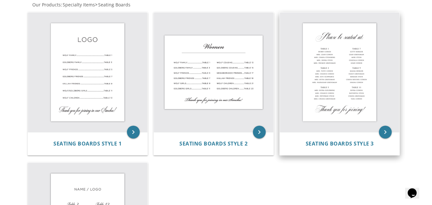
click at [337, 89] on img at bounding box center [340, 72] width 120 height 120
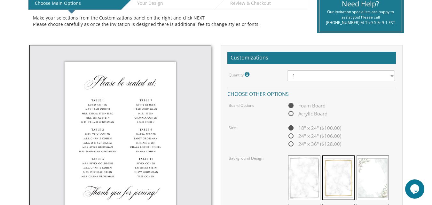
scroll to position [160, 0]
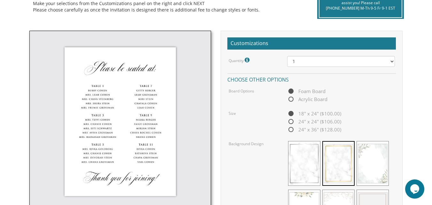
click at [292, 99] on span "Acrylic Board" at bounding box center [307, 99] width 40 height 8
click at [291, 99] on input "Acrylic Board" at bounding box center [289, 100] width 4 height 4
radio input "true"
click at [290, 91] on span "Foam Board" at bounding box center [306, 91] width 38 height 8
click at [290, 91] on input "Foam Board" at bounding box center [289, 92] width 4 height 4
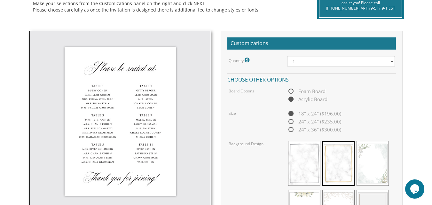
radio input "true"
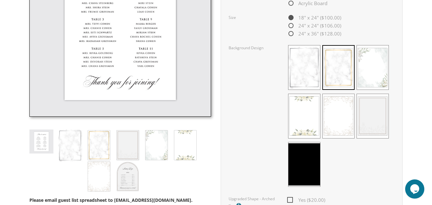
scroll to position [288, 0]
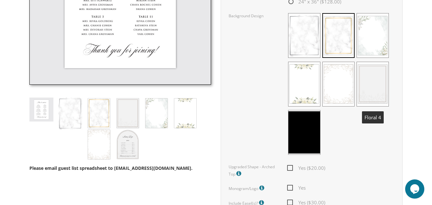
click at [380, 85] on span at bounding box center [373, 84] width 32 height 45
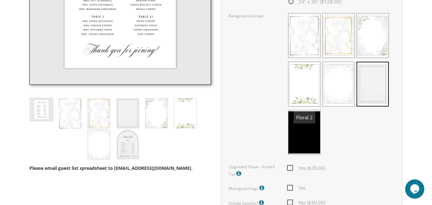
click at [311, 94] on span at bounding box center [304, 84] width 32 height 45
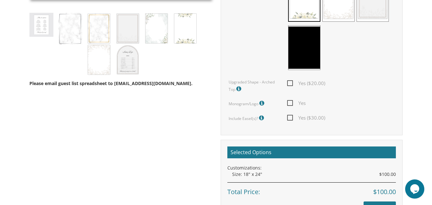
scroll to position [384, 0]
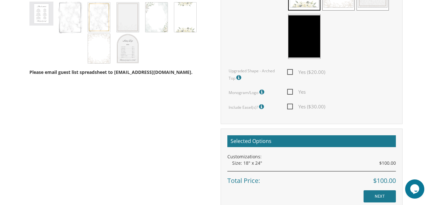
click at [290, 93] on span "Yes" at bounding box center [296, 92] width 19 height 8
click at [290, 93] on input "Yes" at bounding box center [289, 91] width 4 height 4
checkbox input "true"
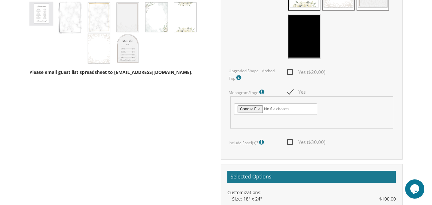
click at [329, 109] on div at bounding box center [311, 112] width 163 height 32
click at [292, 142] on span "Yes ($30.00)" at bounding box center [306, 142] width 38 height 8
click at [291, 142] on input "Yes ($30.00)" at bounding box center [289, 141] width 4 height 4
checkbox input "true"
click at [293, 92] on span "Yes" at bounding box center [296, 92] width 19 height 8
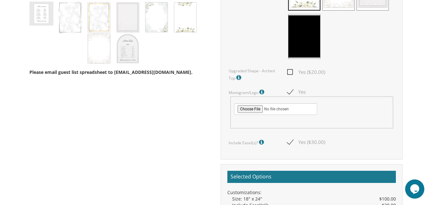
click at [291, 92] on input "Yes" at bounding box center [289, 91] width 4 height 4
checkbox input "false"
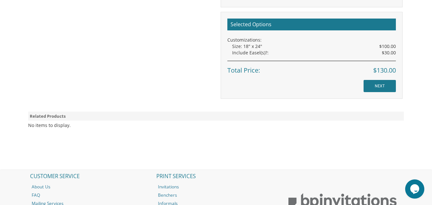
scroll to position [512, 0]
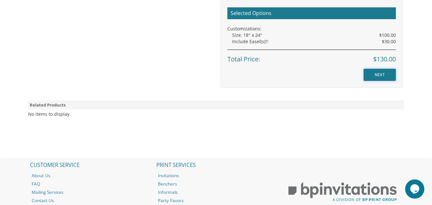
click at [381, 75] on input "NEXT" at bounding box center [380, 75] width 32 height 12
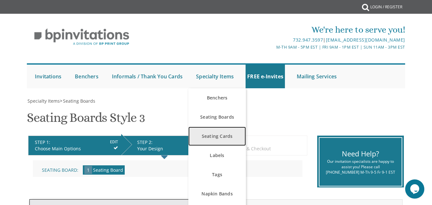
click at [213, 136] on link "Seating Cards" at bounding box center [217, 136] width 58 height 19
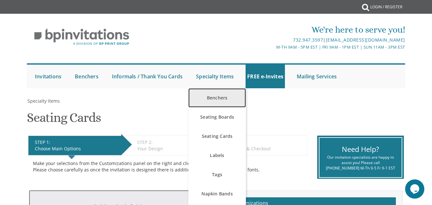
click at [204, 94] on link "Benchers" at bounding box center [217, 97] width 58 height 19
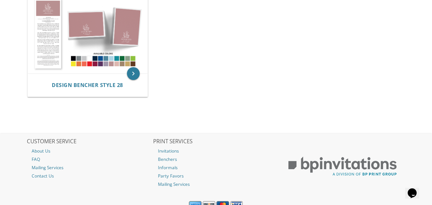
scroll to position [1154, 0]
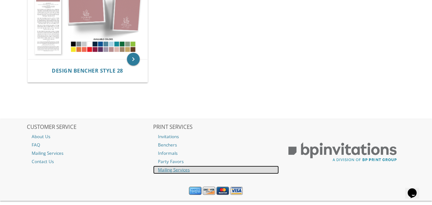
click at [168, 170] on link "Mailing Services" at bounding box center [215, 170] width 125 height 8
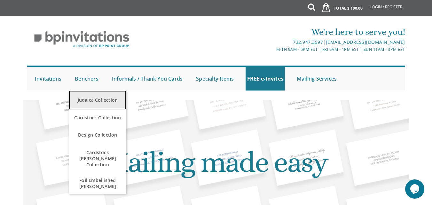
click at [83, 99] on link "Judaica Collection" at bounding box center [98, 100] width 58 height 19
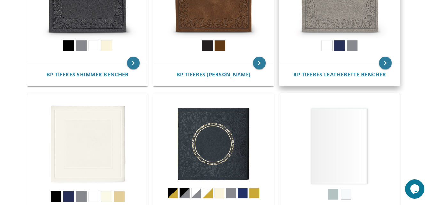
scroll to position [192, 0]
